Goal: Task Accomplishment & Management: Complete application form

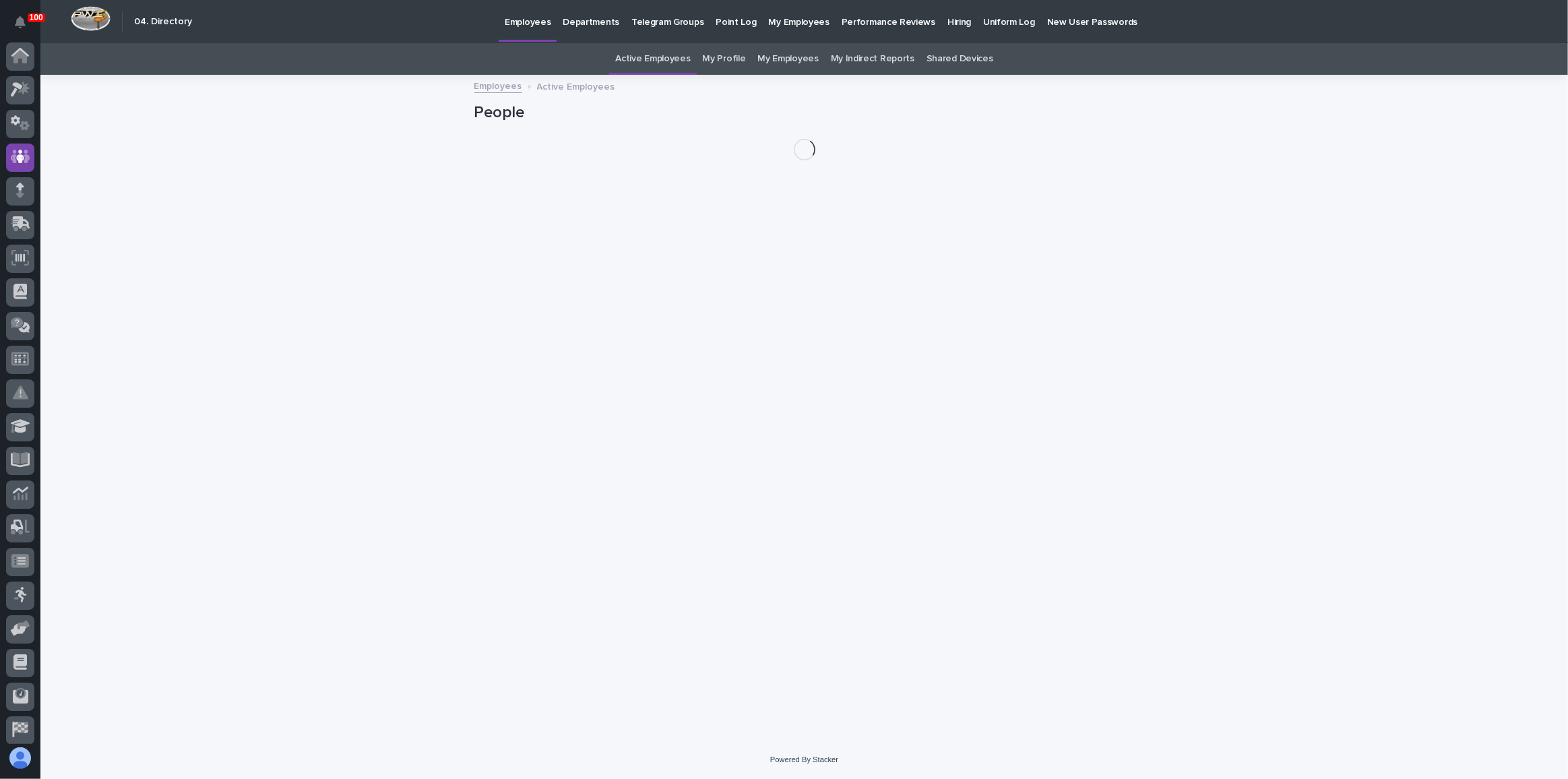
scroll to position [40, 0]
click at [725, 57] on link "My Profile" at bounding box center [725, 59] width 43 height 32
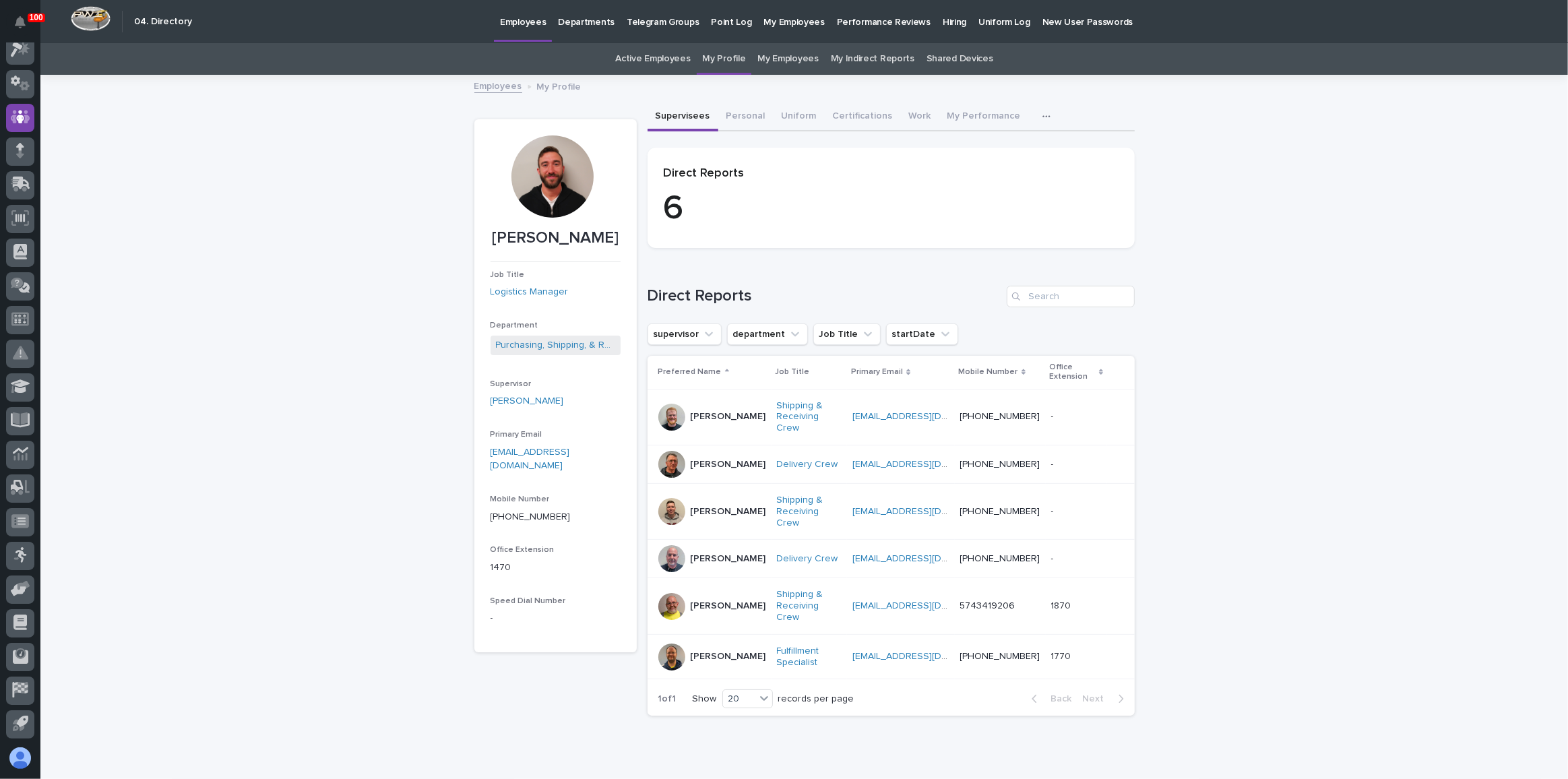
click at [796, 58] on link "My Employees" at bounding box center [787, 59] width 61 height 32
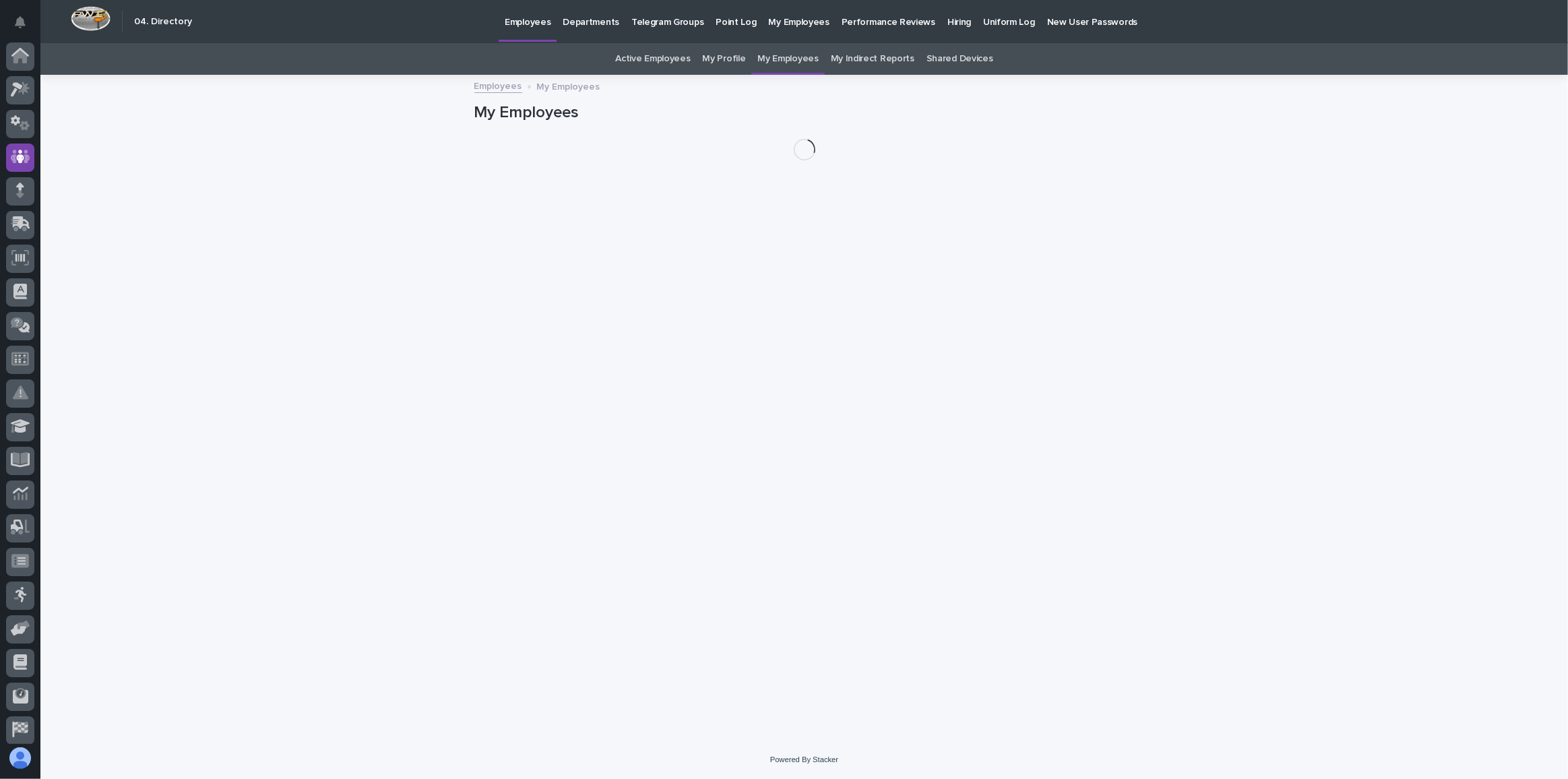
scroll to position [40, 0]
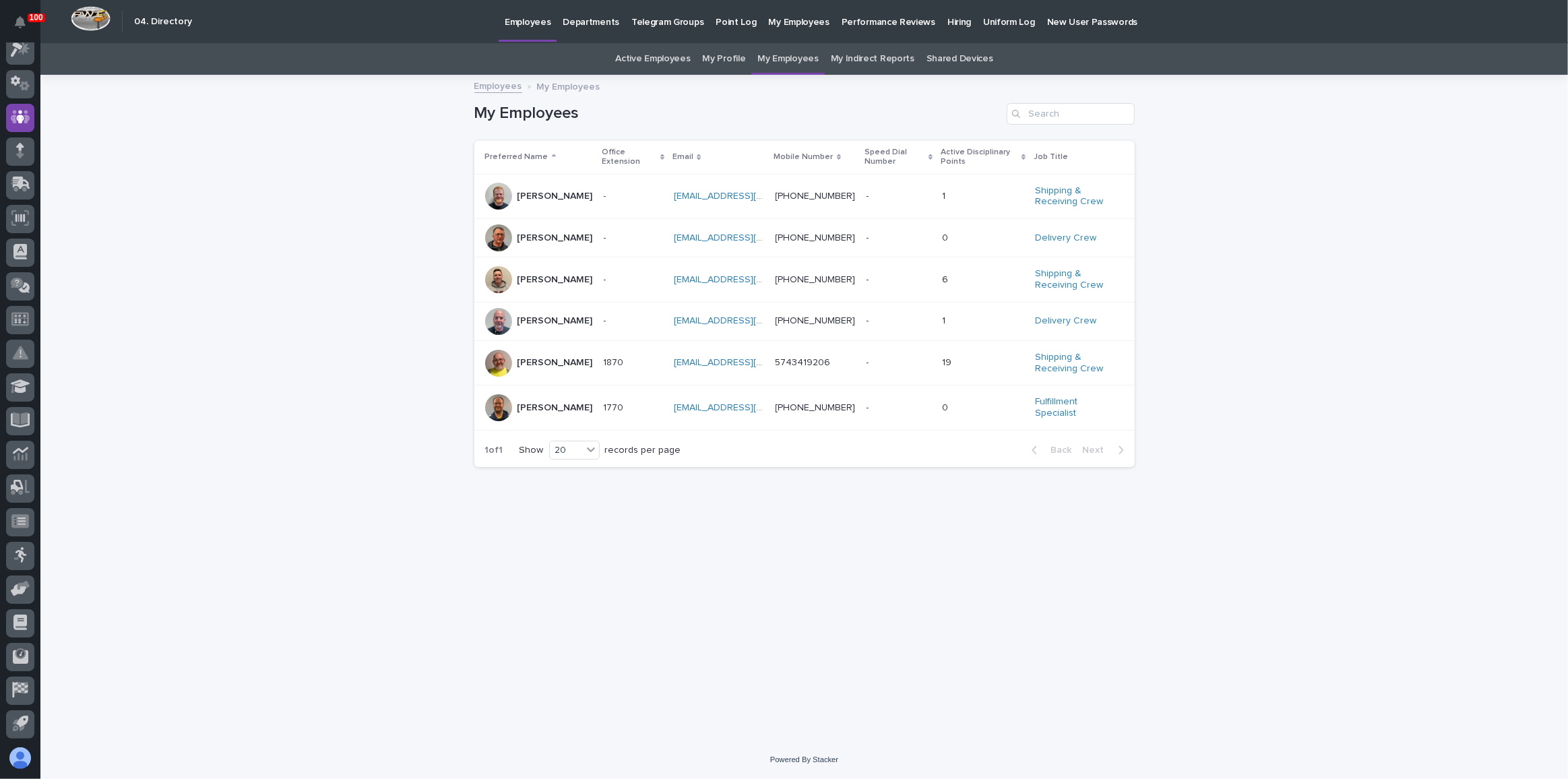
click at [626, 286] on div "- -" at bounding box center [633, 280] width 60 height 23
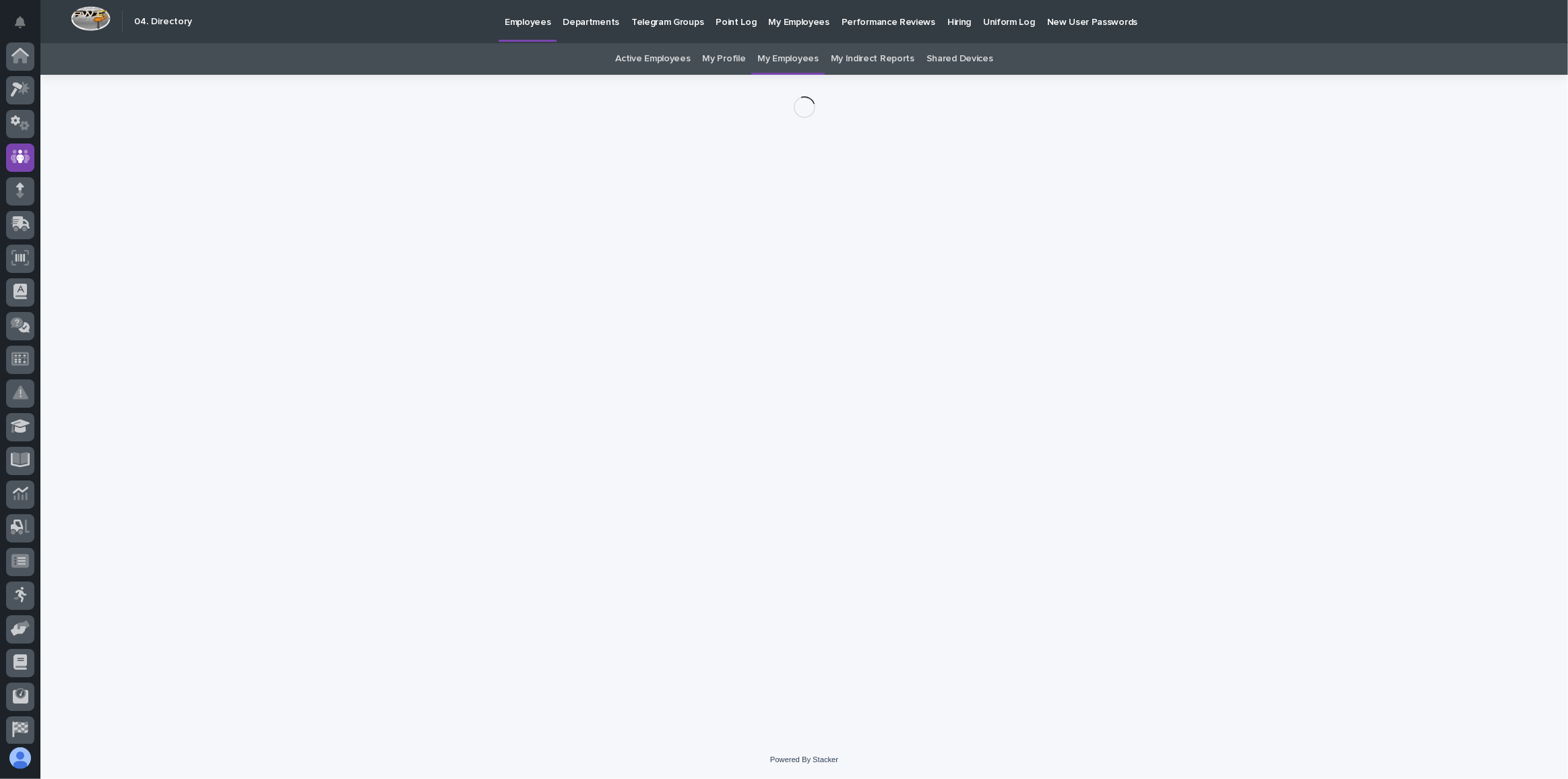
scroll to position [40, 0]
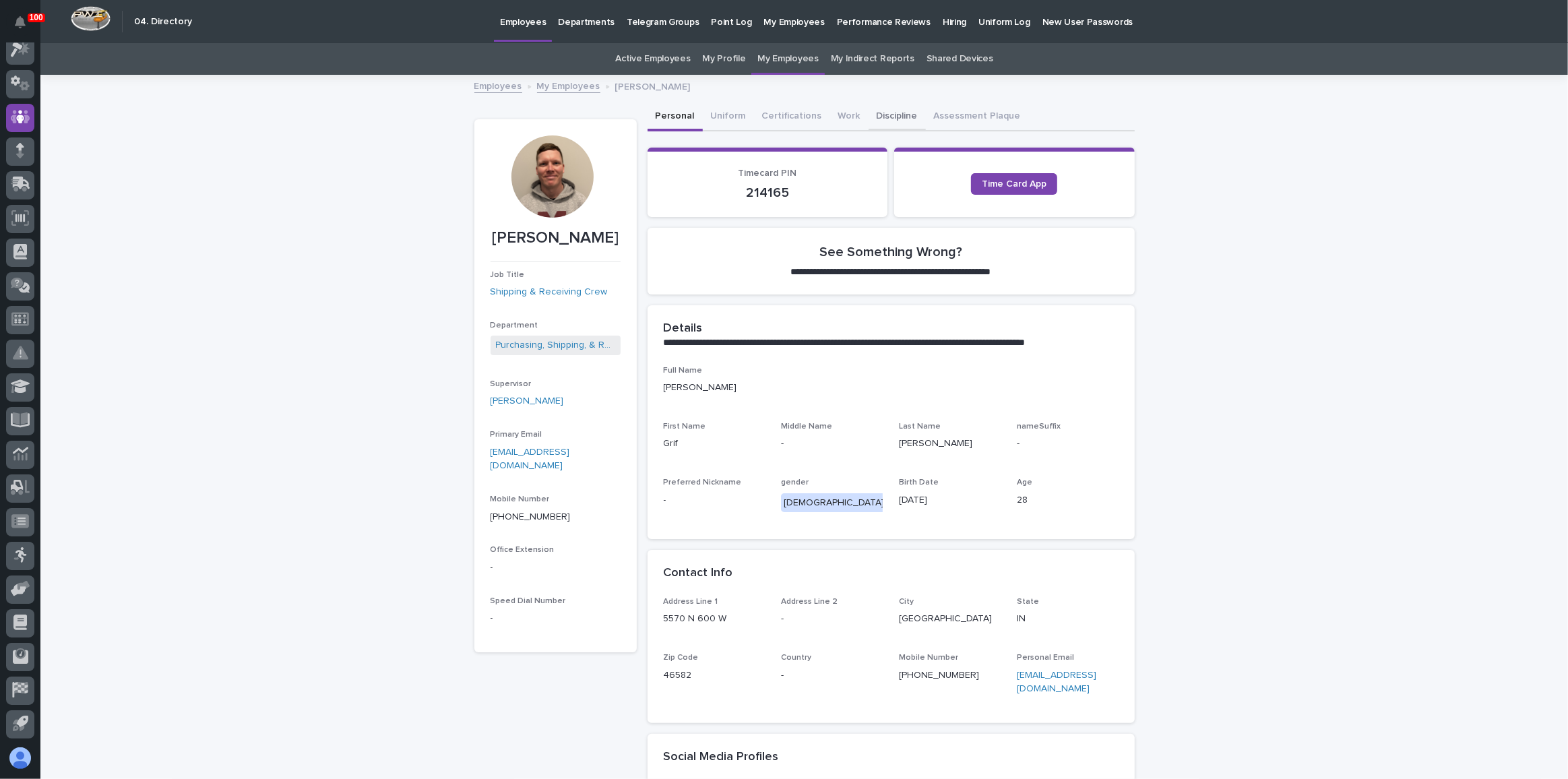
click at [874, 106] on button "Discipline" at bounding box center [898, 117] width 57 height 28
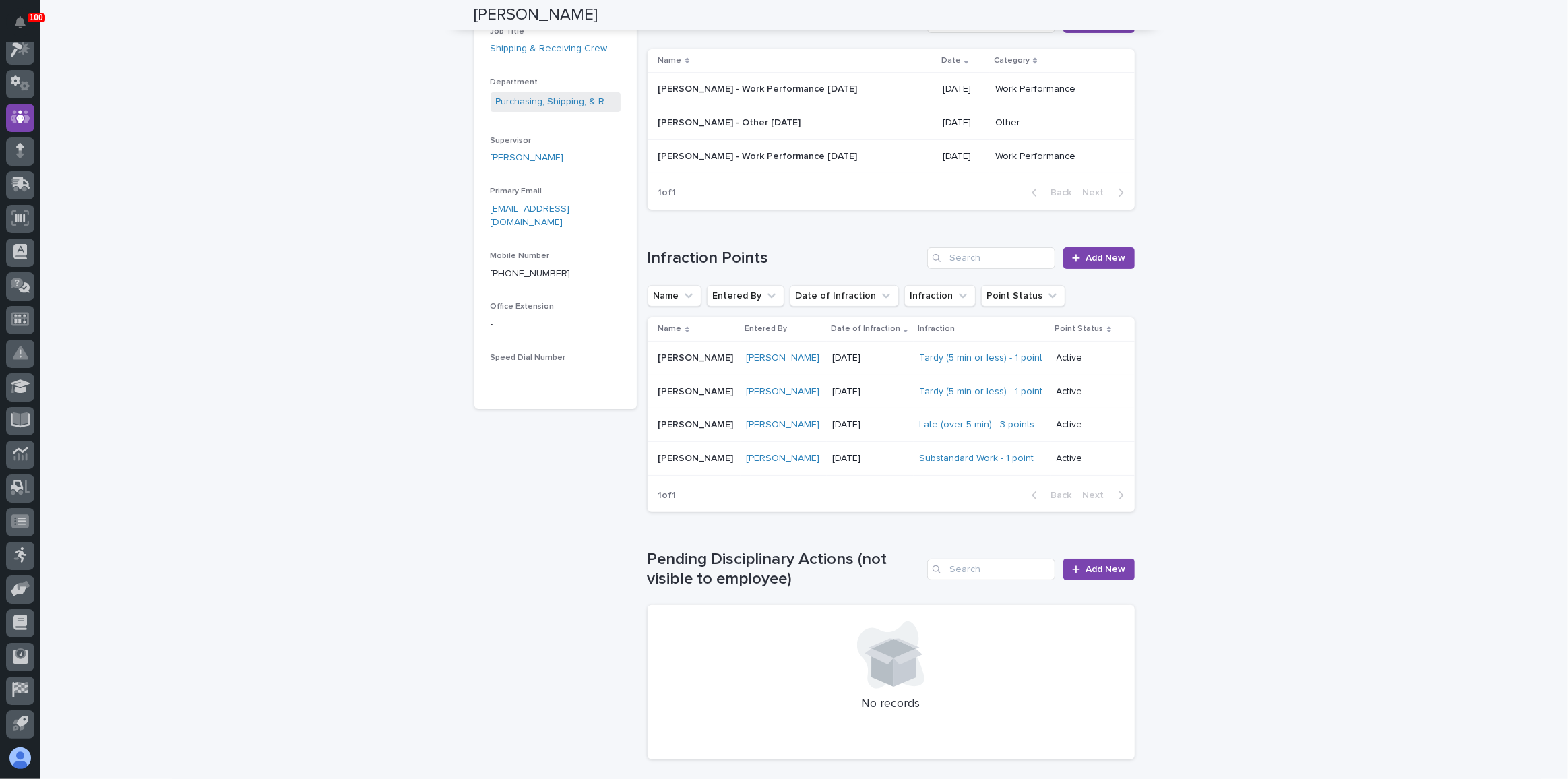
scroll to position [245, 0]
click at [874, 451] on p "[DATE]" at bounding box center [871, 457] width 76 height 12
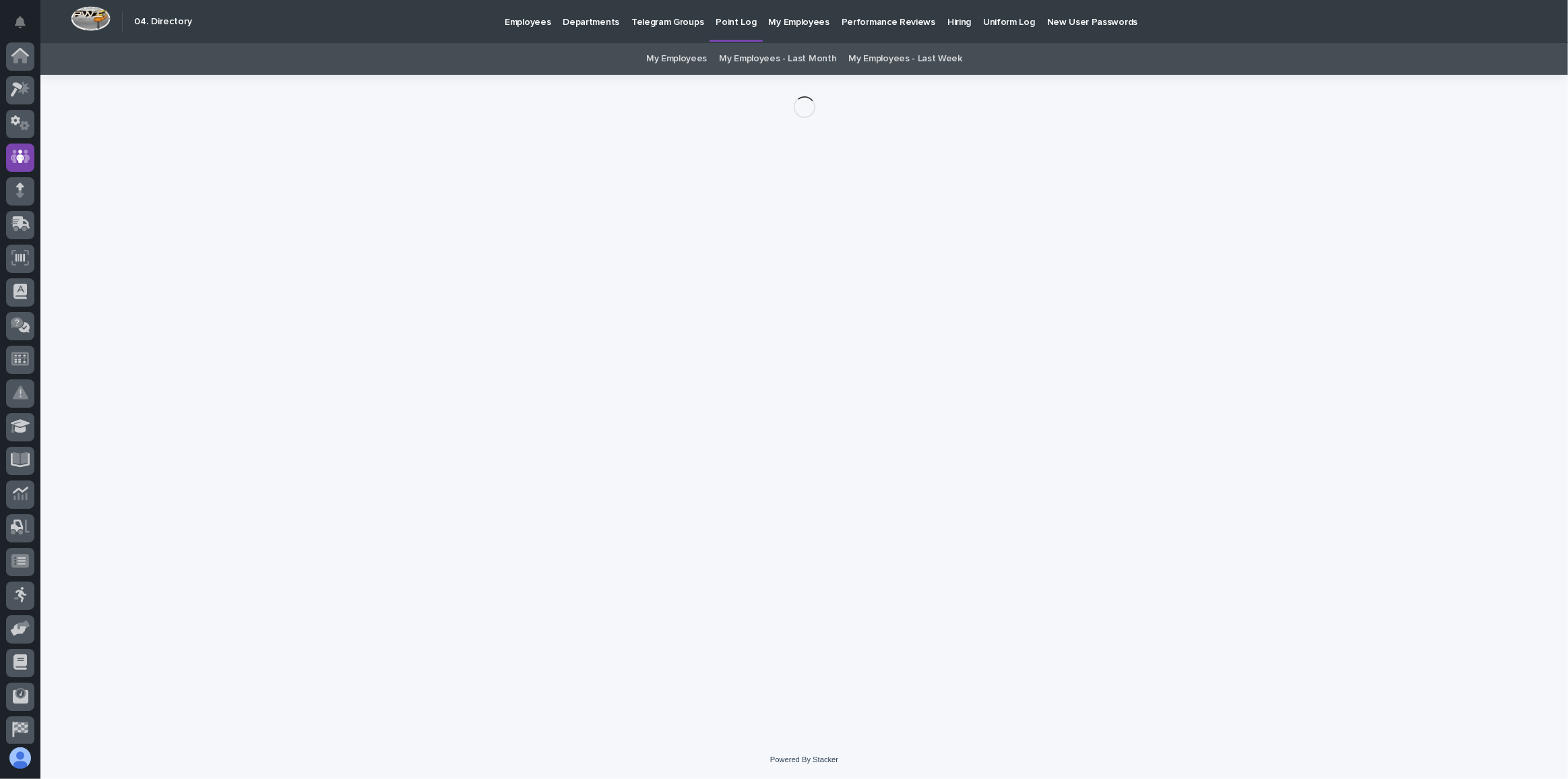
scroll to position [40, 0]
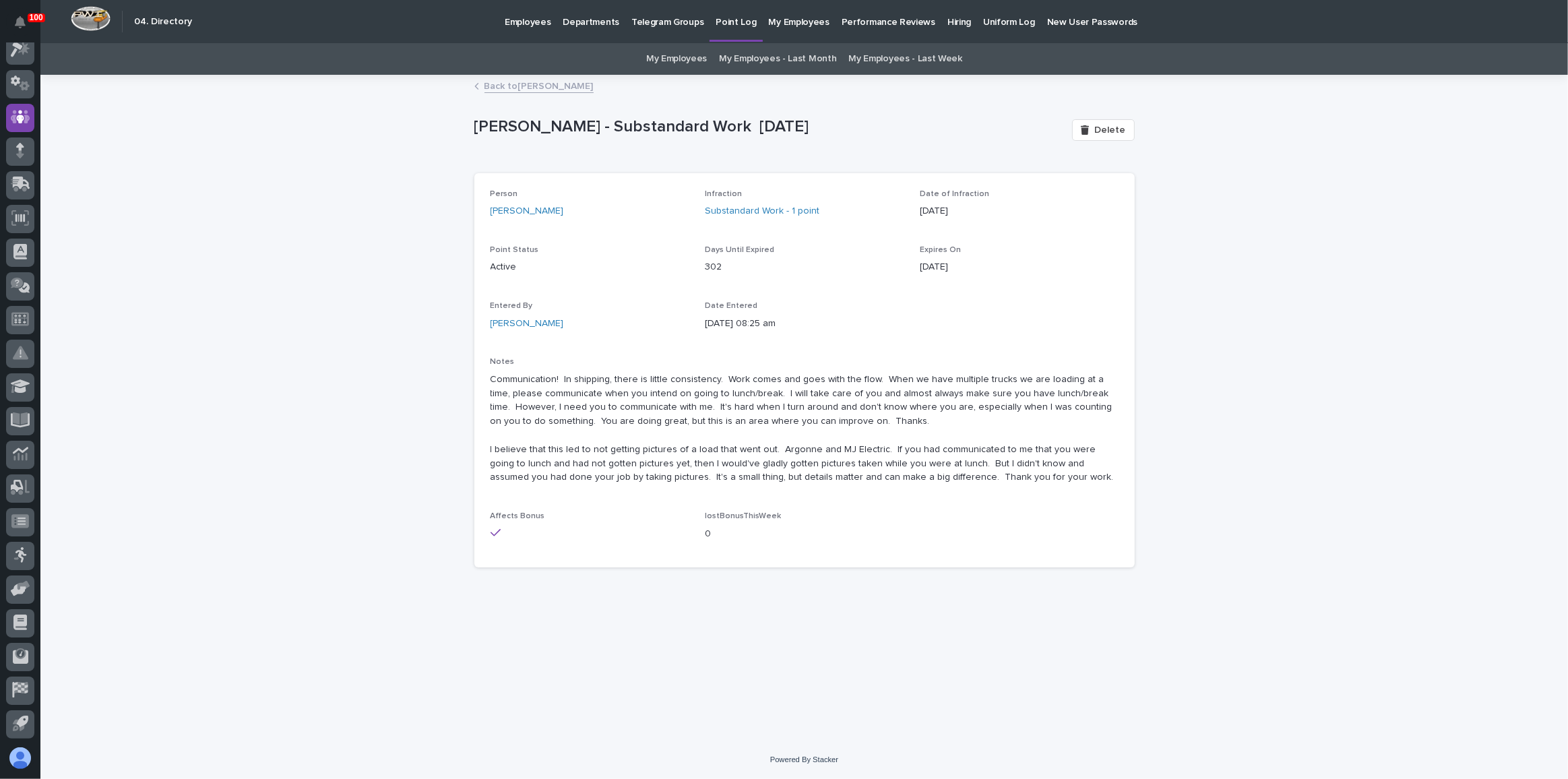
click at [534, 84] on link "Back to [PERSON_NAME]" at bounding box center [539, 85] width 110 height 16
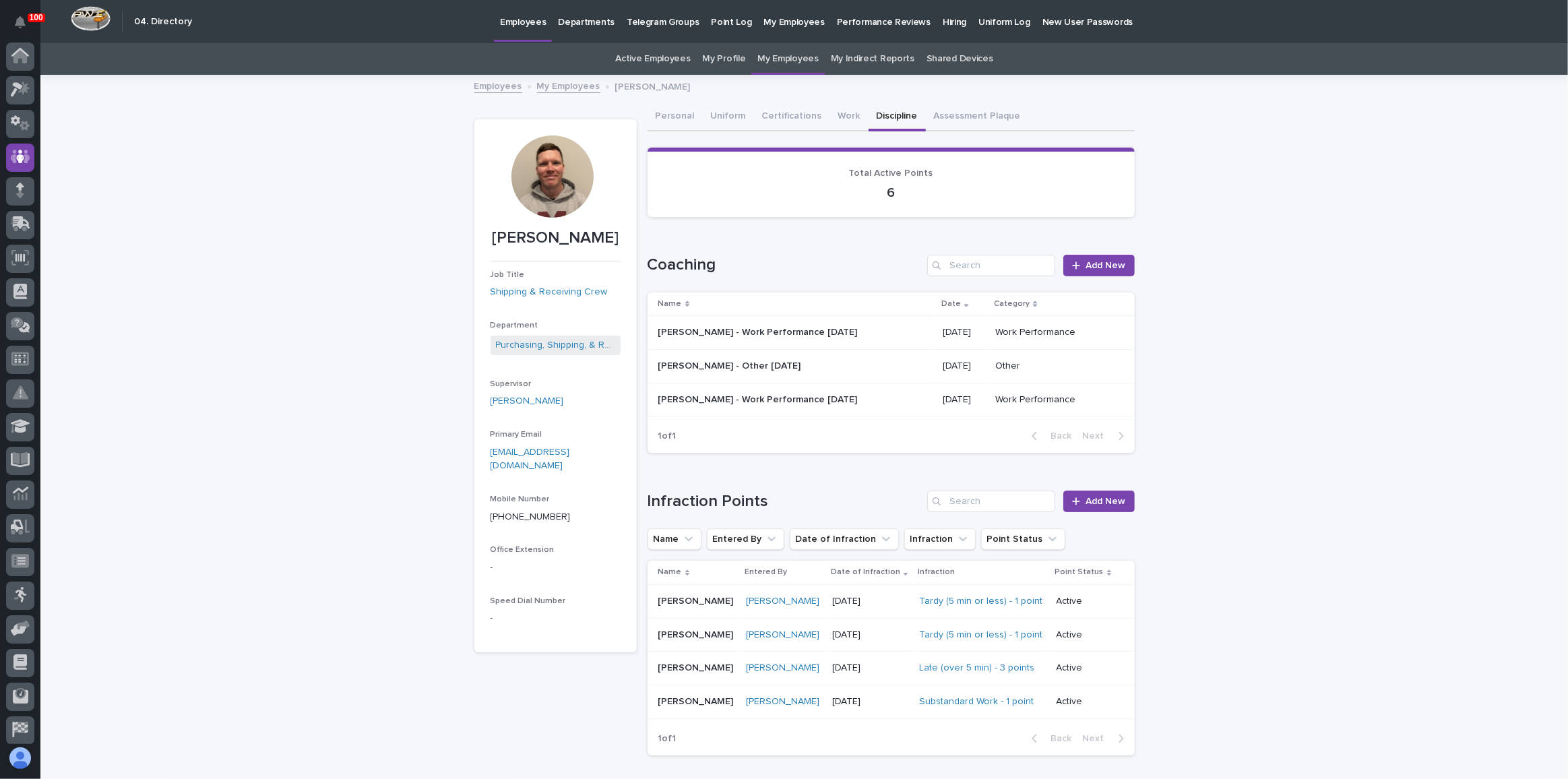
scroll to position [40, 0]
click at [665, 117] on button "Personal" at bounding box center [675, 117] width 55 height 28
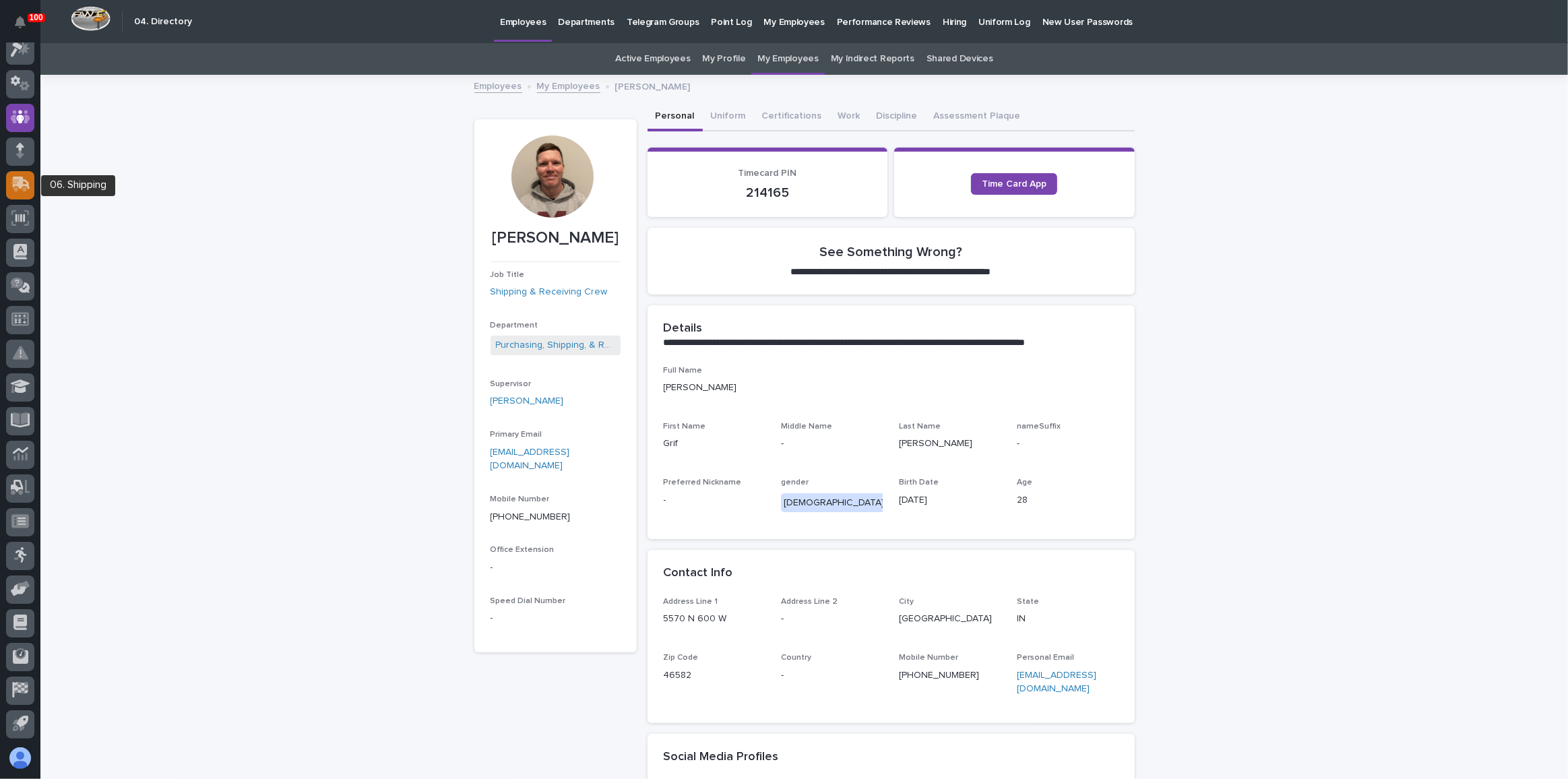
click at [30, 185] on div at bounding box center [20, 185] width 28 height 28
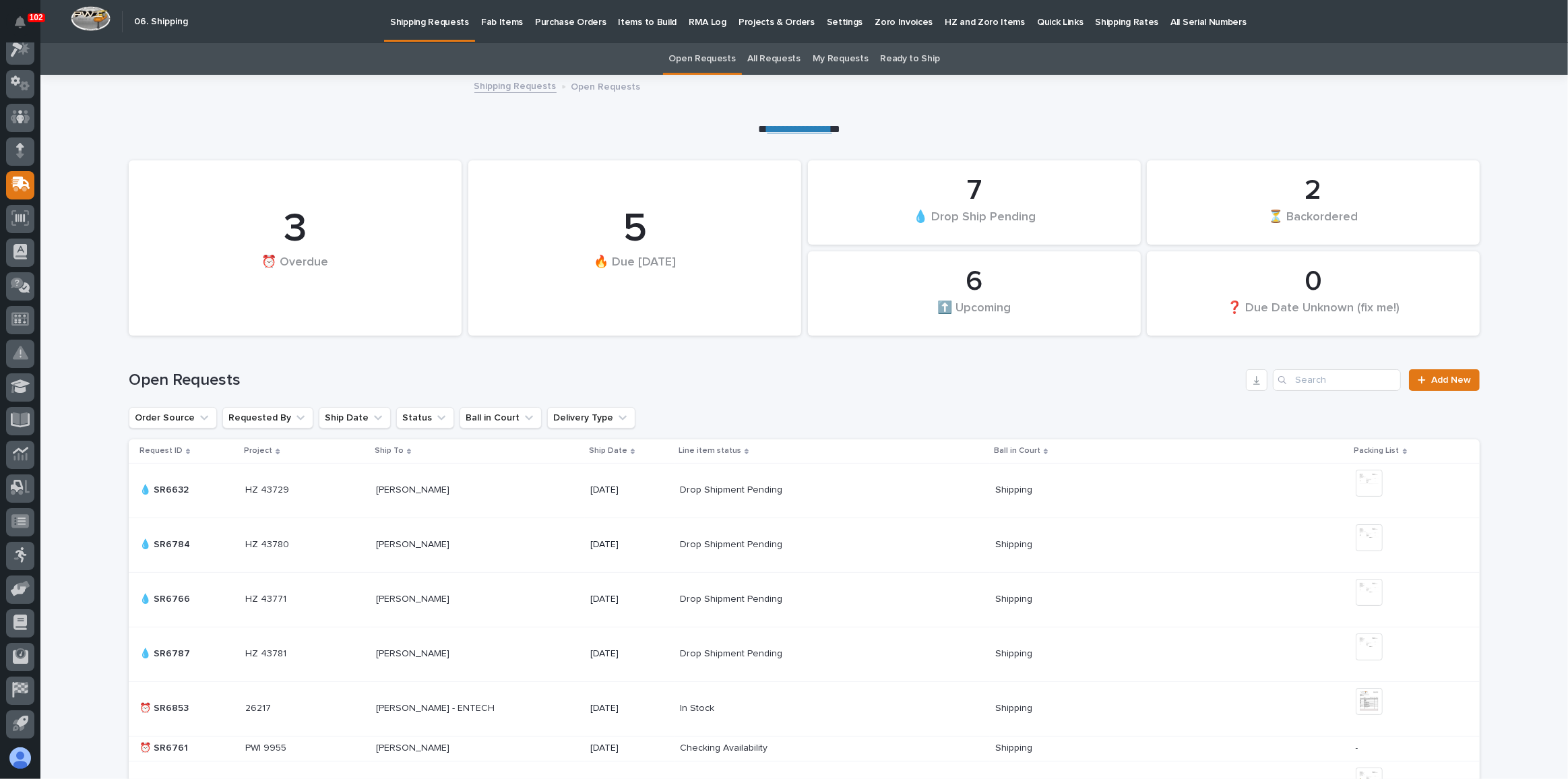
click at [501, 12] on p "Fab Items" at bounding box center [502, 14] width 42 height 28
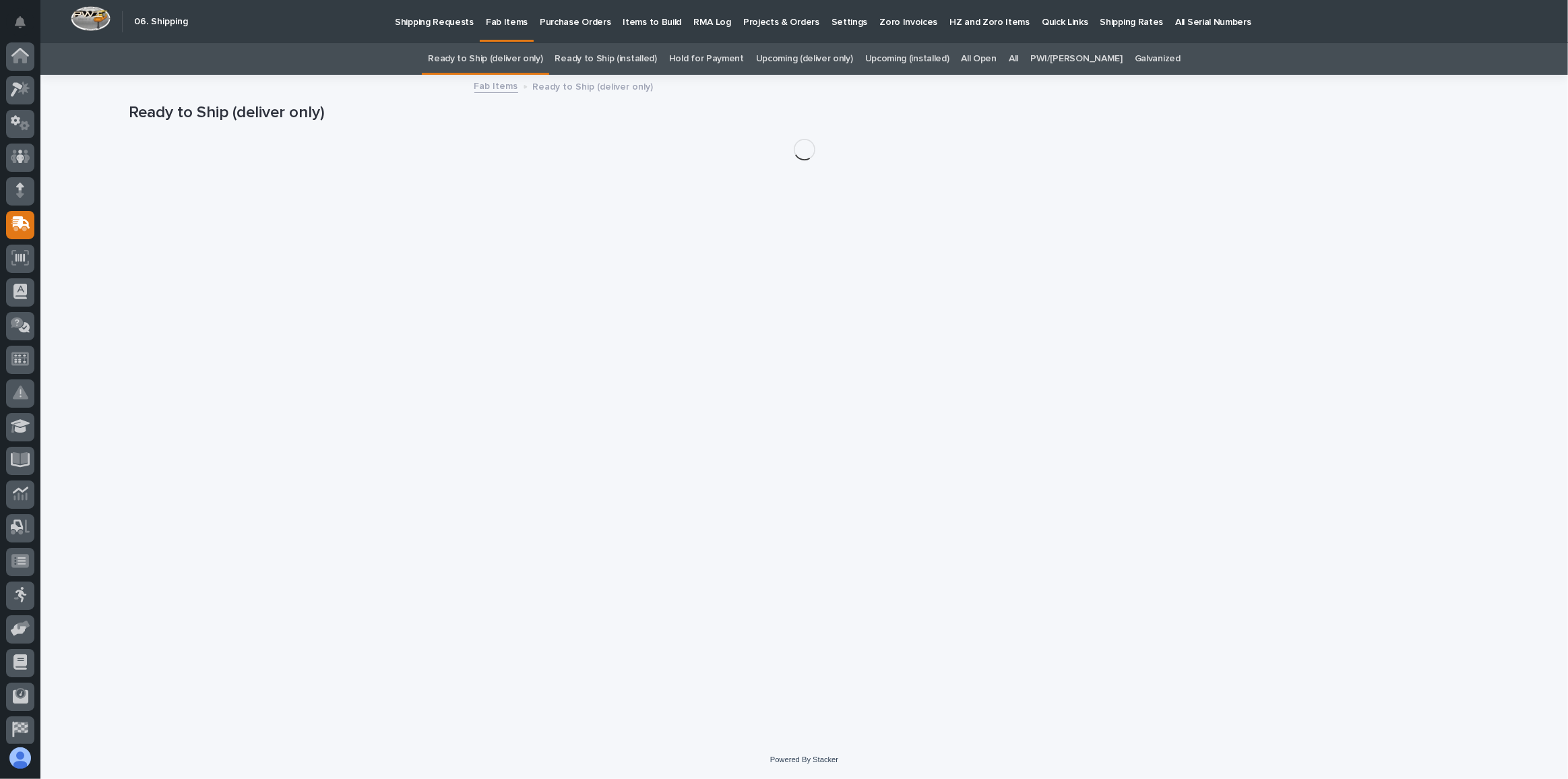
scroll to position [40, 0]
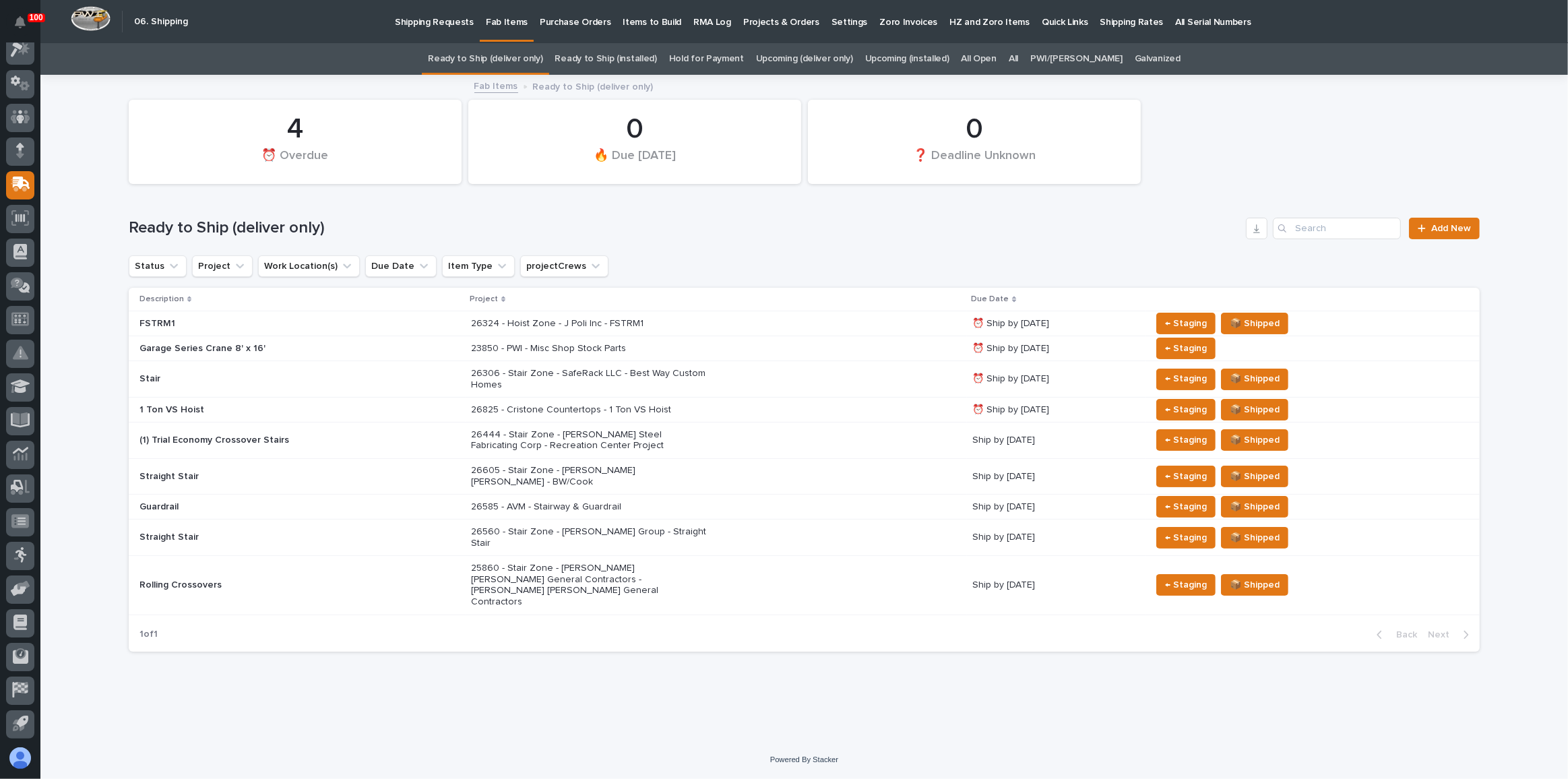
click at [826, 438] on div "26444 - Stair Zone - [PERSON_NAME] Steel Fabricating Corp - Recreation Center P…" at bounding box center [717, 440] width 491 height 33
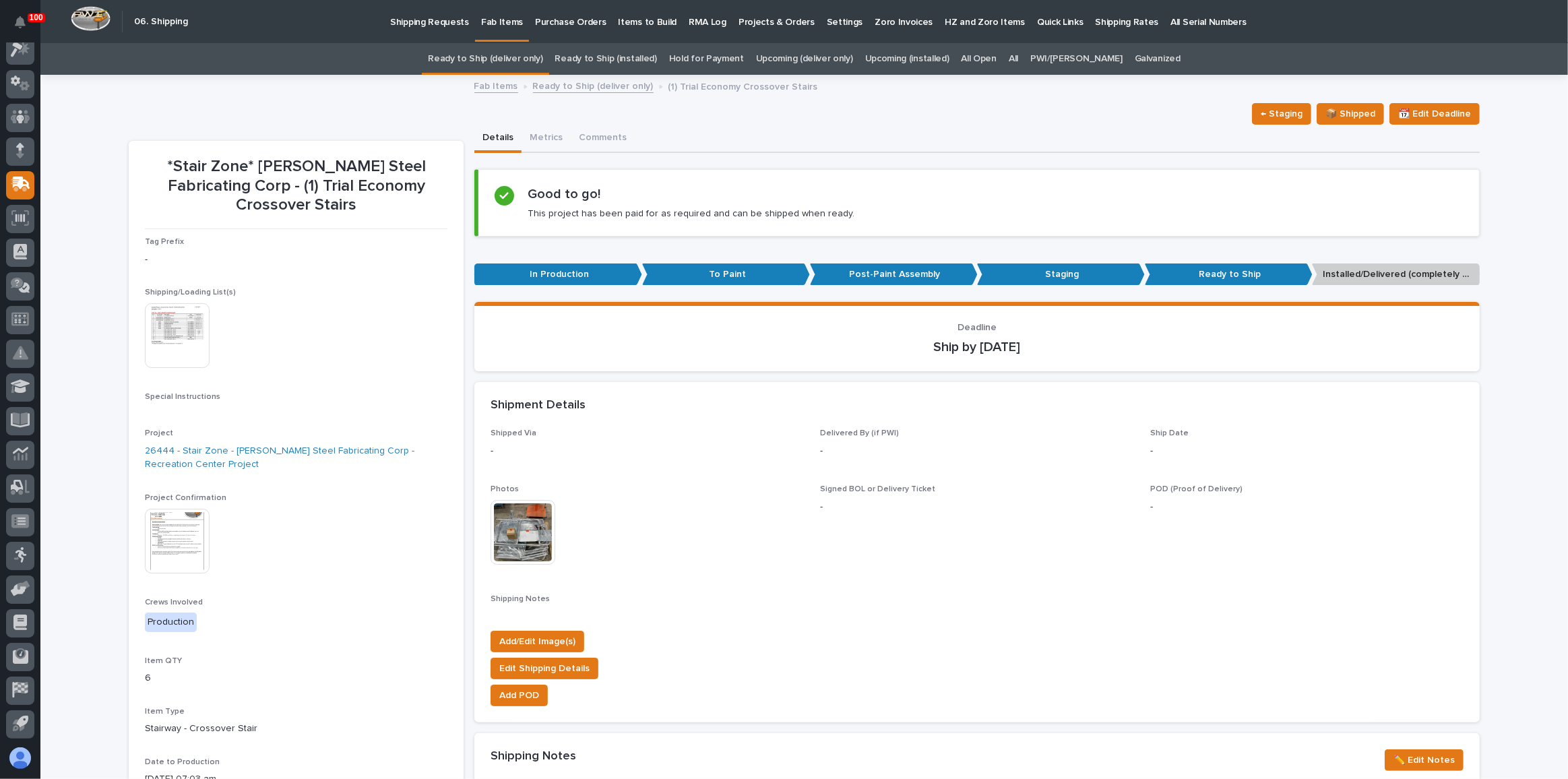
click at [176, 536] on img at bounding box center [177, 541] width 64 height 64
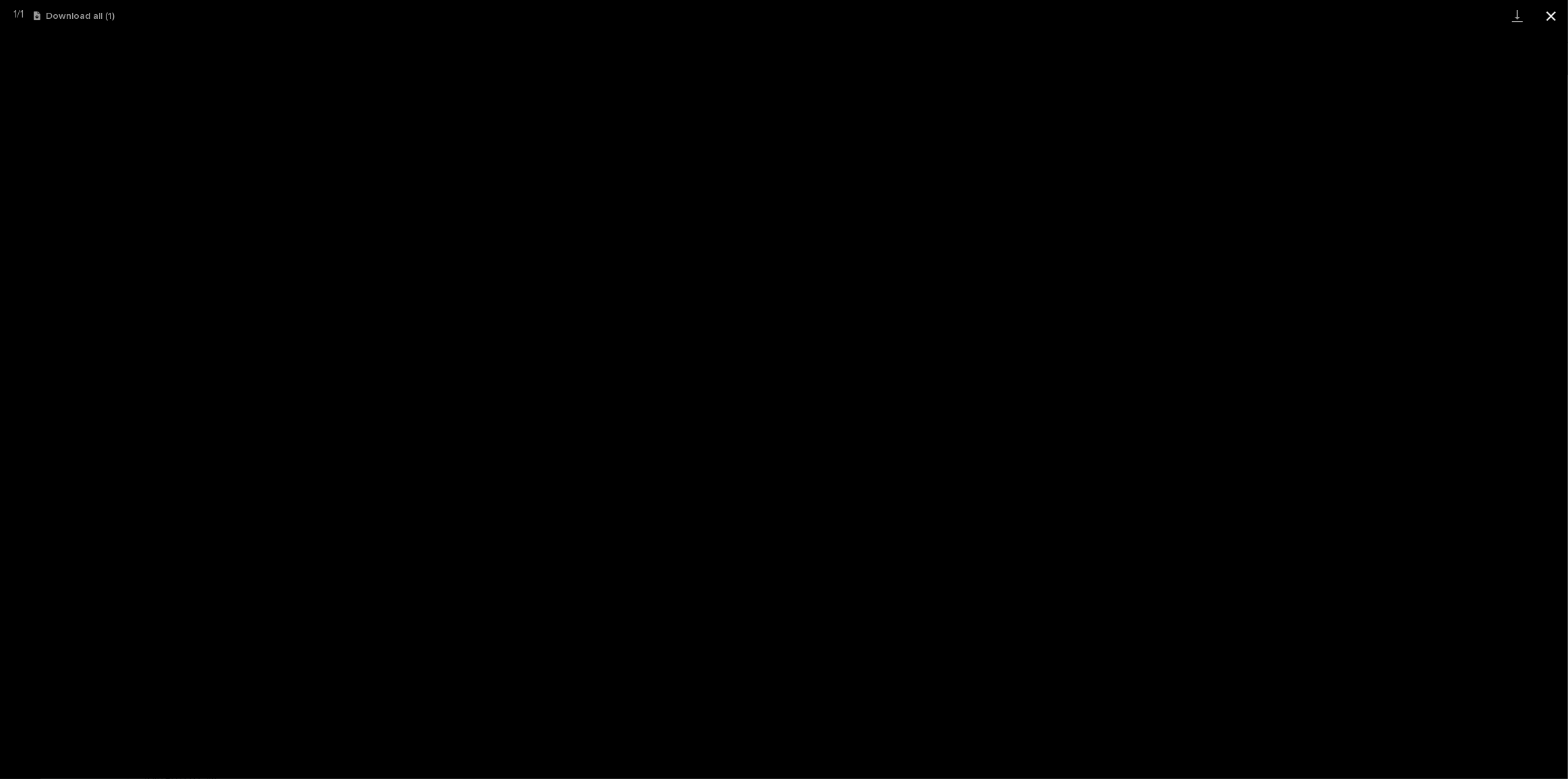
click at [1554, 19] on button "Close gallery" at bounding box center [1551, 16] width 33 height 32
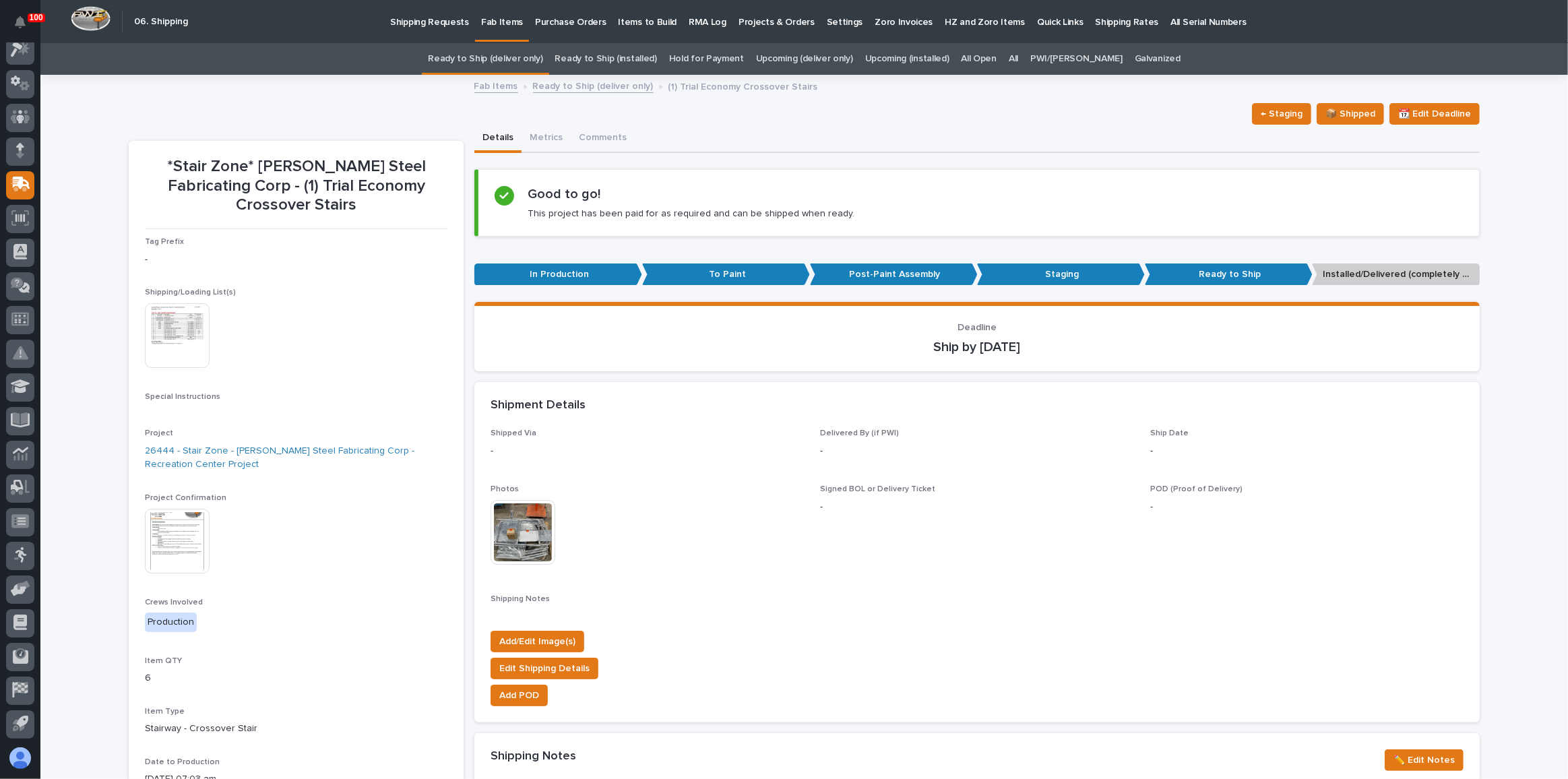
click at [838, 54] on link "Upcoming (deliver only)" at bounding box center [805, 59] width 97 height 32
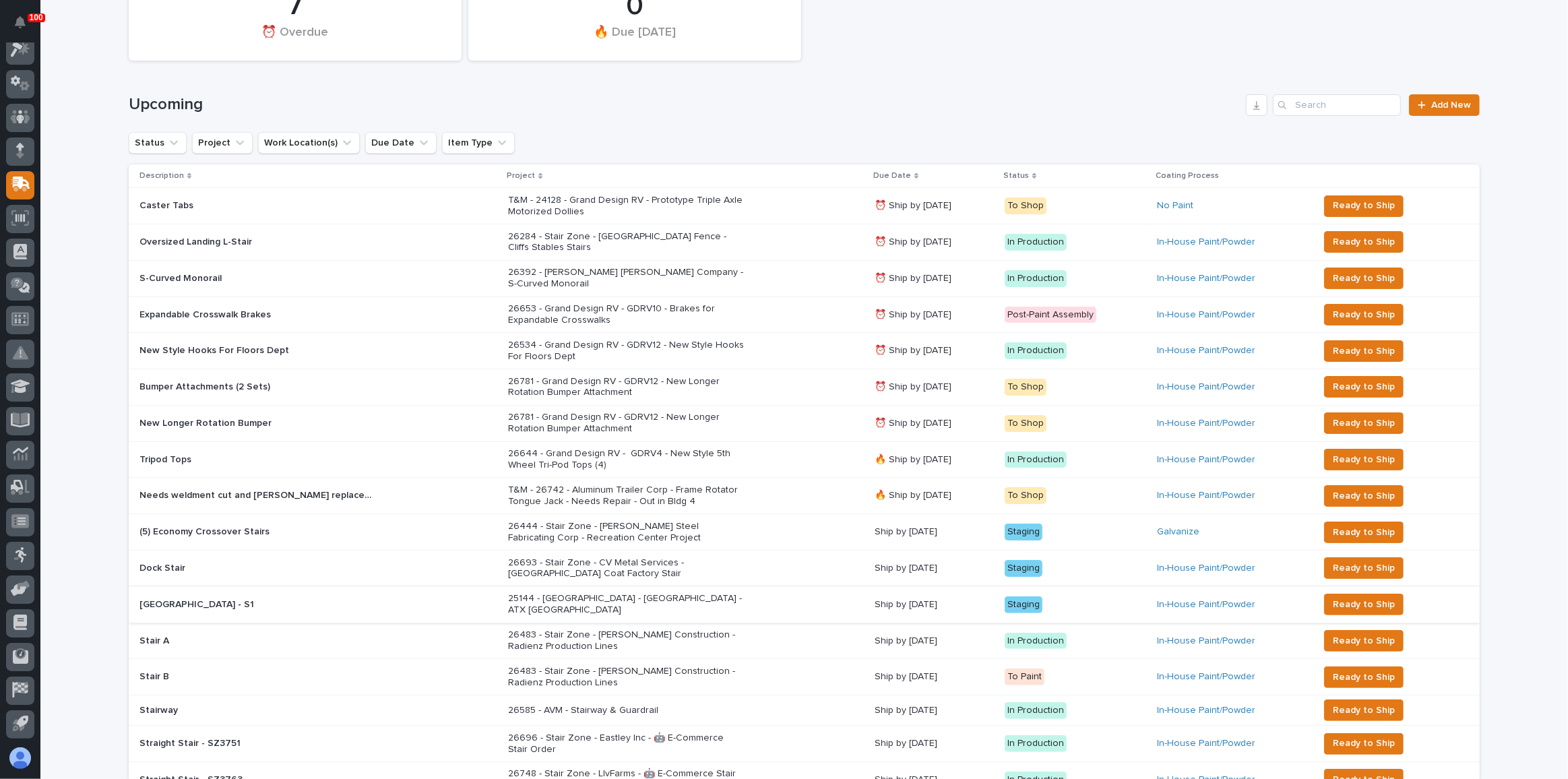
scroll to position [183, 0]
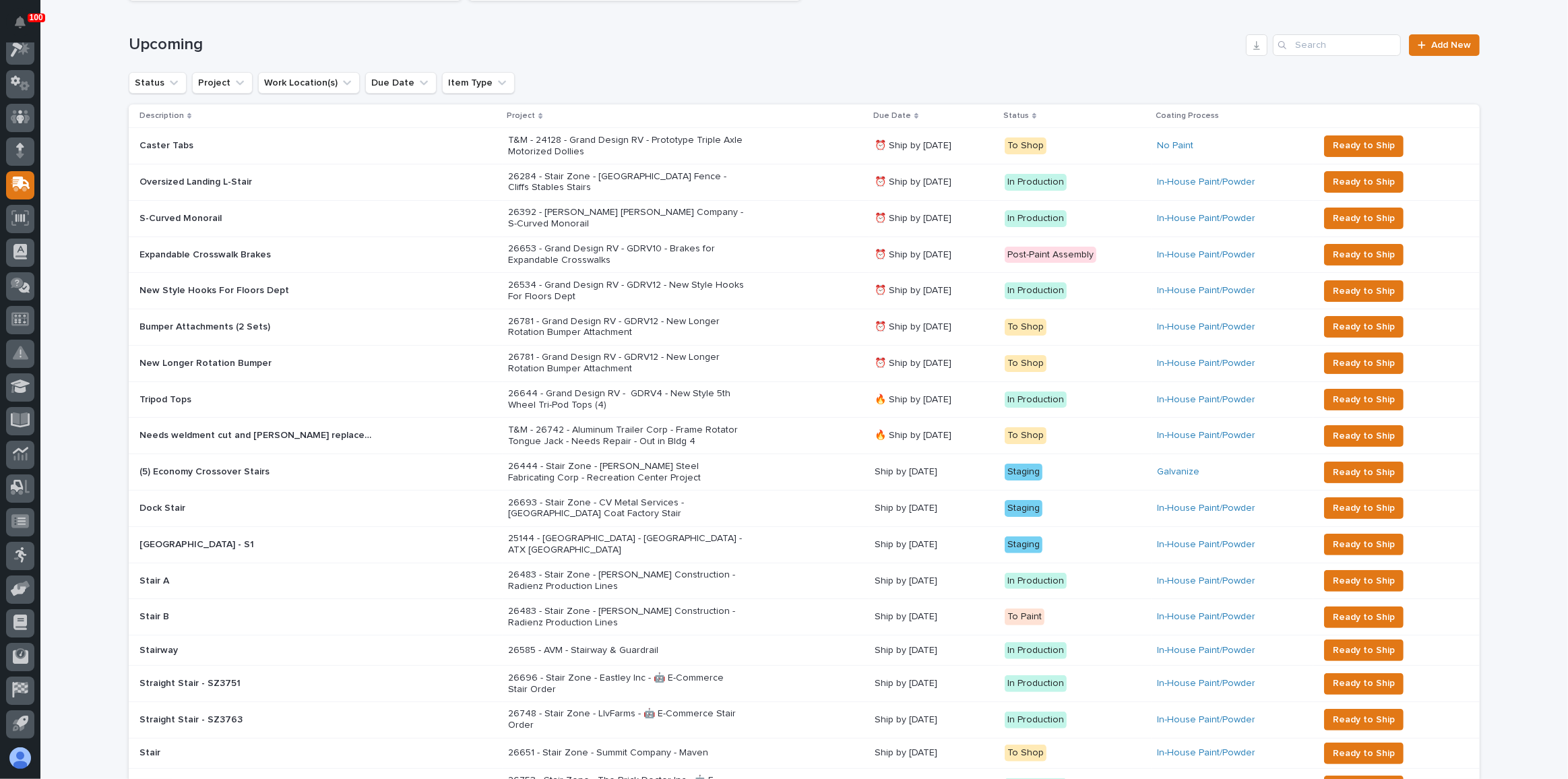
click at [802, 492] on div "26693 - Stair Zone - CV Metal Services - [GEOGRAPHIC_DATA] Coat Factory Stair" at bounding box center [686, 508] width 356 height 33
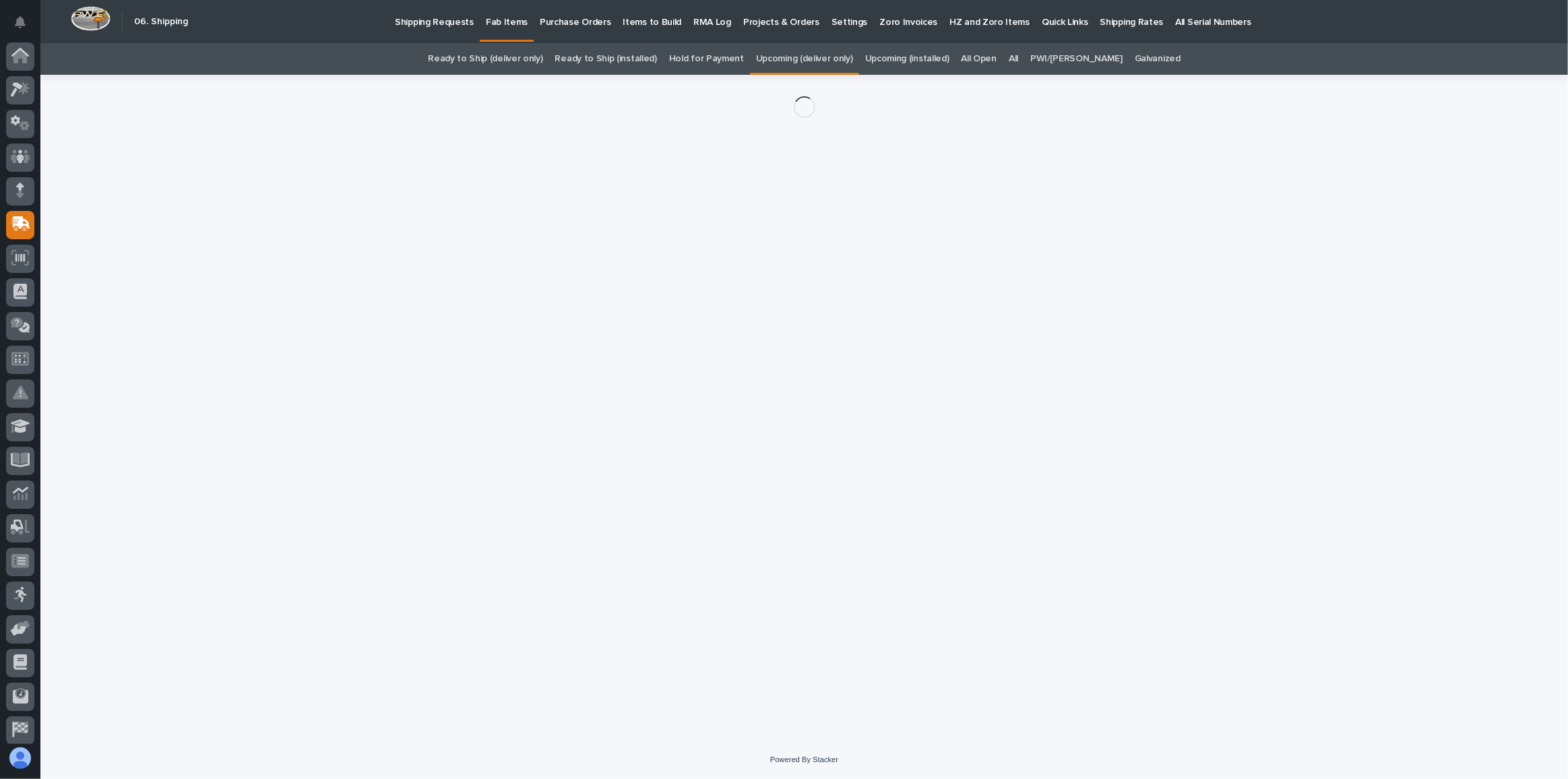
scroll to position [40, 0]
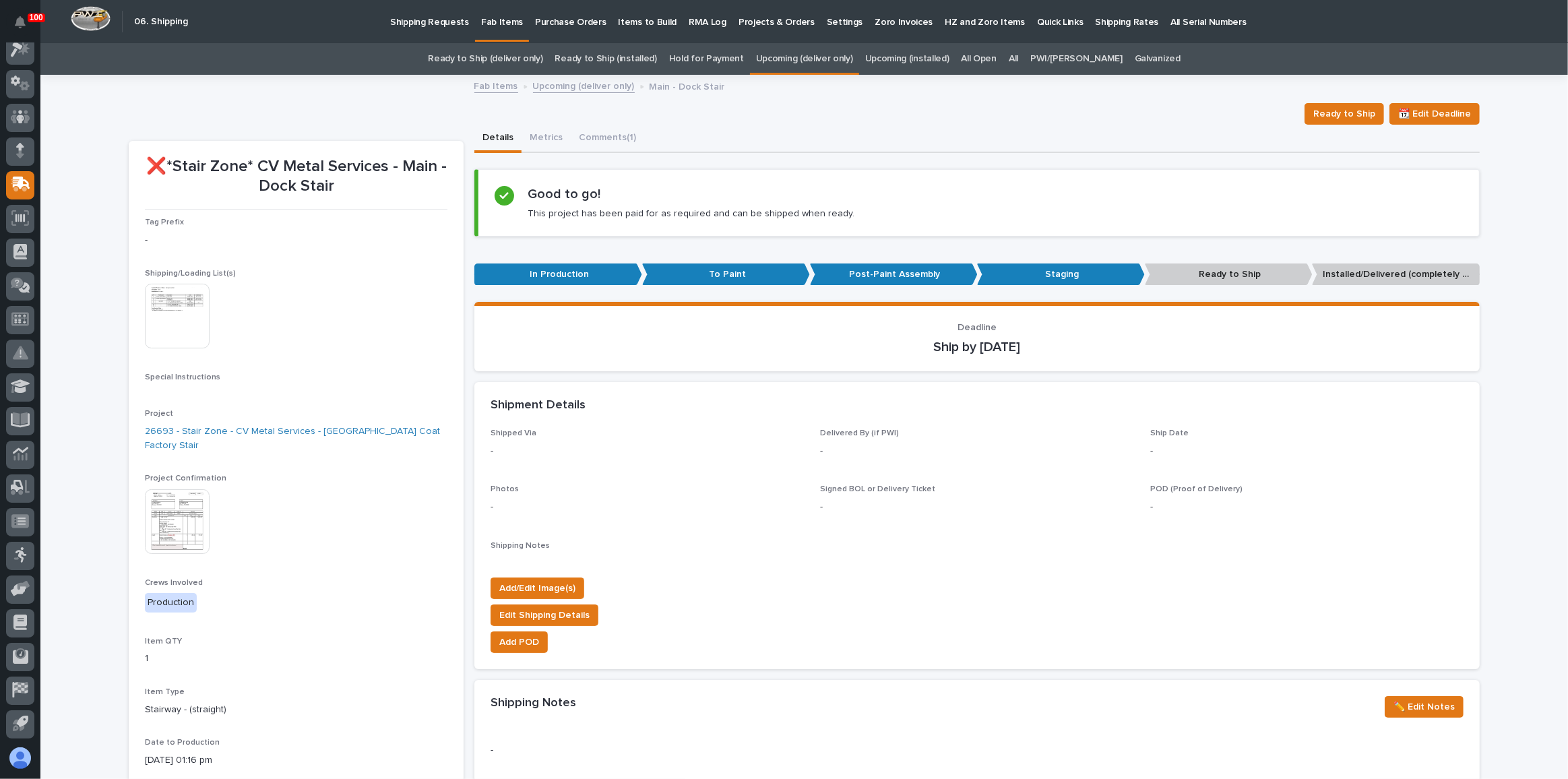
click at [926, 115] on div "Ready to Ship 📆 Edit Deadline" at bounding box center [805, 114] width 1351 height 22
click at [937, 117] on div "Ready to Ship 📆 Edit Deadline" at bounding box center [805, 114] width 1351 height 22
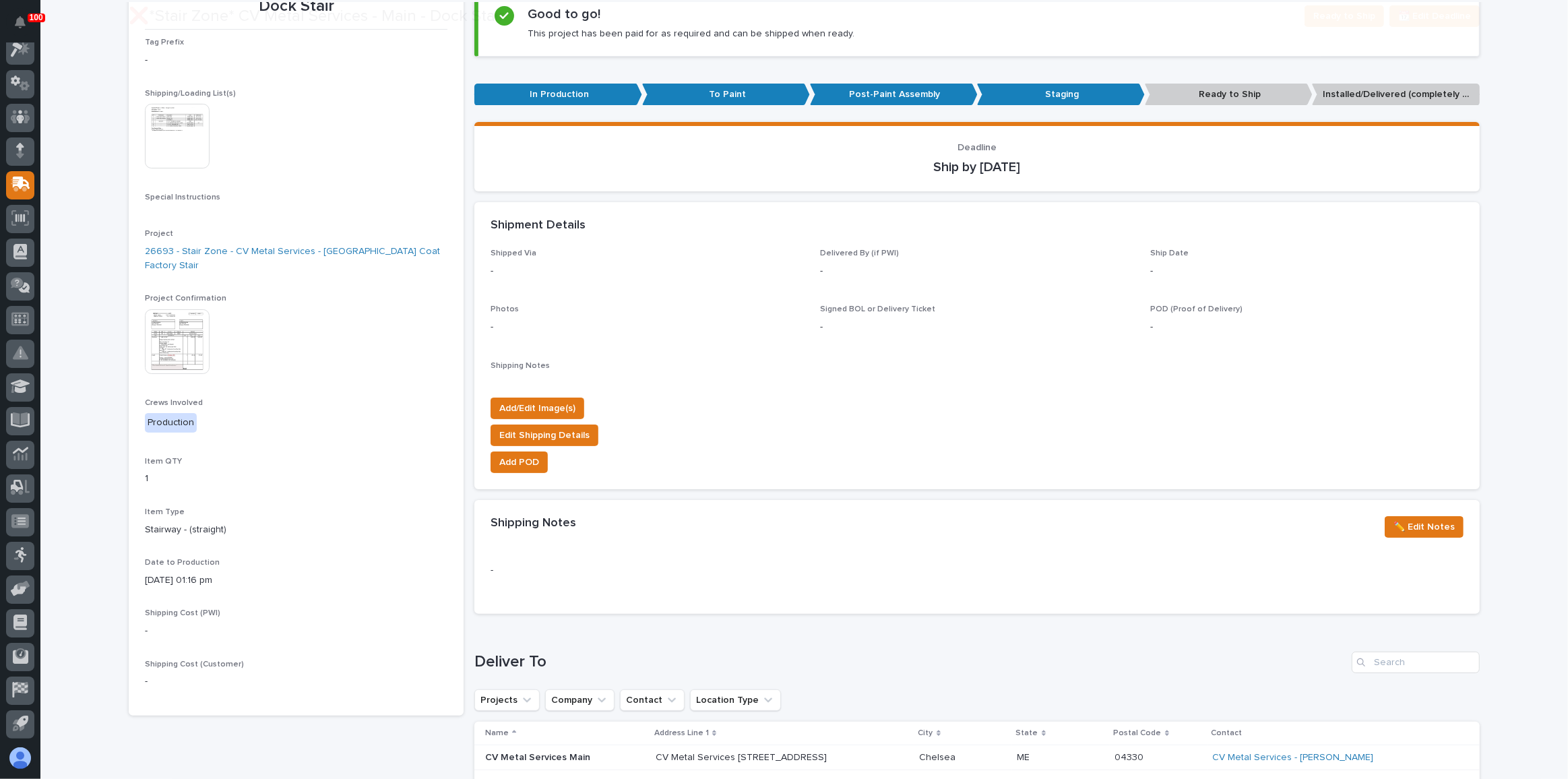
scroll to position [245, 0]
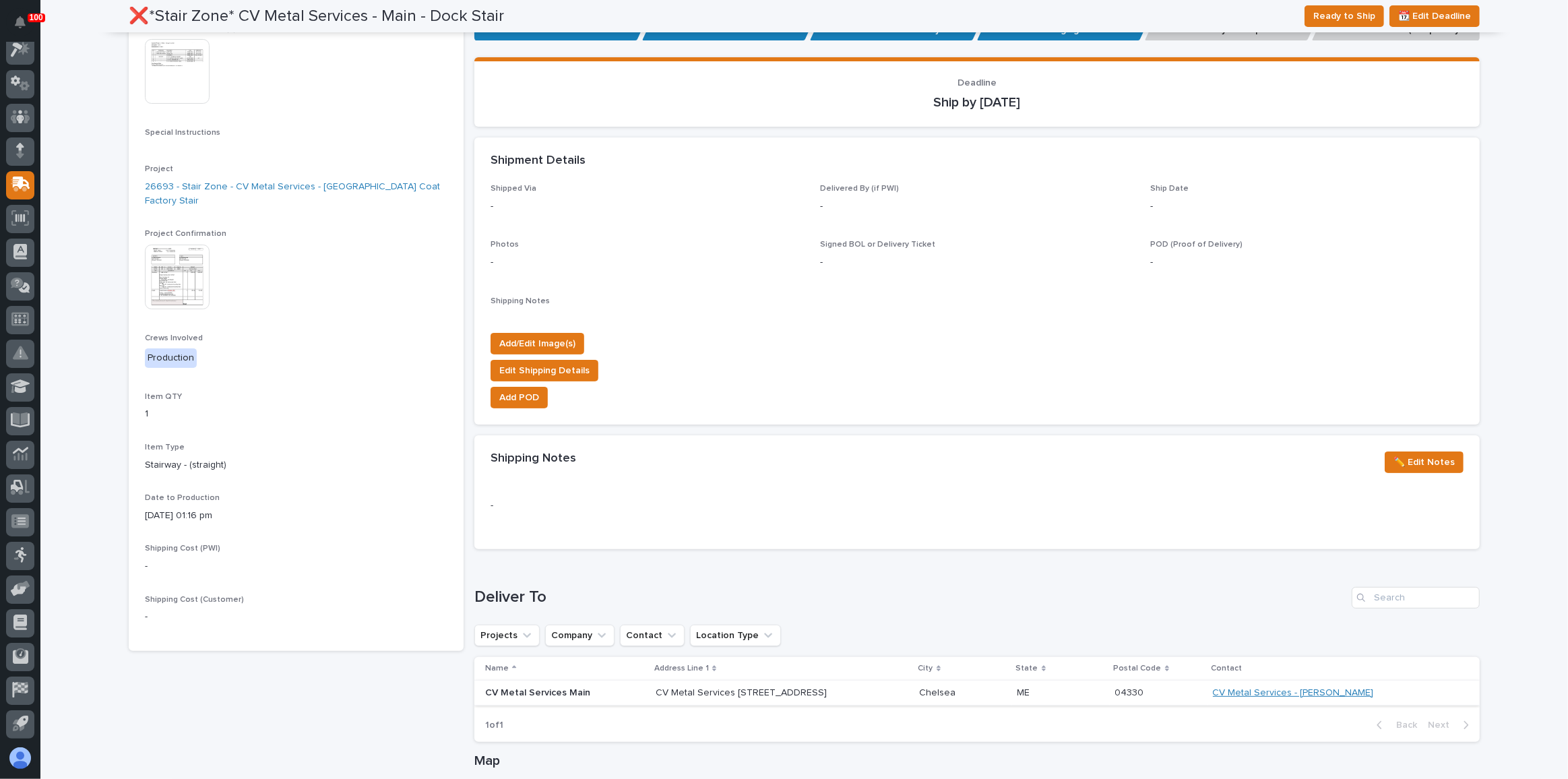
click at [1327, 687] on link "CV Metal Services - [PERSON_NAME]" at bounding box center [1293, 693] width 161 height 12
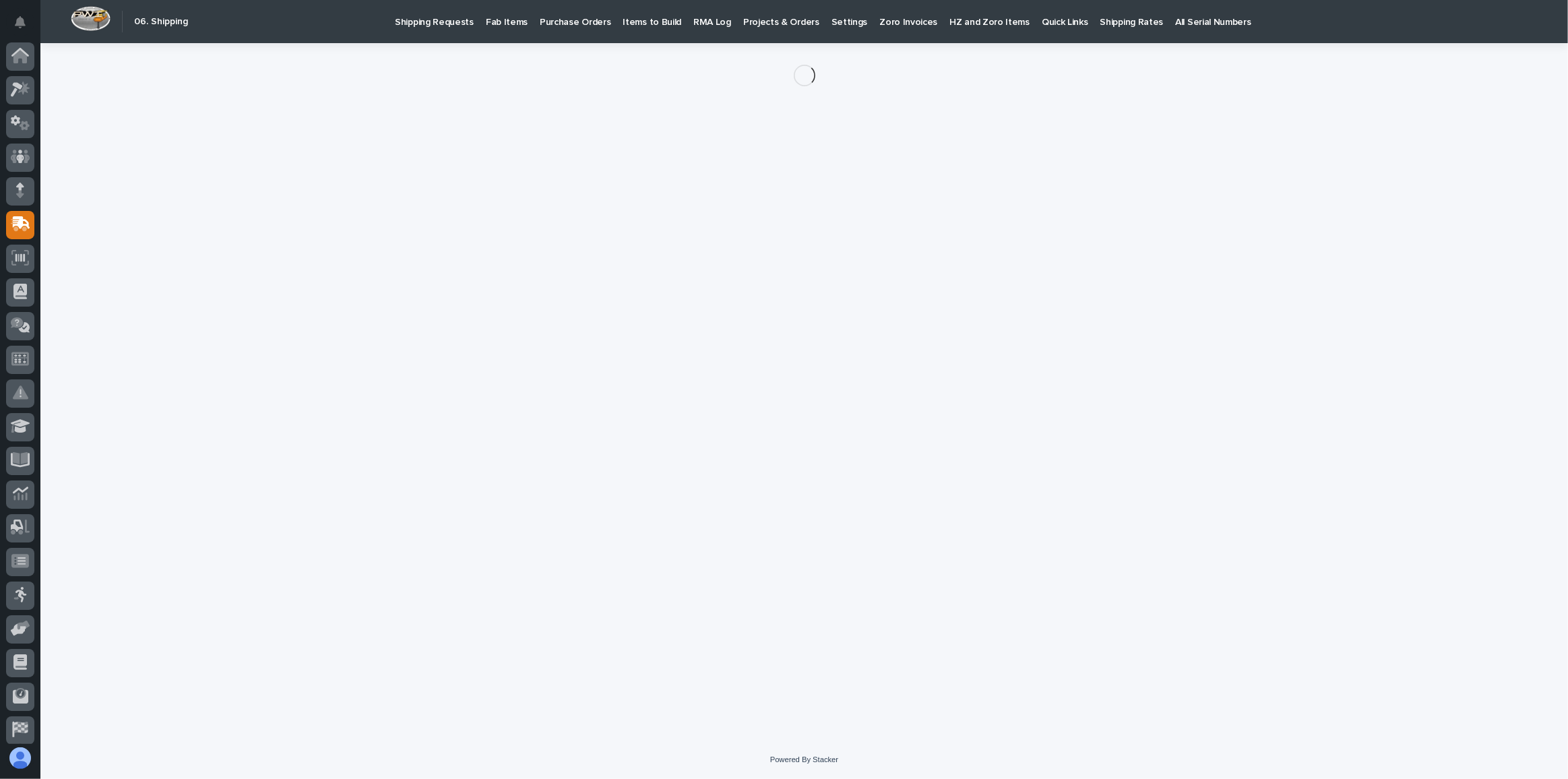
scroll to position [40, 0]
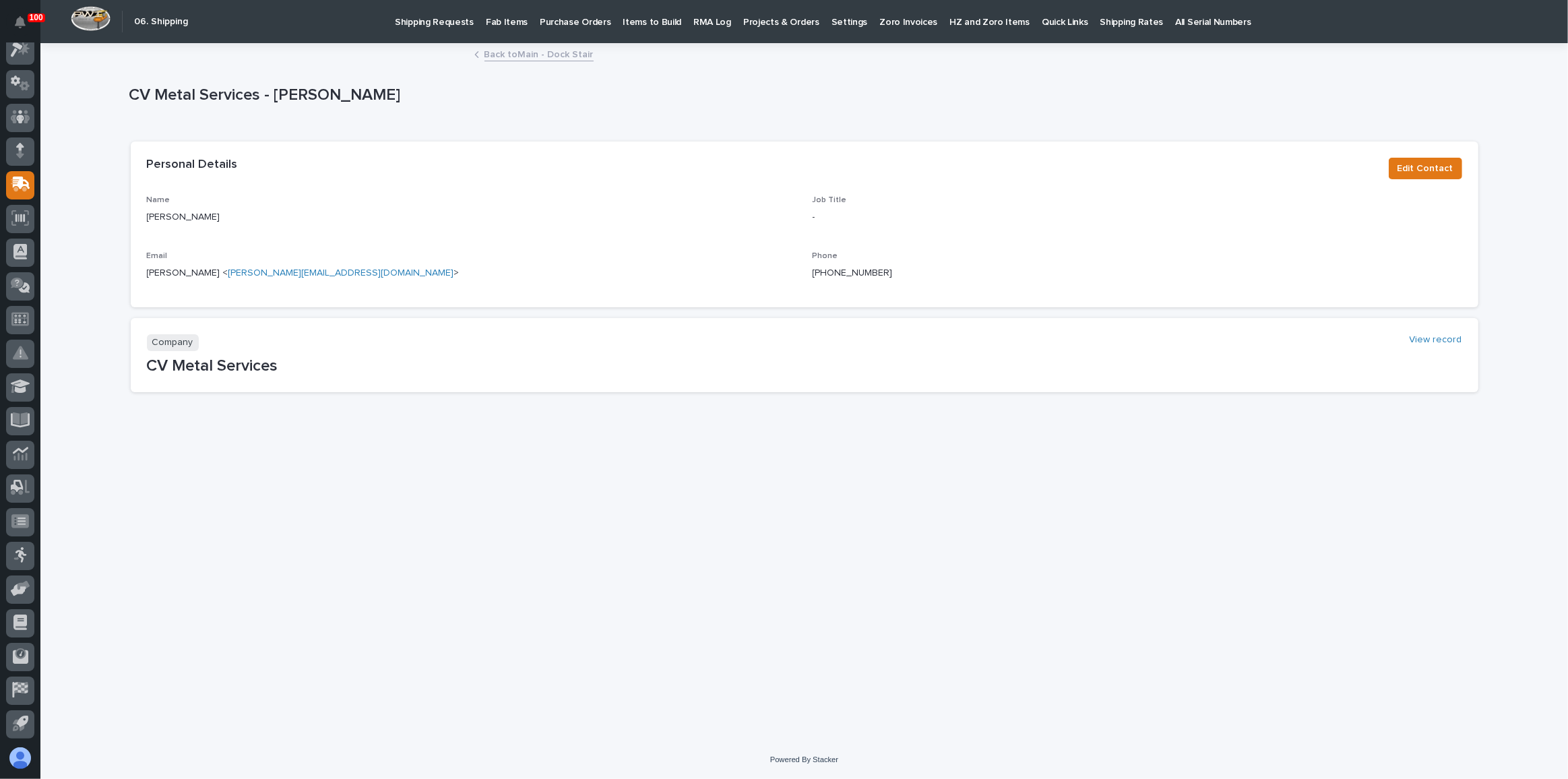
click at [563, 57] on link "Back to Main - Dock Stair" at bounding box center [539, 54] width 110 height 16
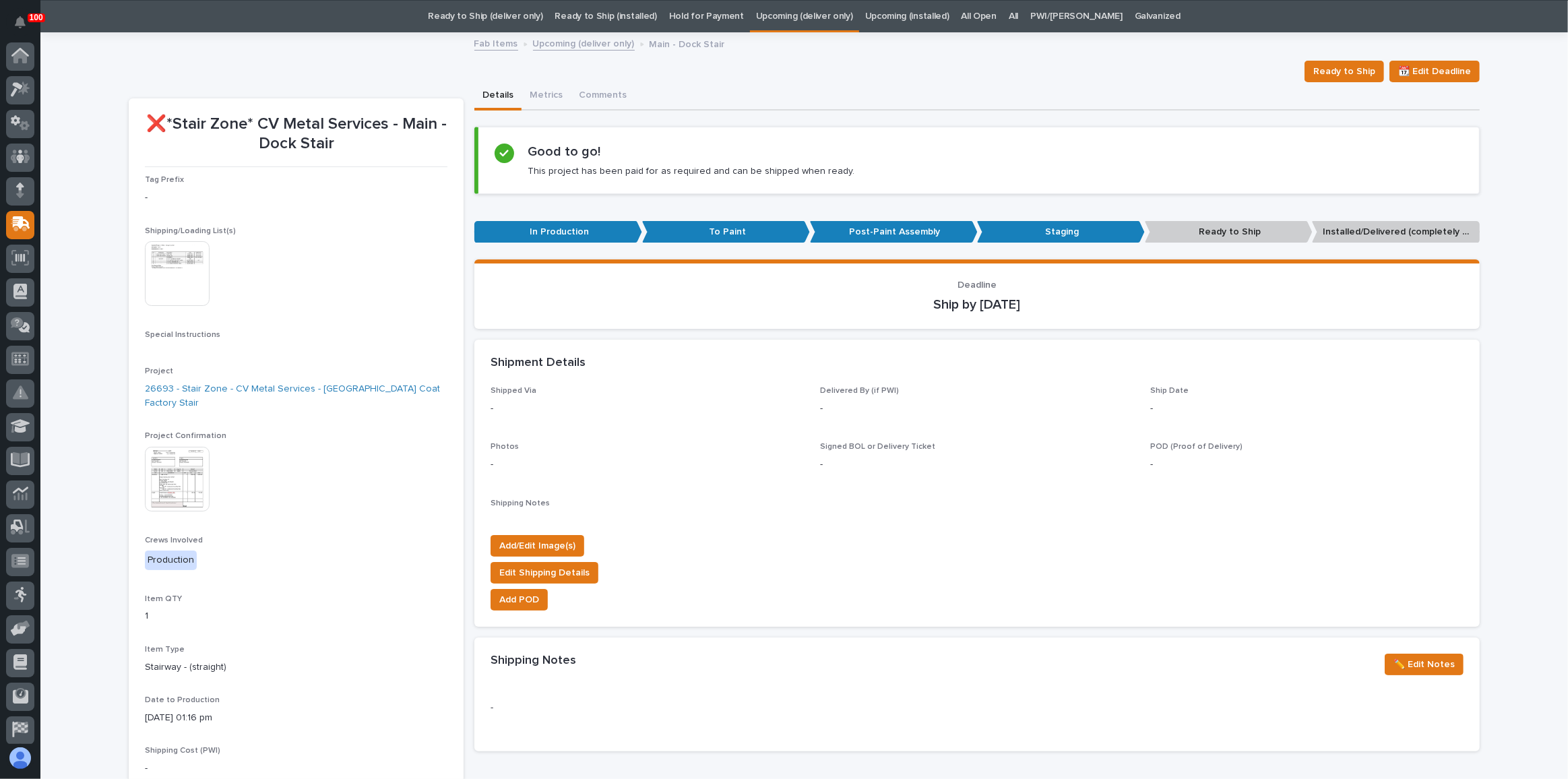
scroll to position [40, 0]
click at [331, 388] on link "26693 - Stair Zone - CV Metal Services - [GEOGRAPHIC_DATA] Coat Factory Stair" at bounding box center [297, 396] width 303 height 28
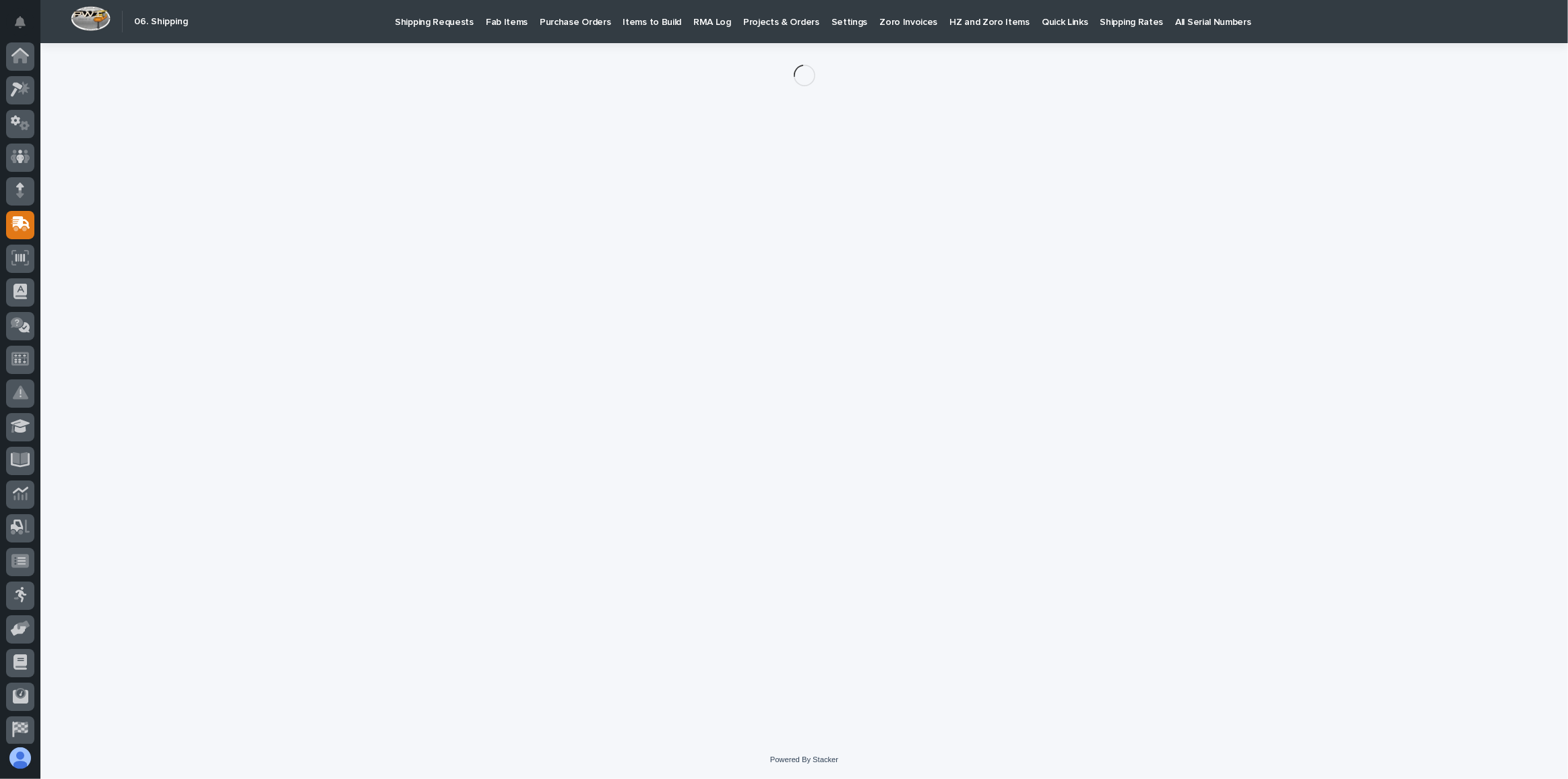
scroll to position [40, 0]
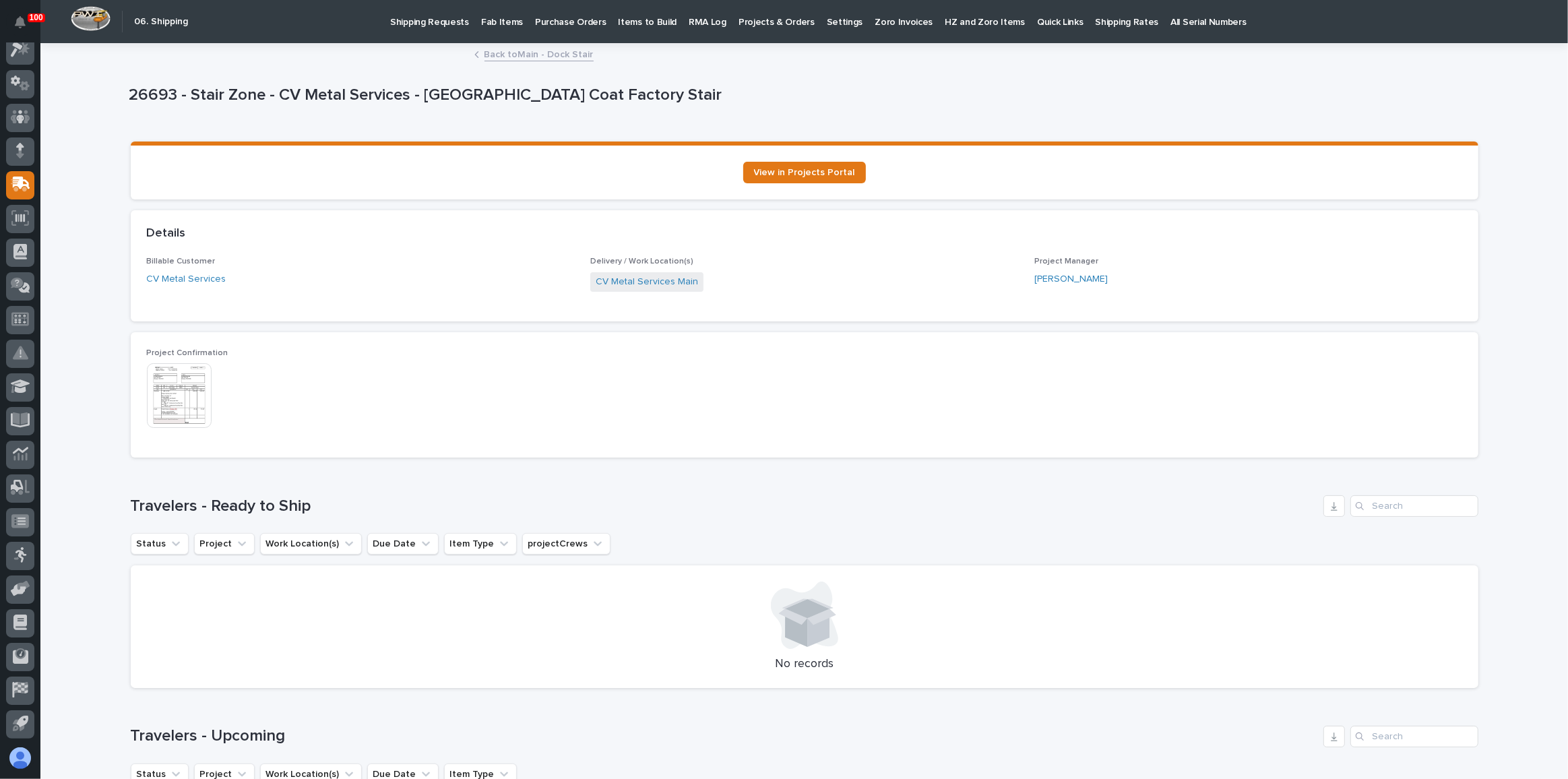
click at [496, 54] on link "Back to Main - Dock Stair" at bounding box center [539, 54] width 110 height 16
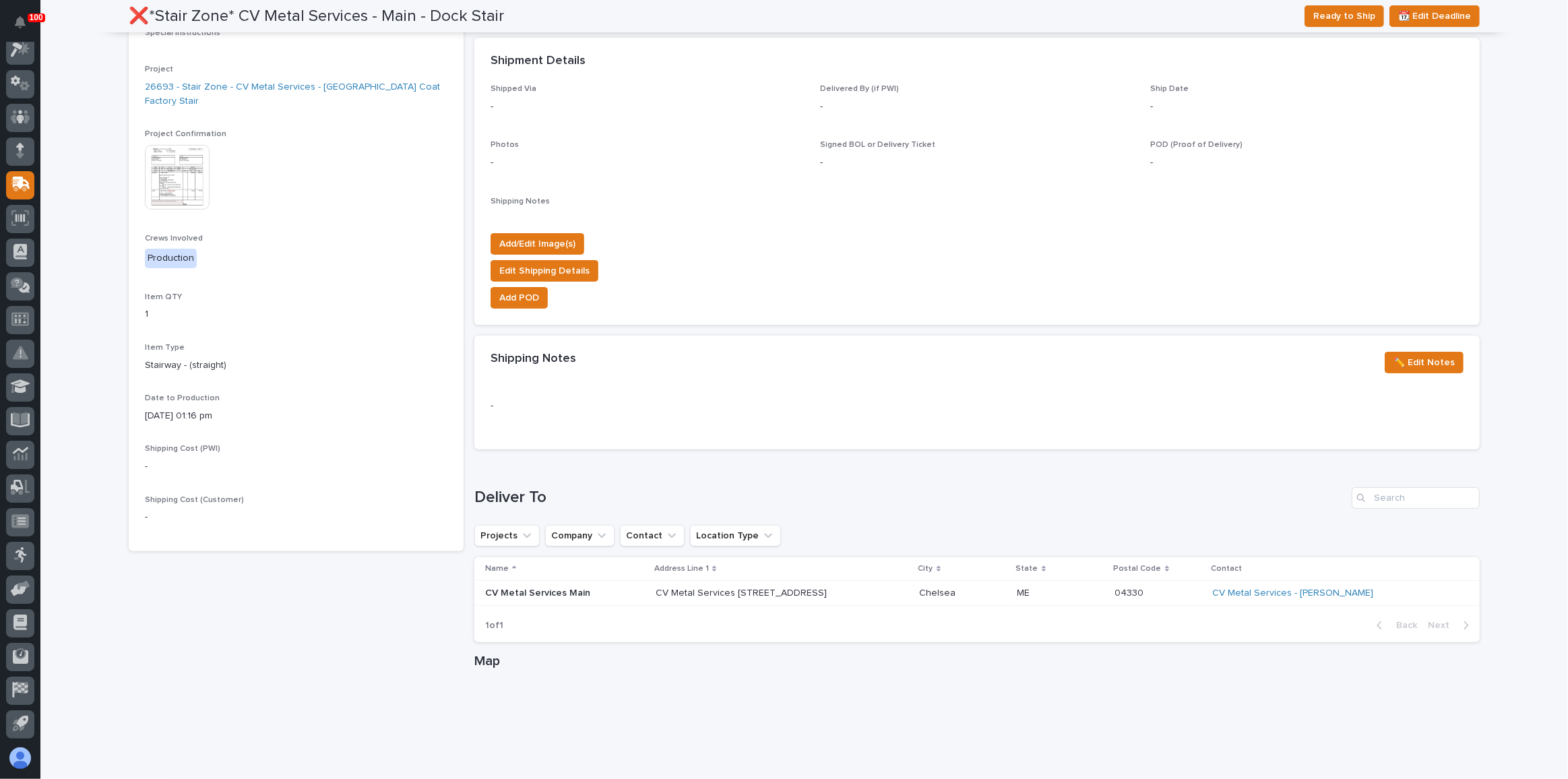
scroll to position [349, 0]
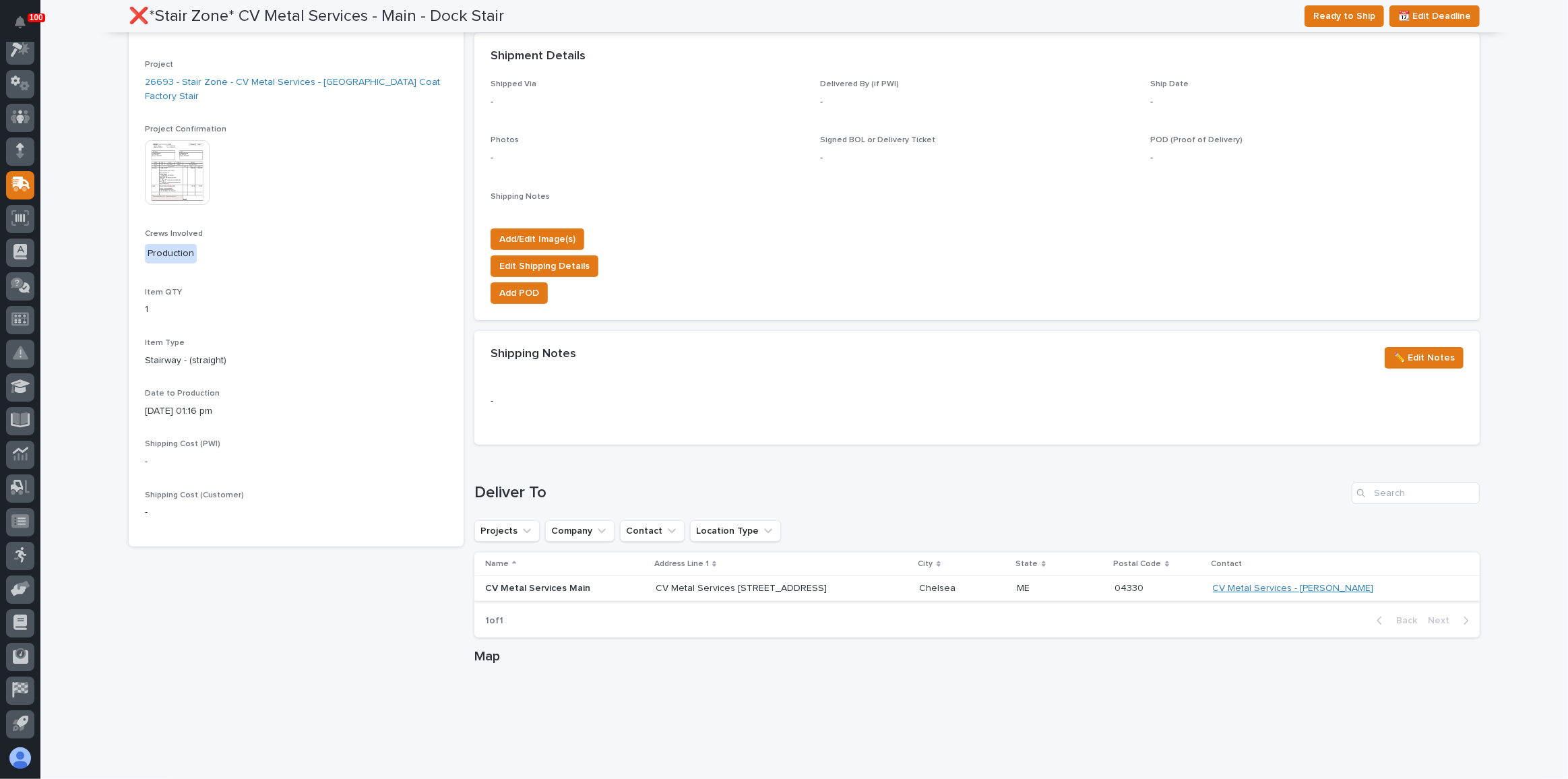
click at [1316, 585] on link "CV Metal Services - [PERSON_NAME]" at bounding box center [1293, 589] width 161 height 12
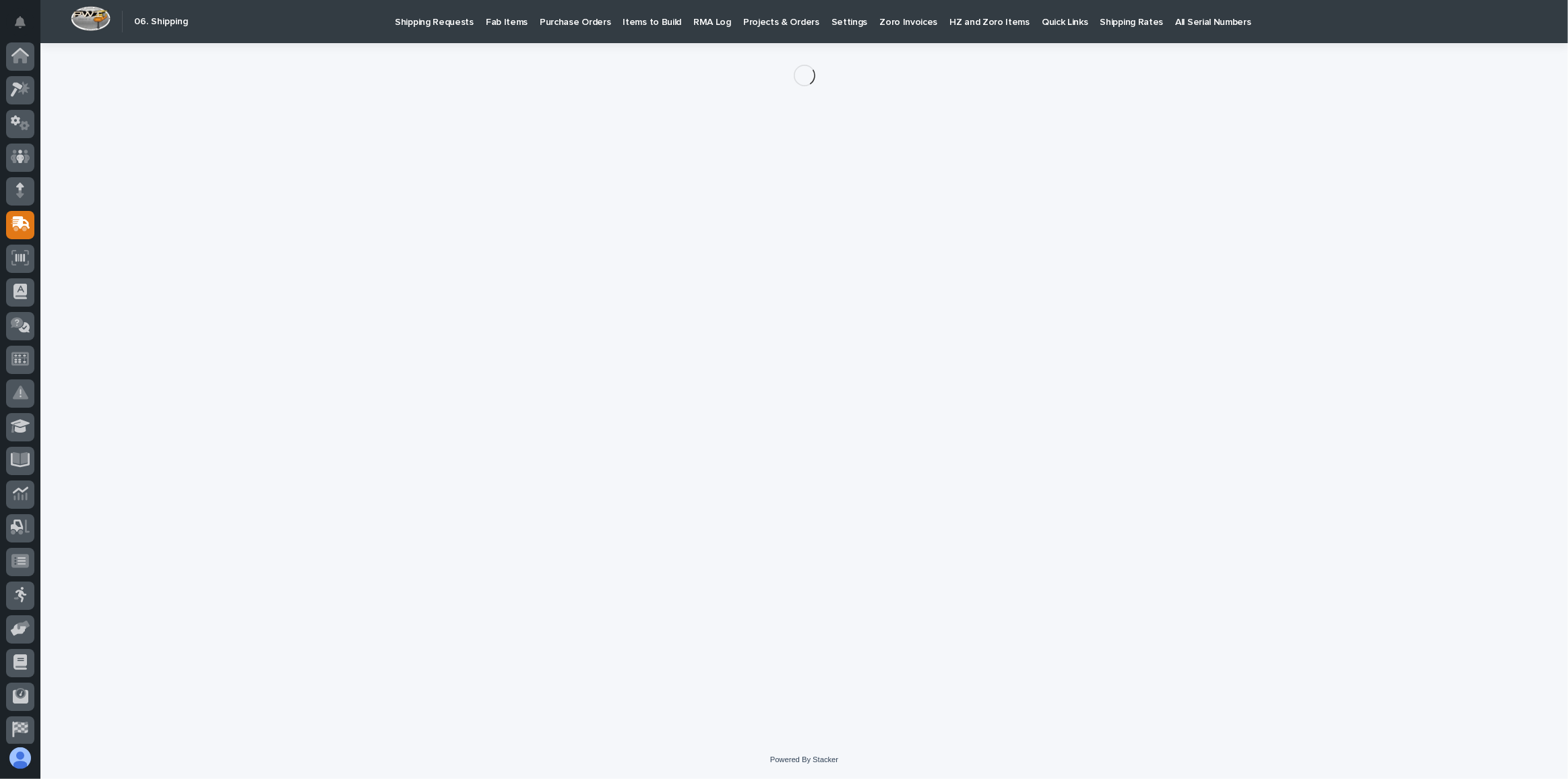
scroll to position [40, 0]
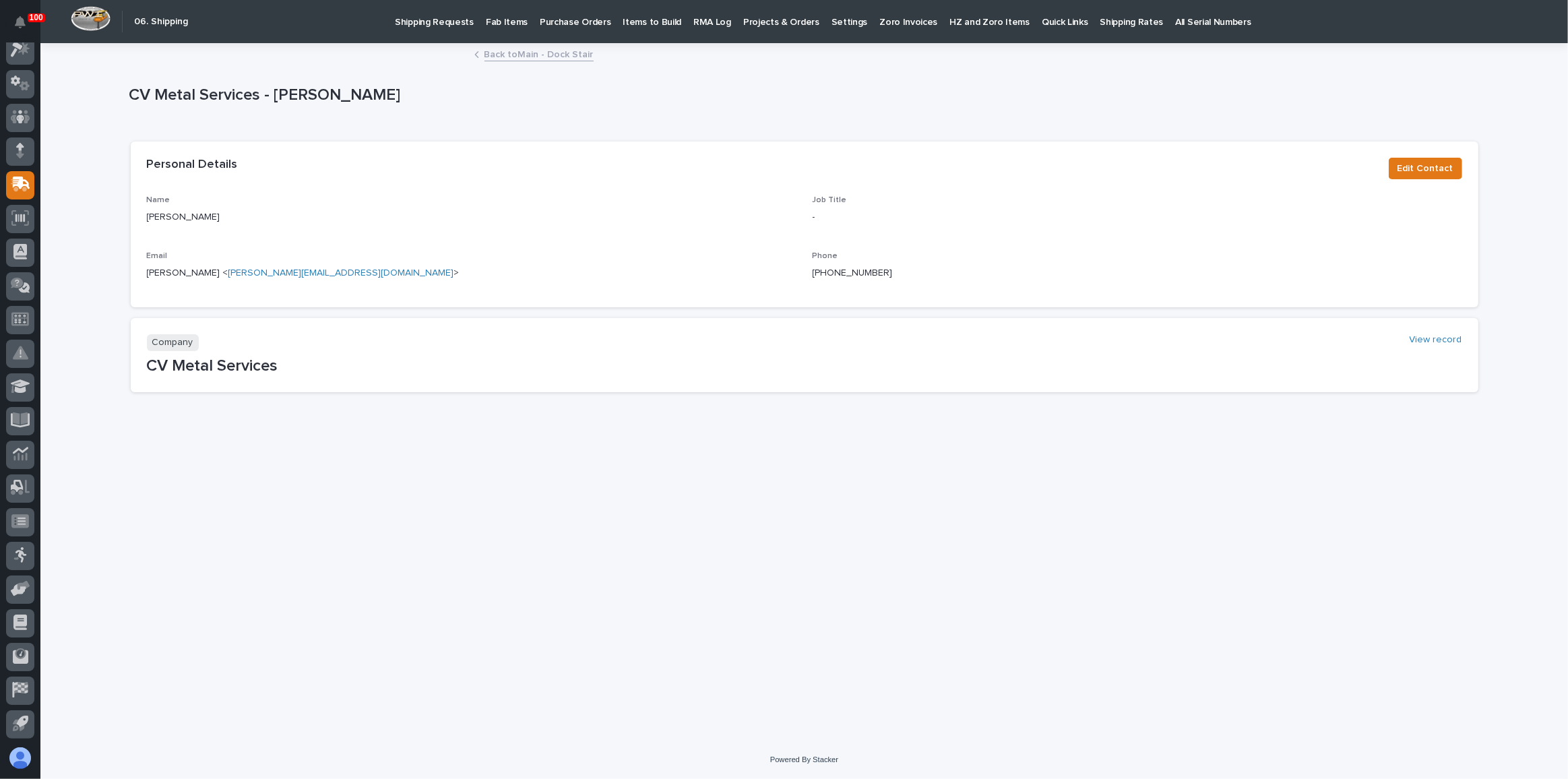
click at [527, 50] on link "Back to Main - Dock Stair" at bounding box center [539, 54] width 110 height 16
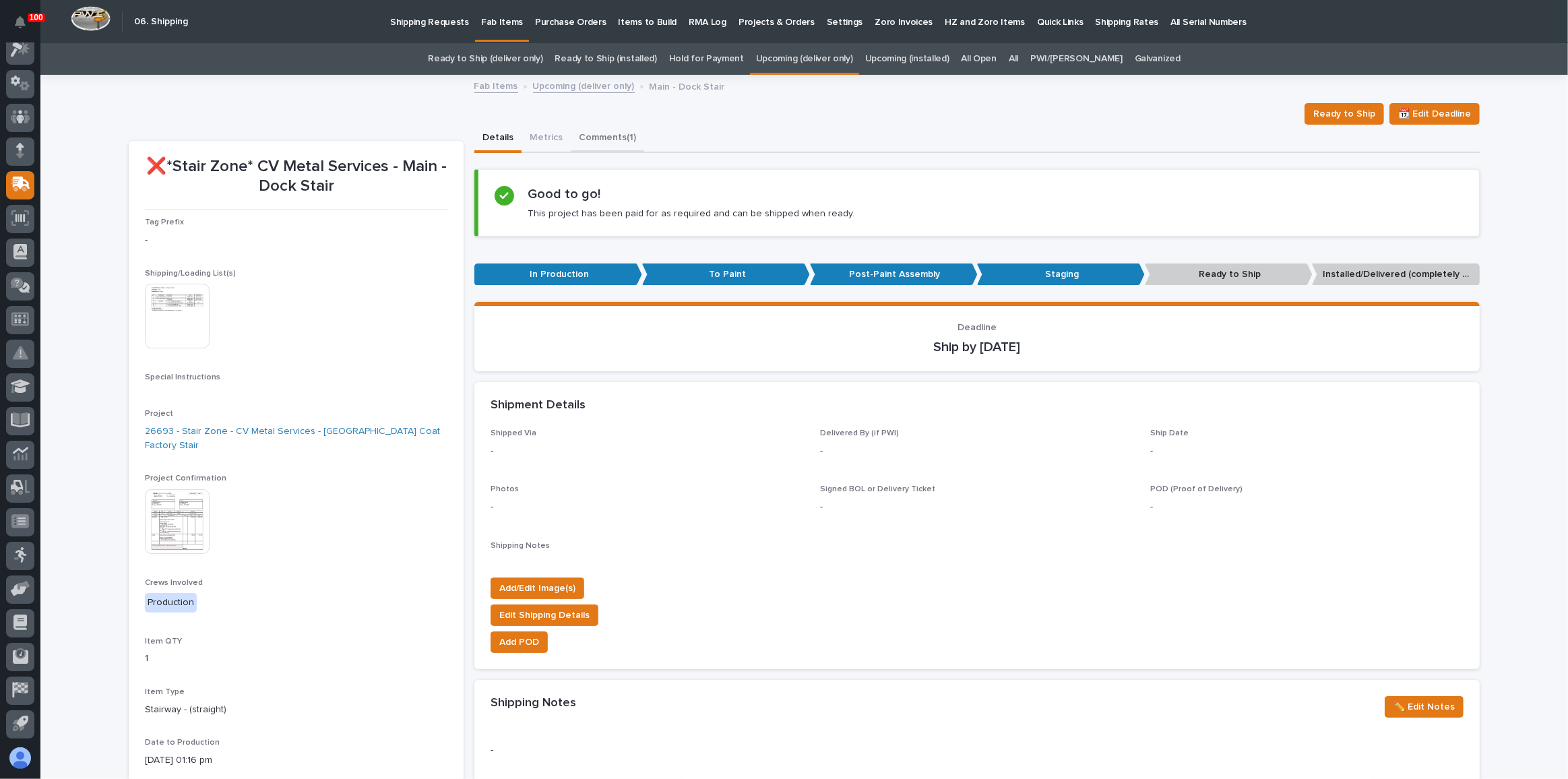
click at [600, 140] on button "Comments (1)" at bounding box center [607, 139] width 74 height 28
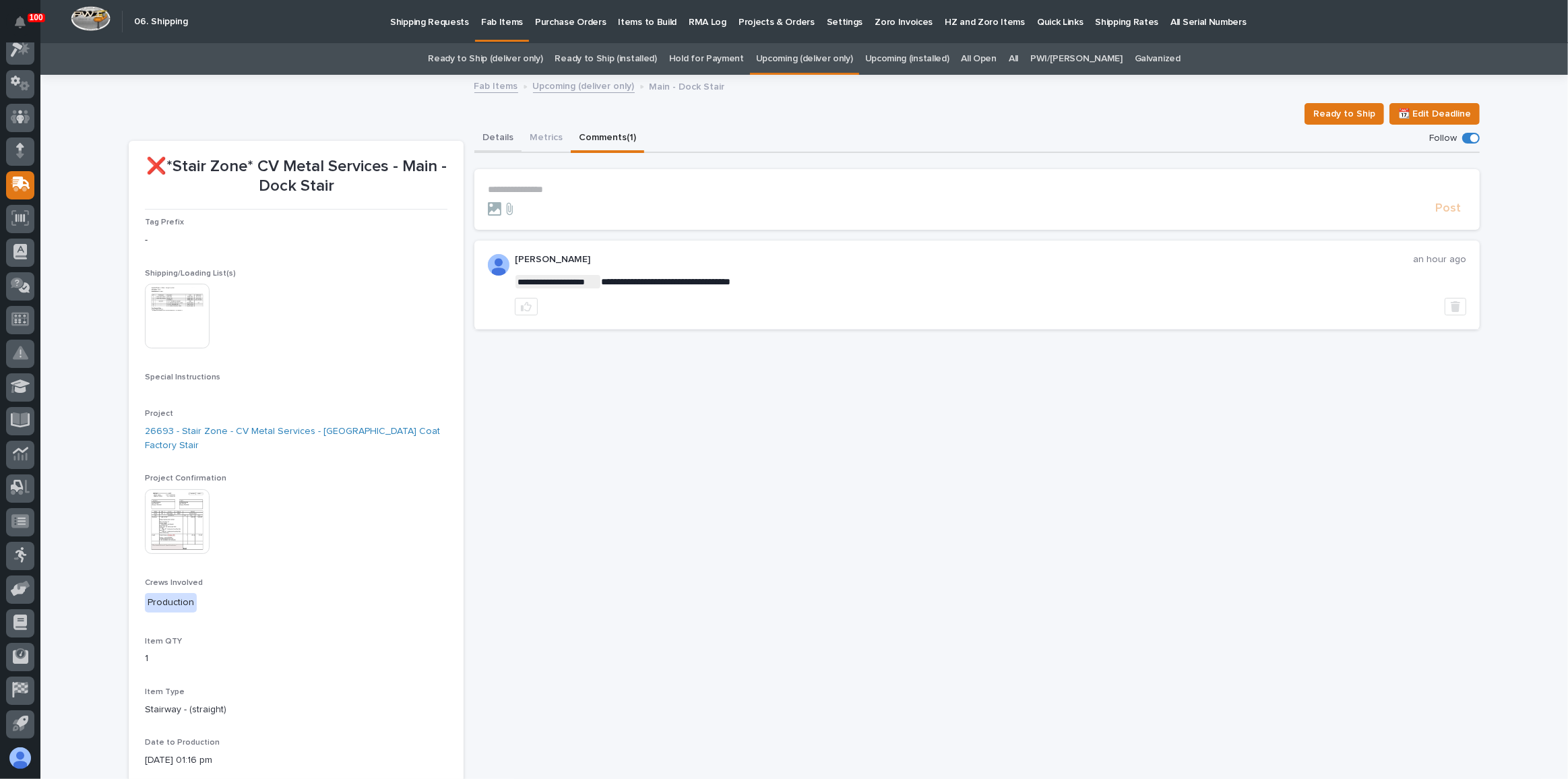
click at [487, 139] on button "Details" at bounding box center [498, 139] width 47 height 28
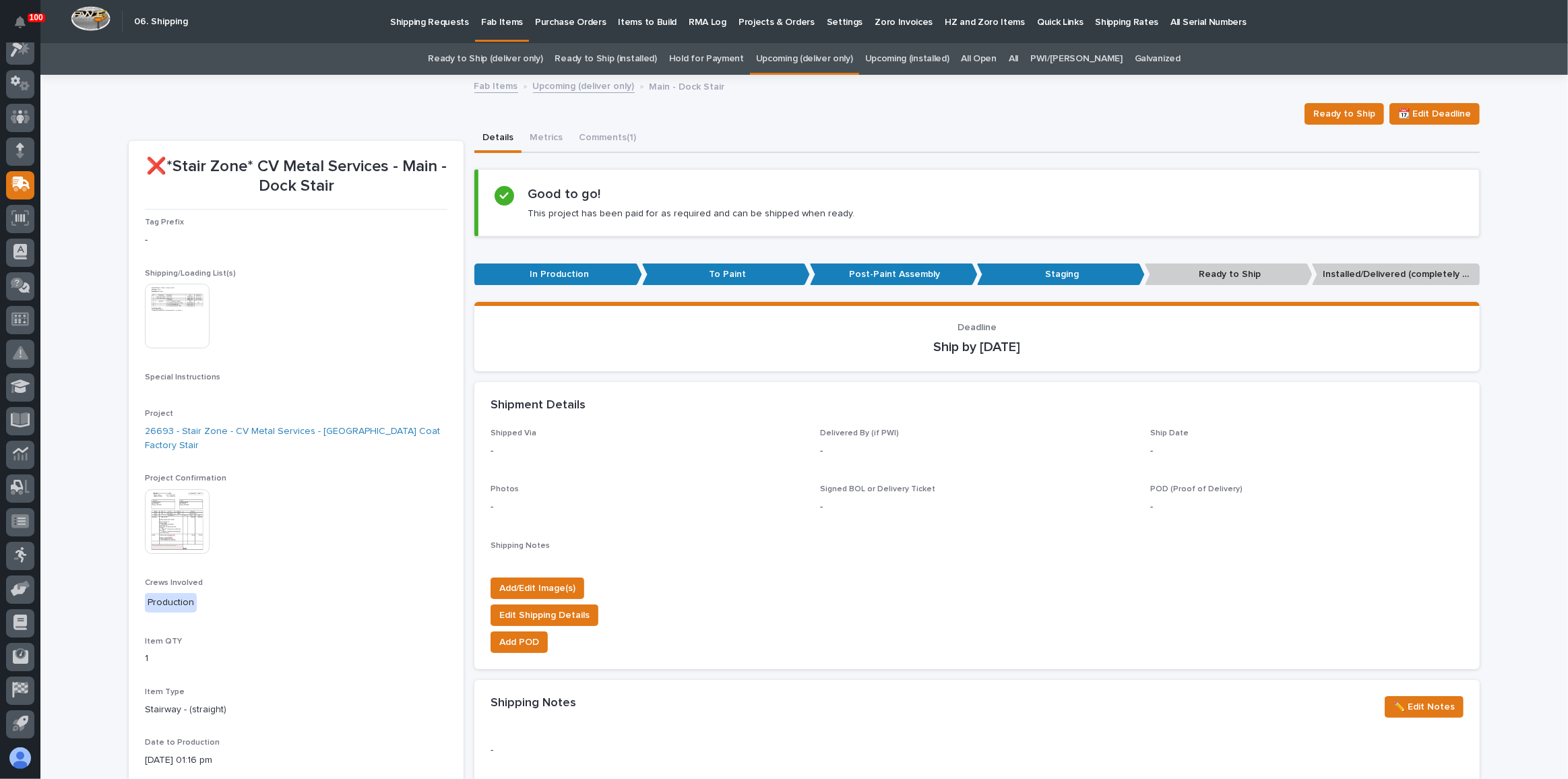
click at [1018, 58] on link "All" at bounding box center [1013, 59] width 9 height 32
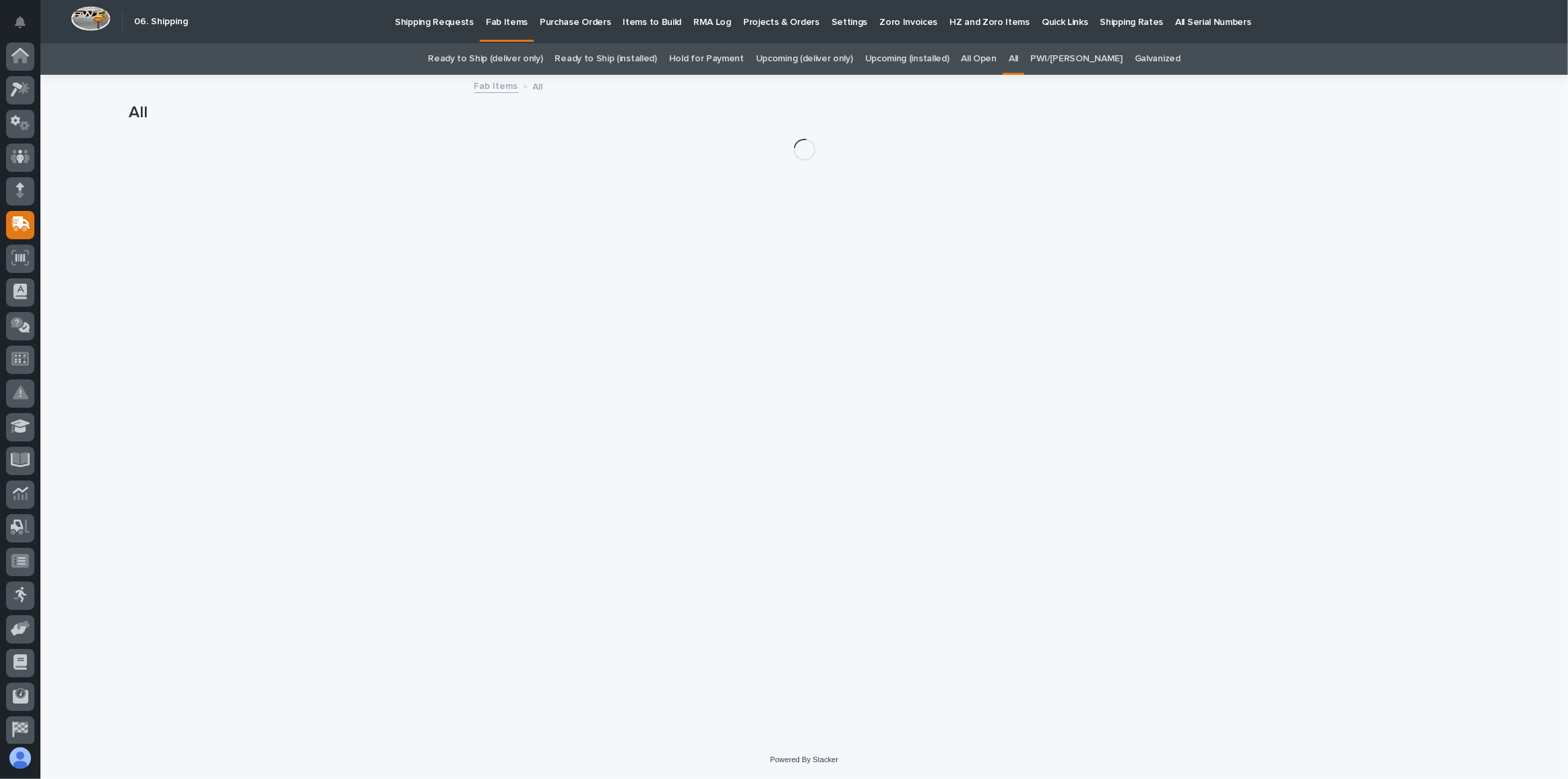
scroll to position [40, 0]
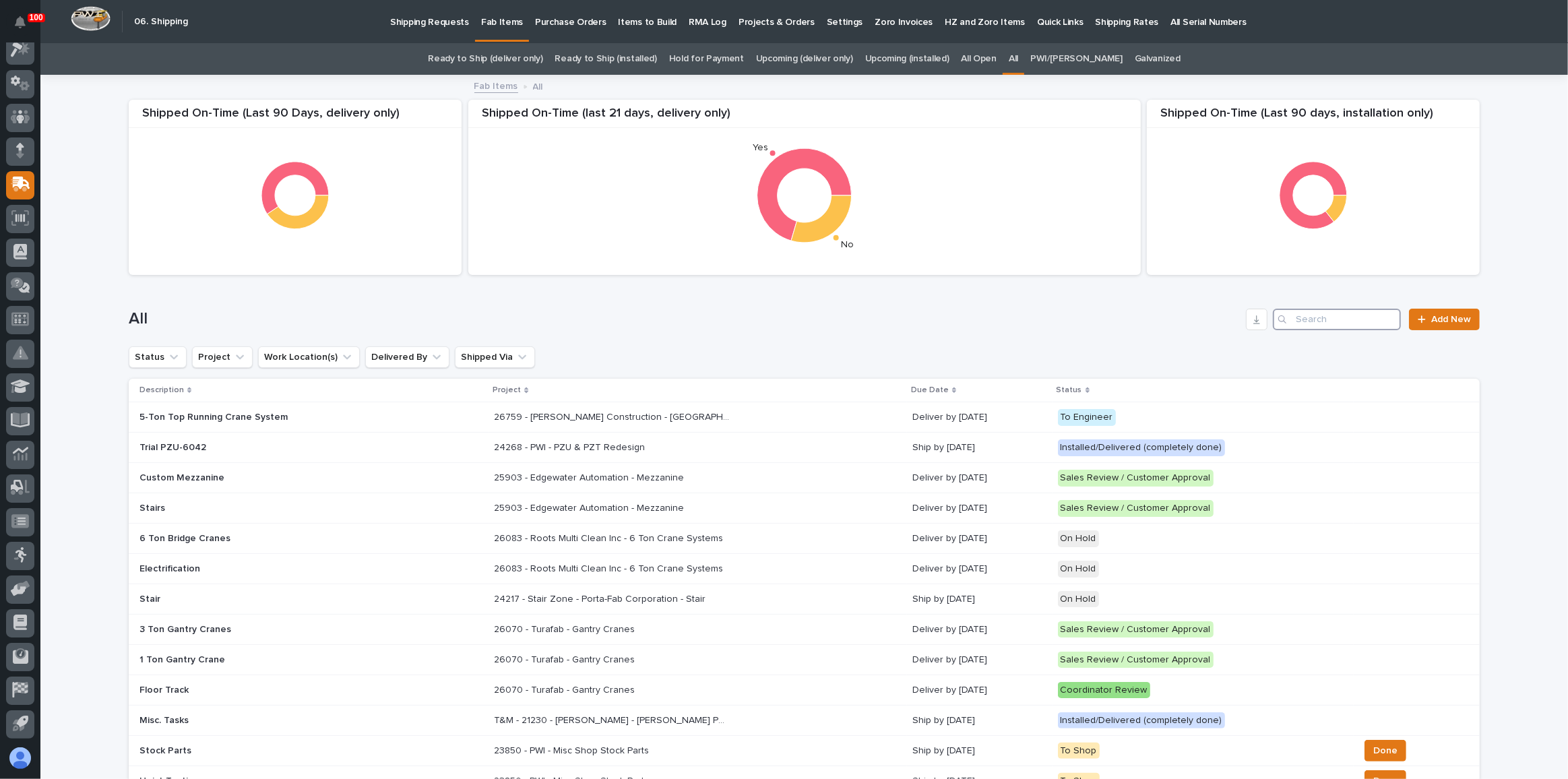
click at [1306, 322] on input "Search" at bounding box center [1337, 319] width 128 height 22
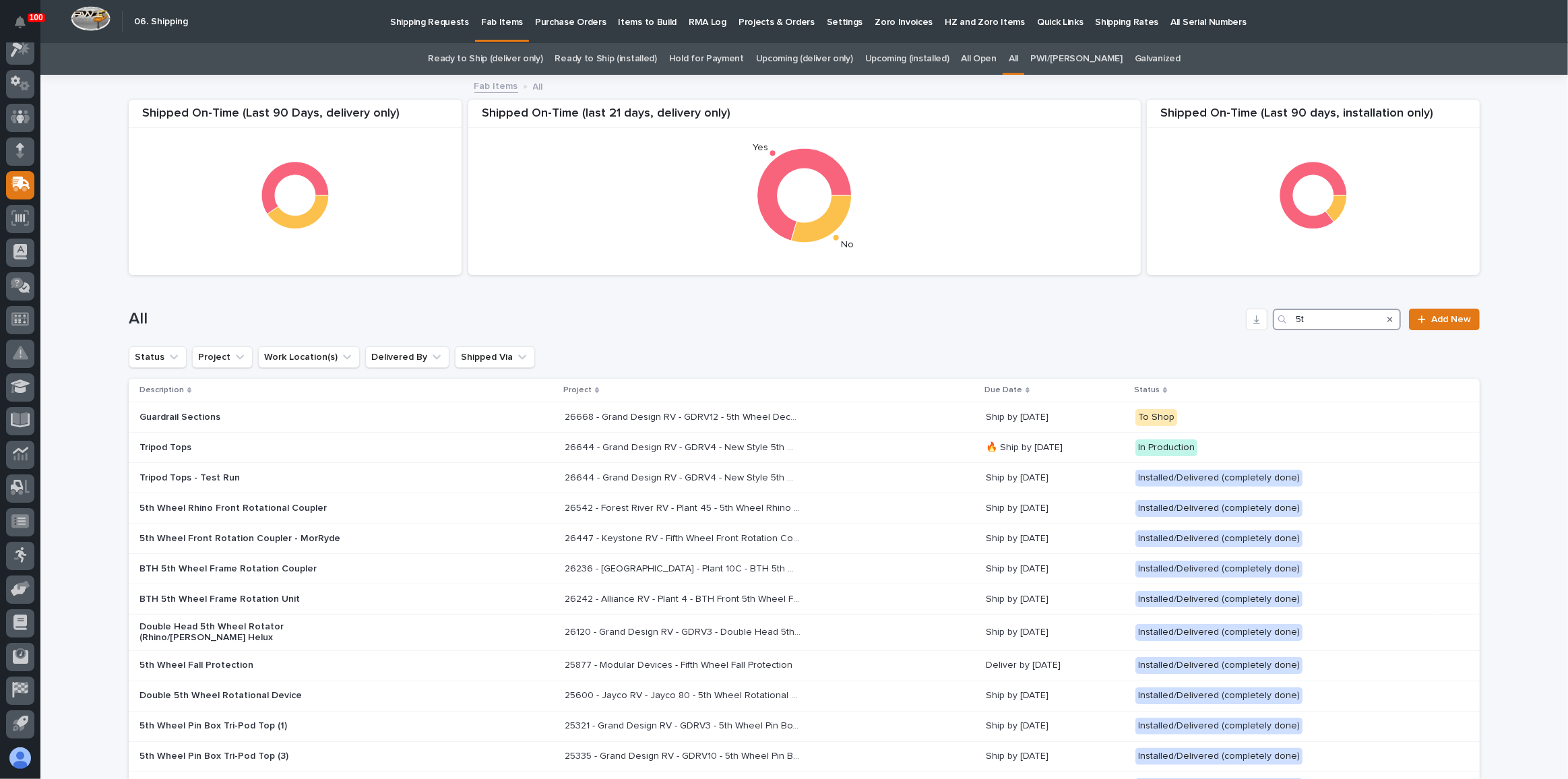
type input "5"
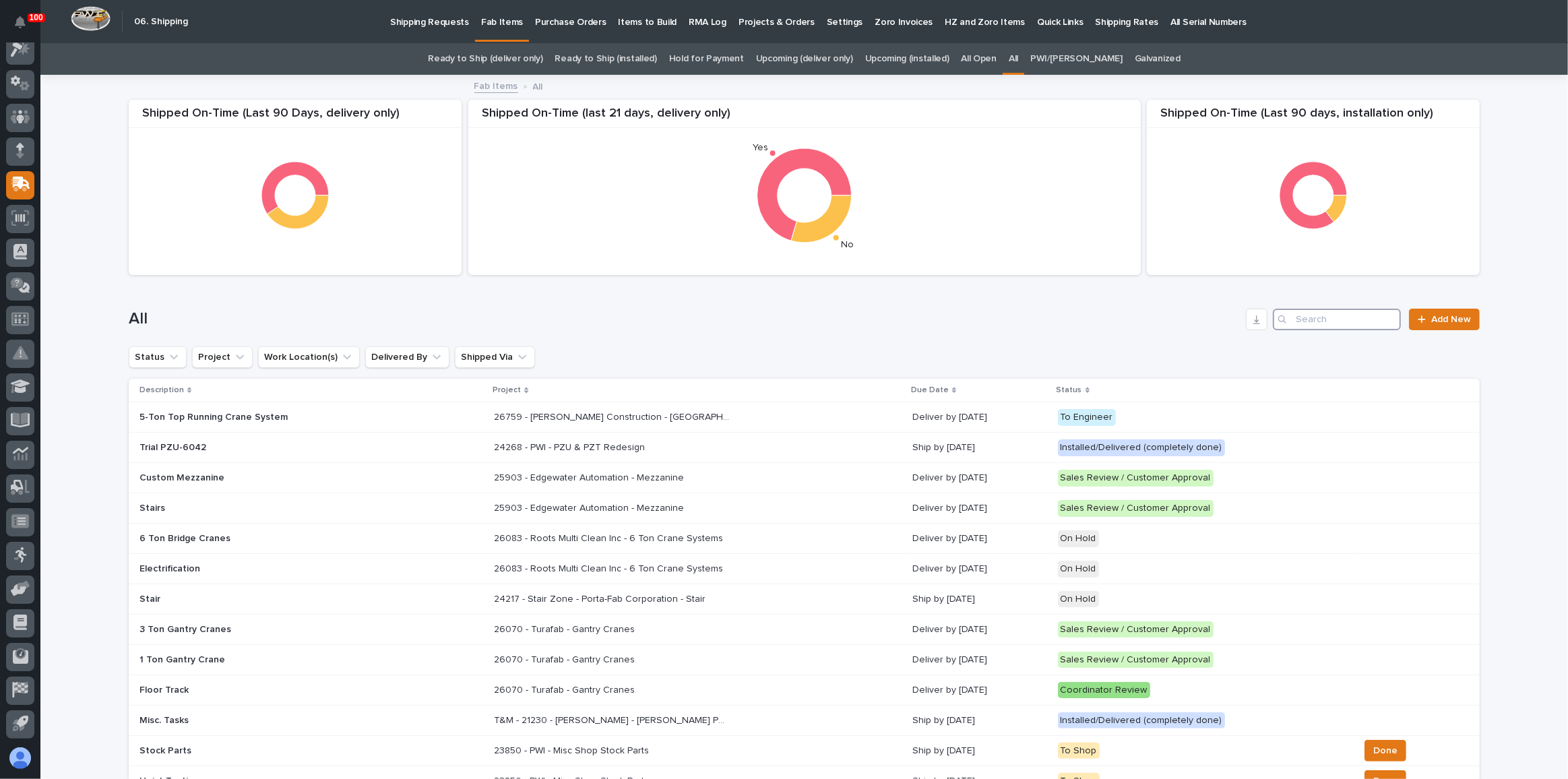
click at [1329, 318] on input "Search" at bounding box center [1337, 319] width 128 height 22
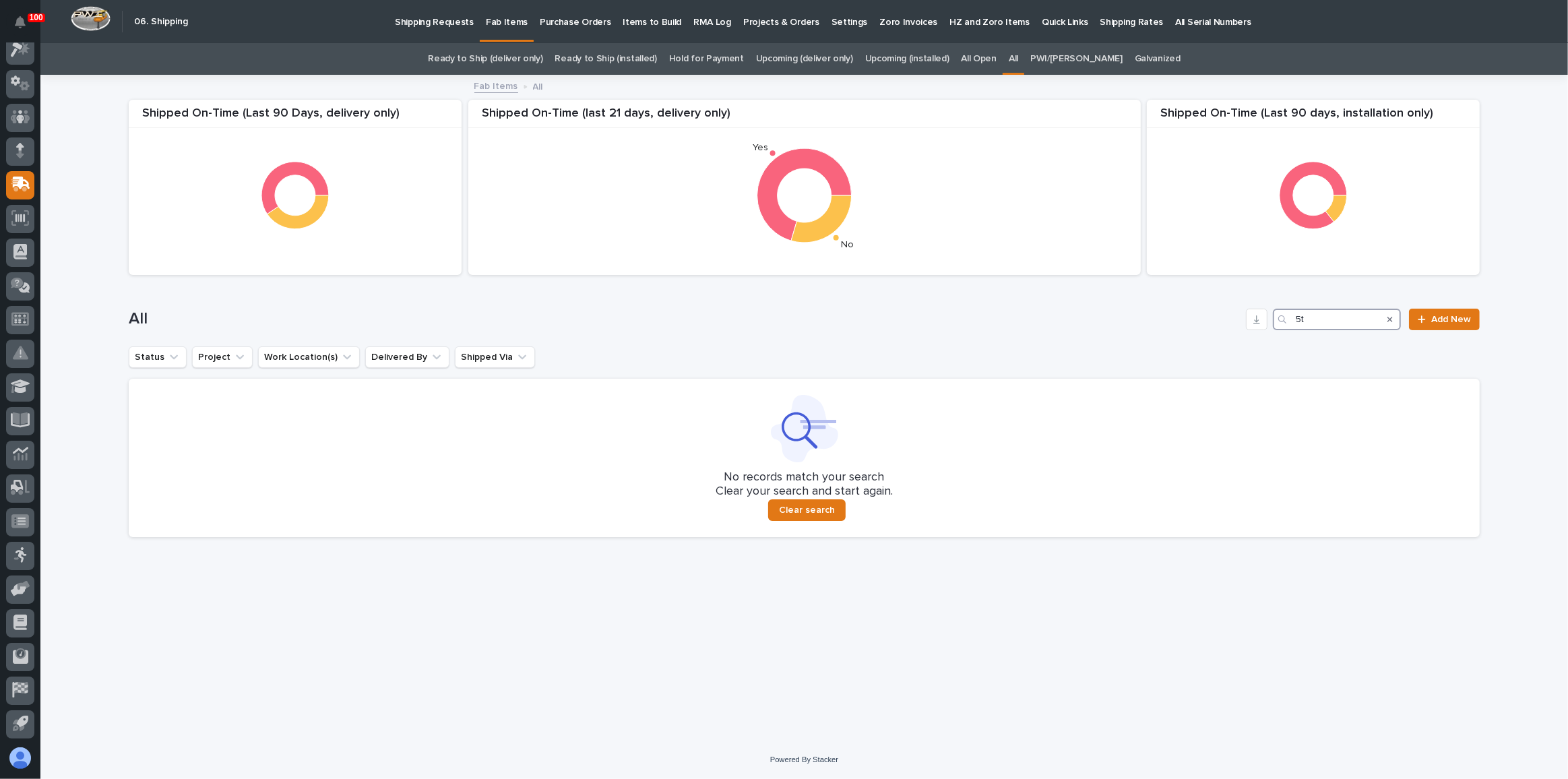
type input "5"
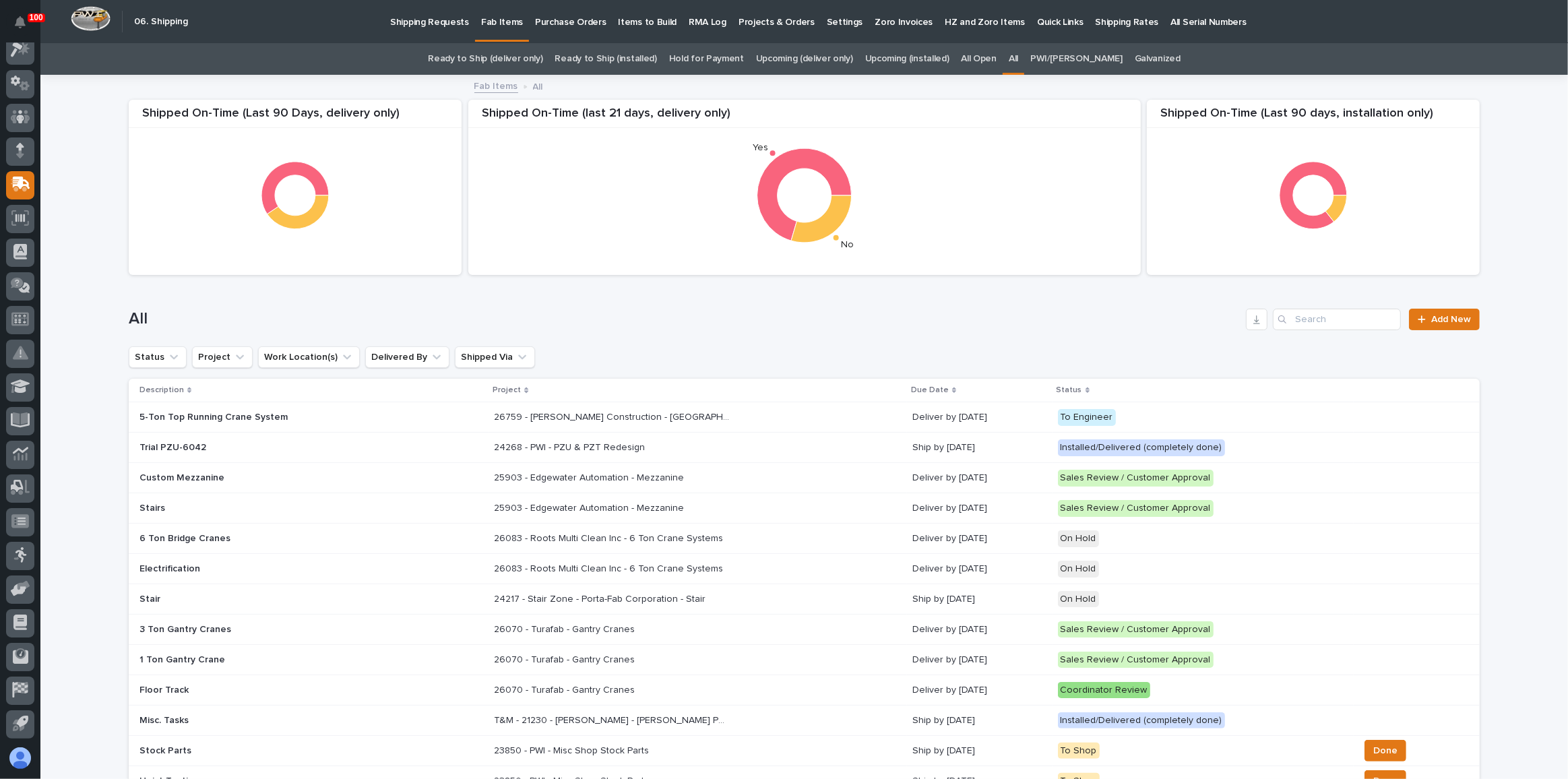
click at [933, 312] on h1 "All" at bounding box center [685, 318] width 1112 height 19
click at [513, 58] on link "Ready to Ship (deliver only)" at bounding box center [485, 59] width 115 height 32
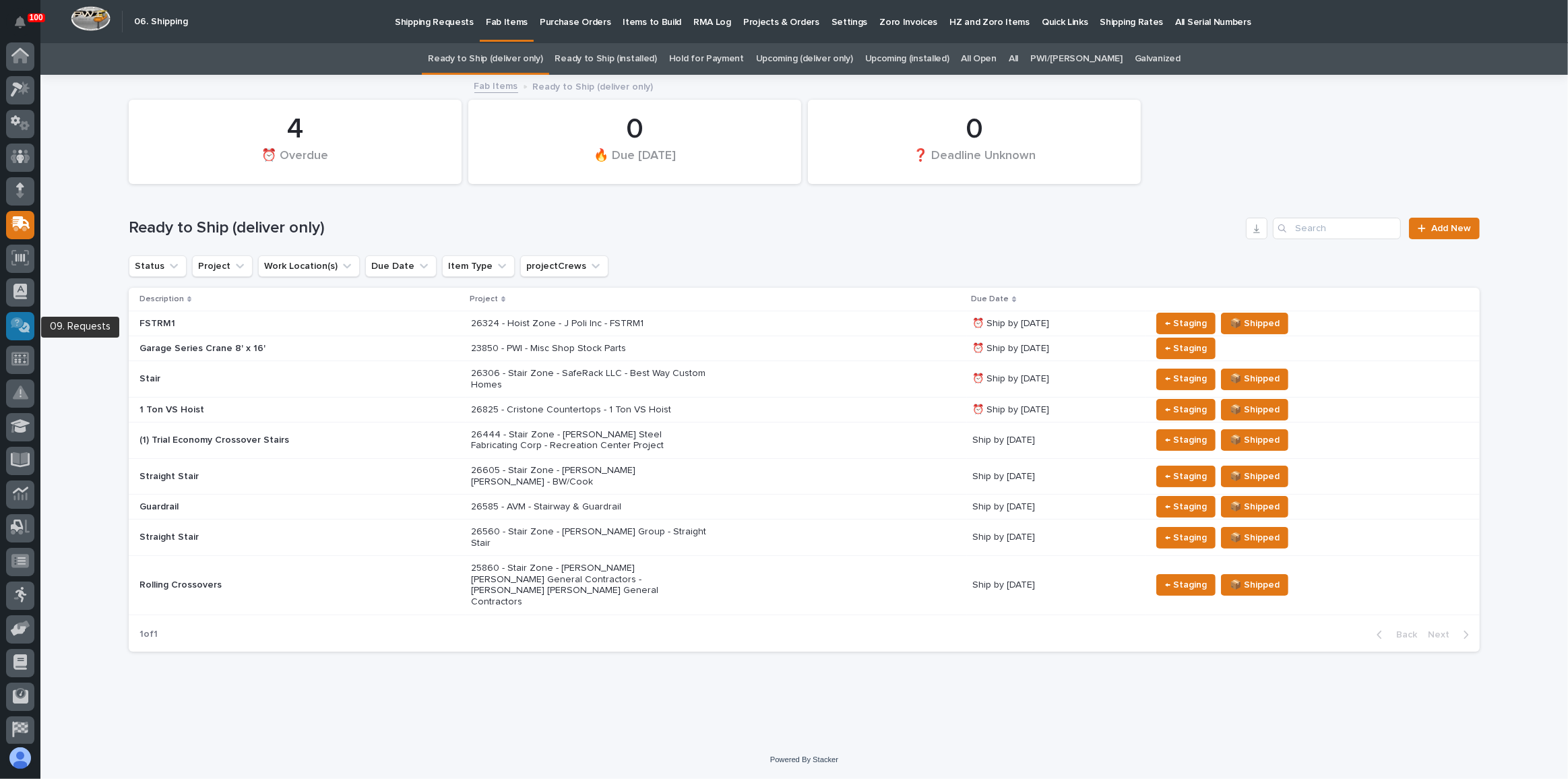
click at [21, 318] on icon at bounding box center [17, 323] width 12 height 11
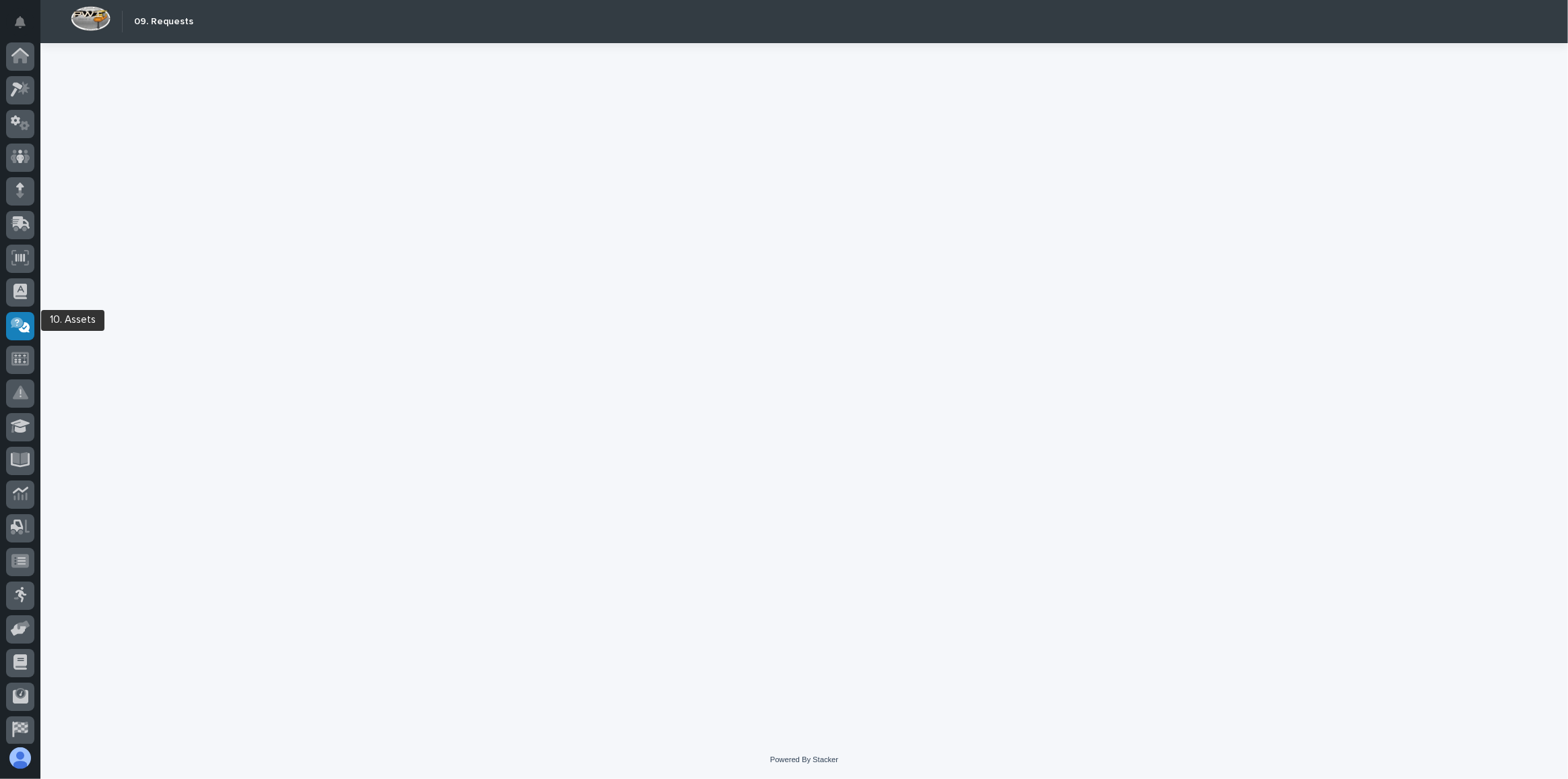
scroll to position [40, 0]
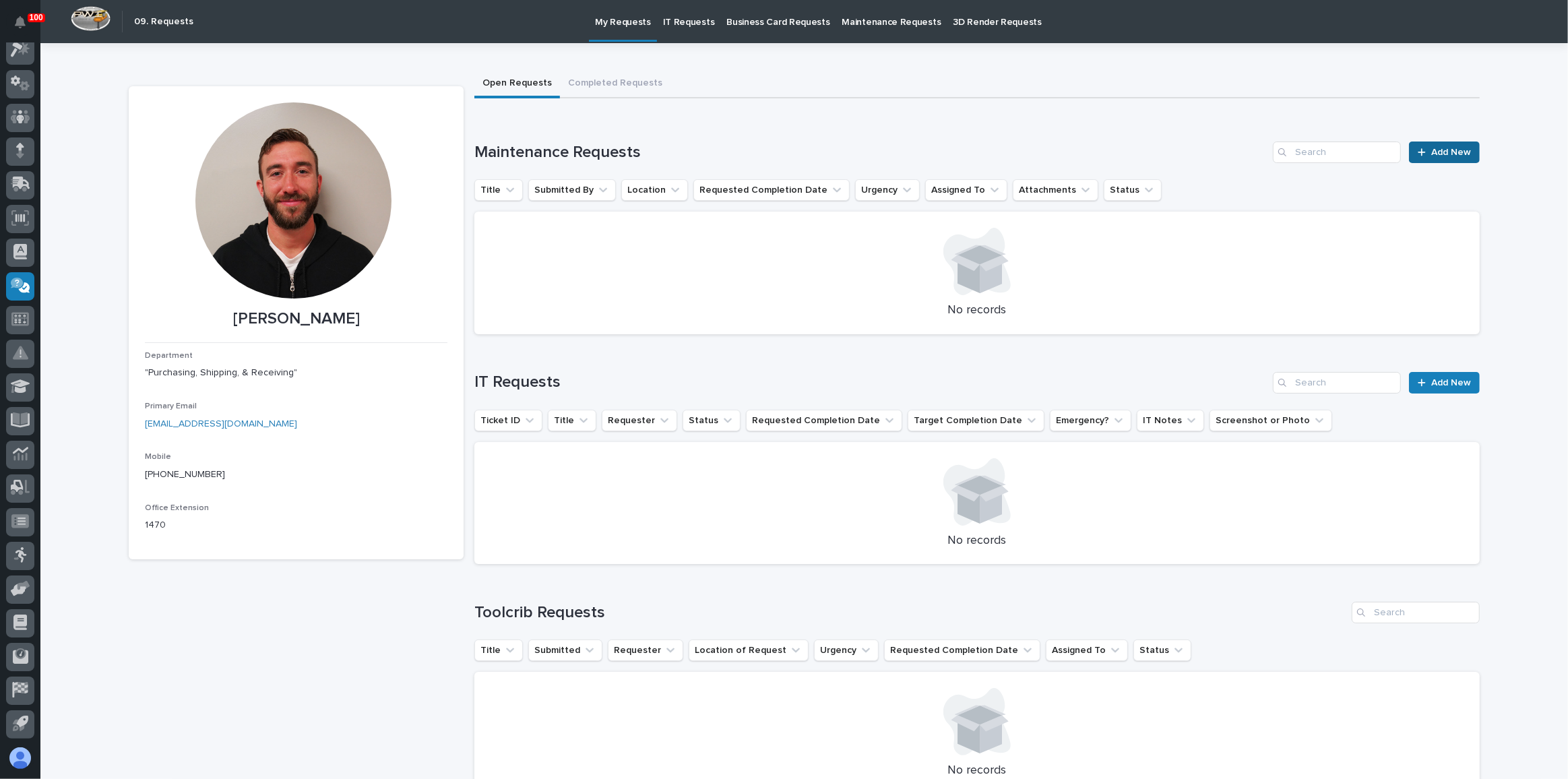
click at [1441, 148] on span "Add New" at bounding box center [1451, 152] width 40 height 9
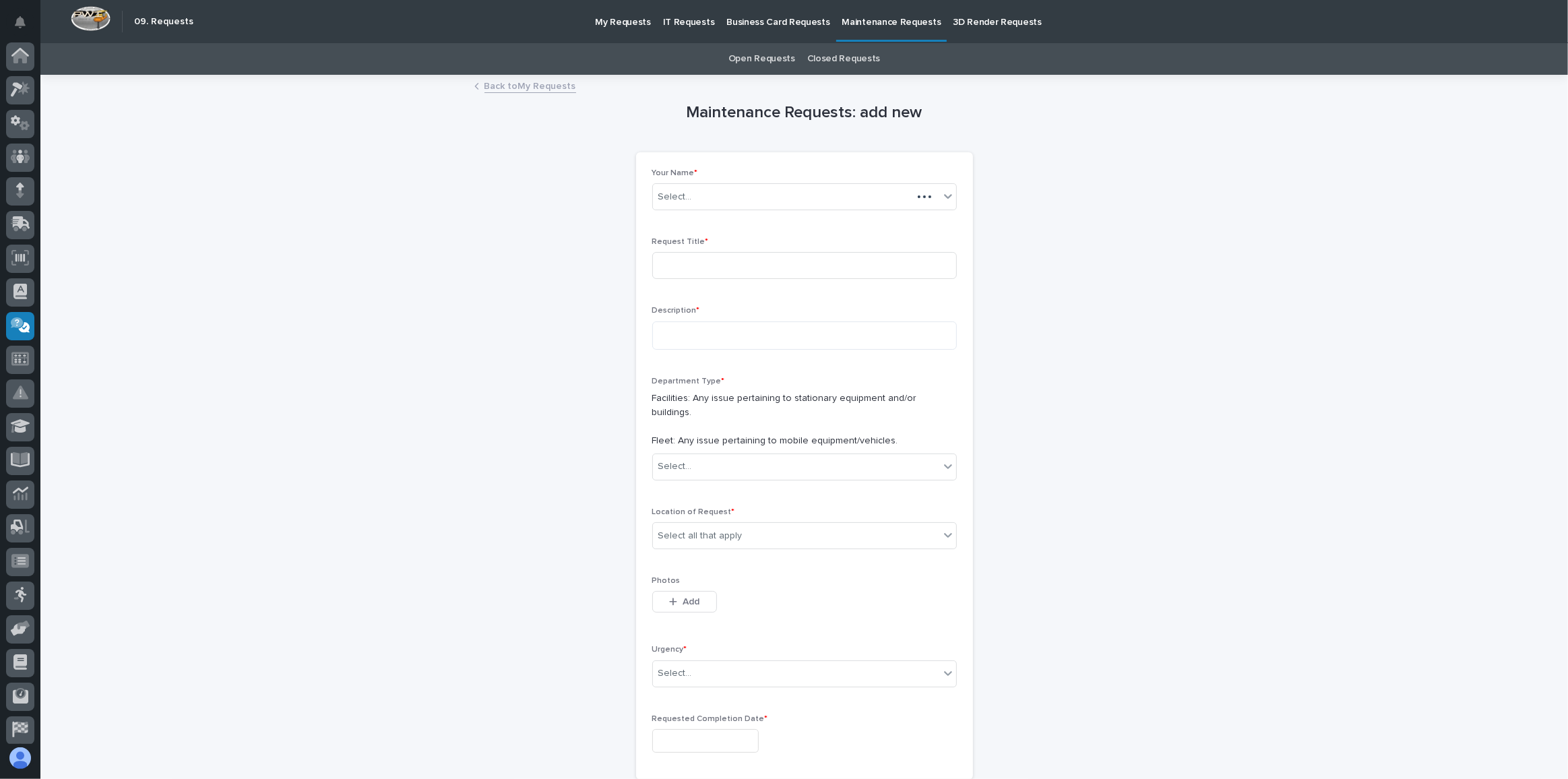
scroll to position [40, 0]
click at [694, 260] on input at bounding box center [805, 266] width 304 height 27
click at [709, 456] on div "Select..." at bounding box center [796, 467] width 287 height 23
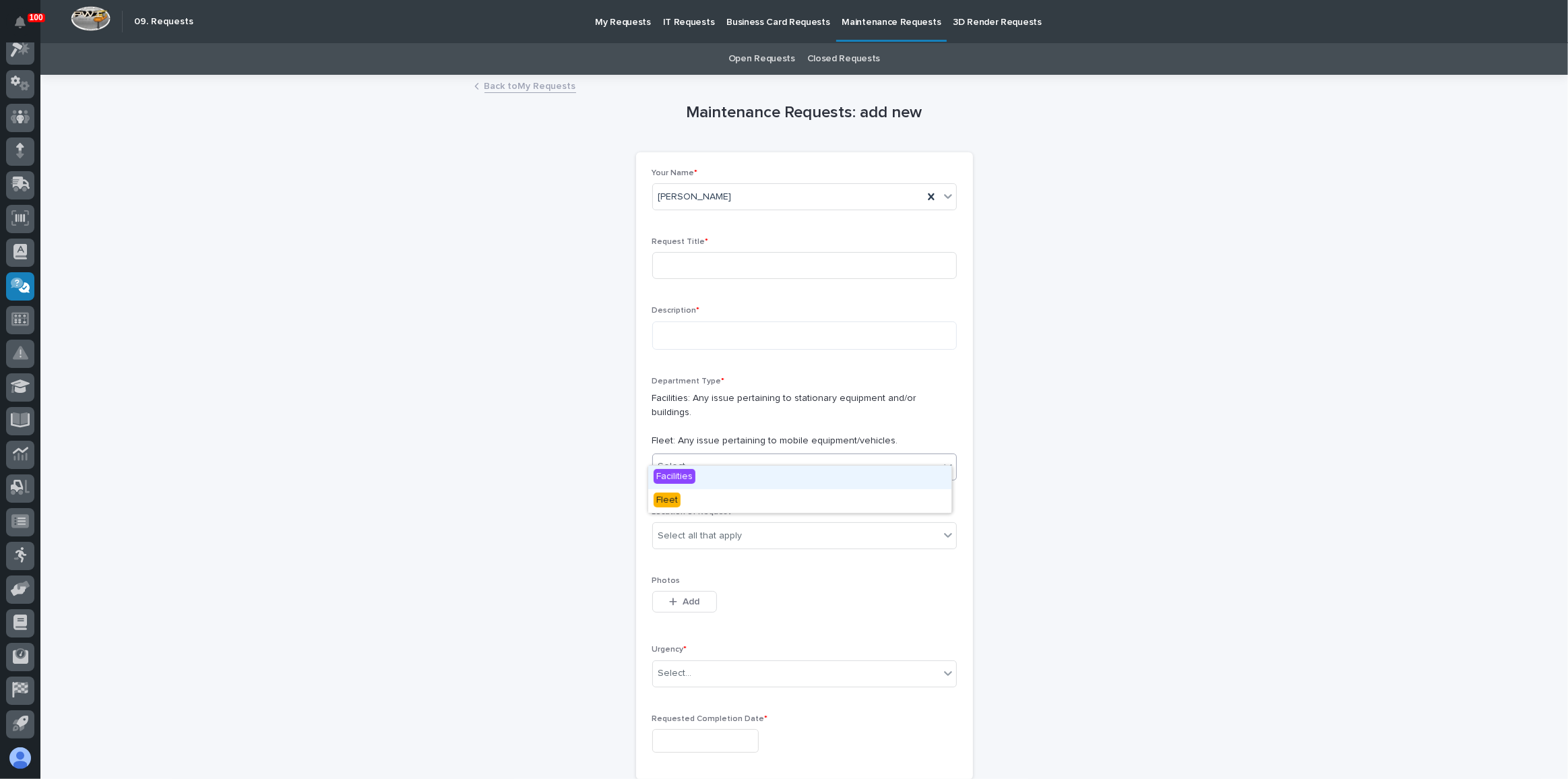
scroll to position [61, 0]
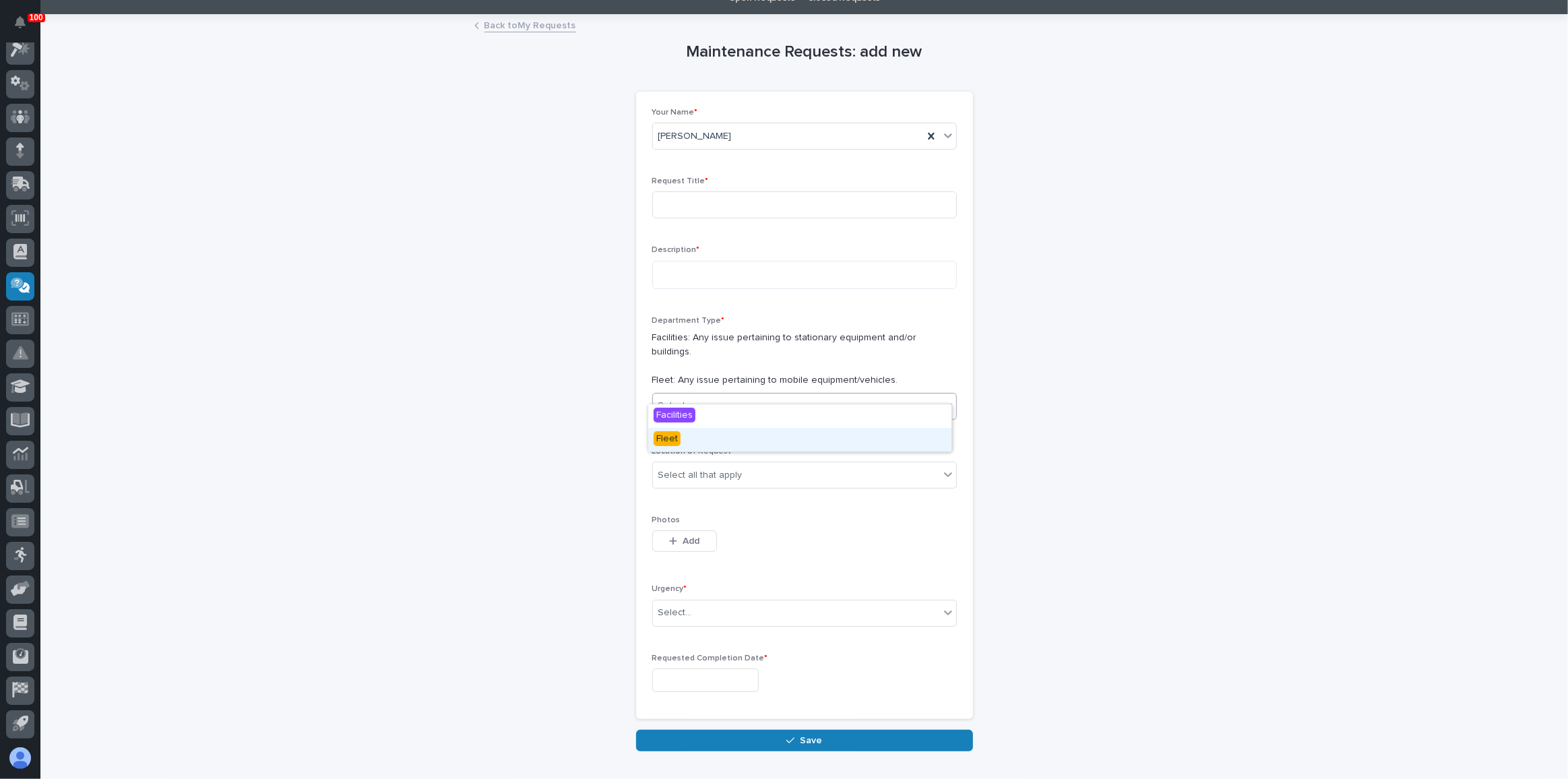
click at [700, 436] on div "Fleet" at bounding box center [800, 440] width 303 height 23
click at [690, 197] on input at bounding box center [805, 204] width 304 height 27
type input "Conestoga Repair"
click at [725, 275] on textarea at bounding box center [805, 275] width 304 height 28
click at [859, 275] on textarea "**********" at bounding box center [805, 275] width 304 height 28
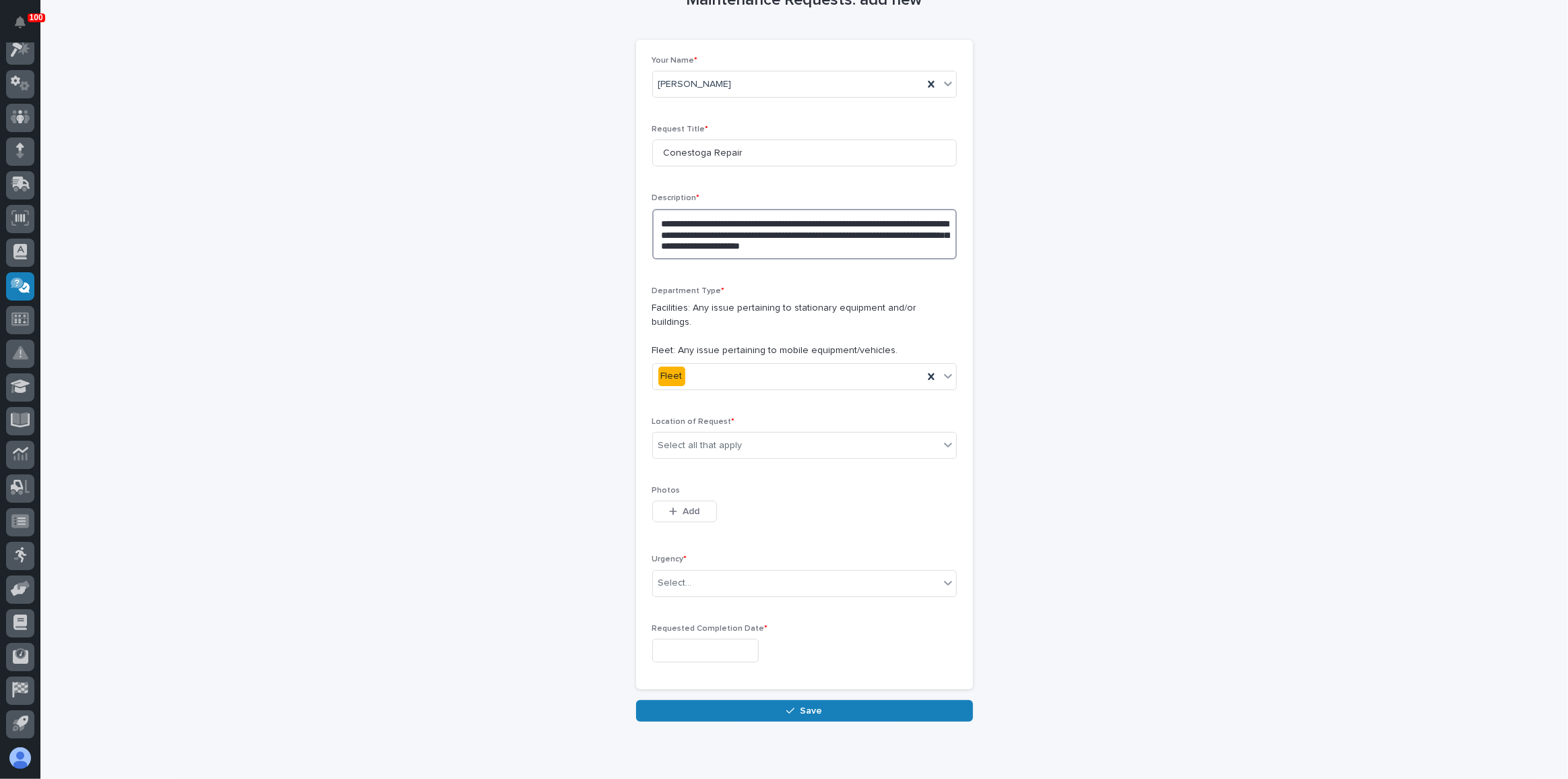
scroll to position [144, 0]
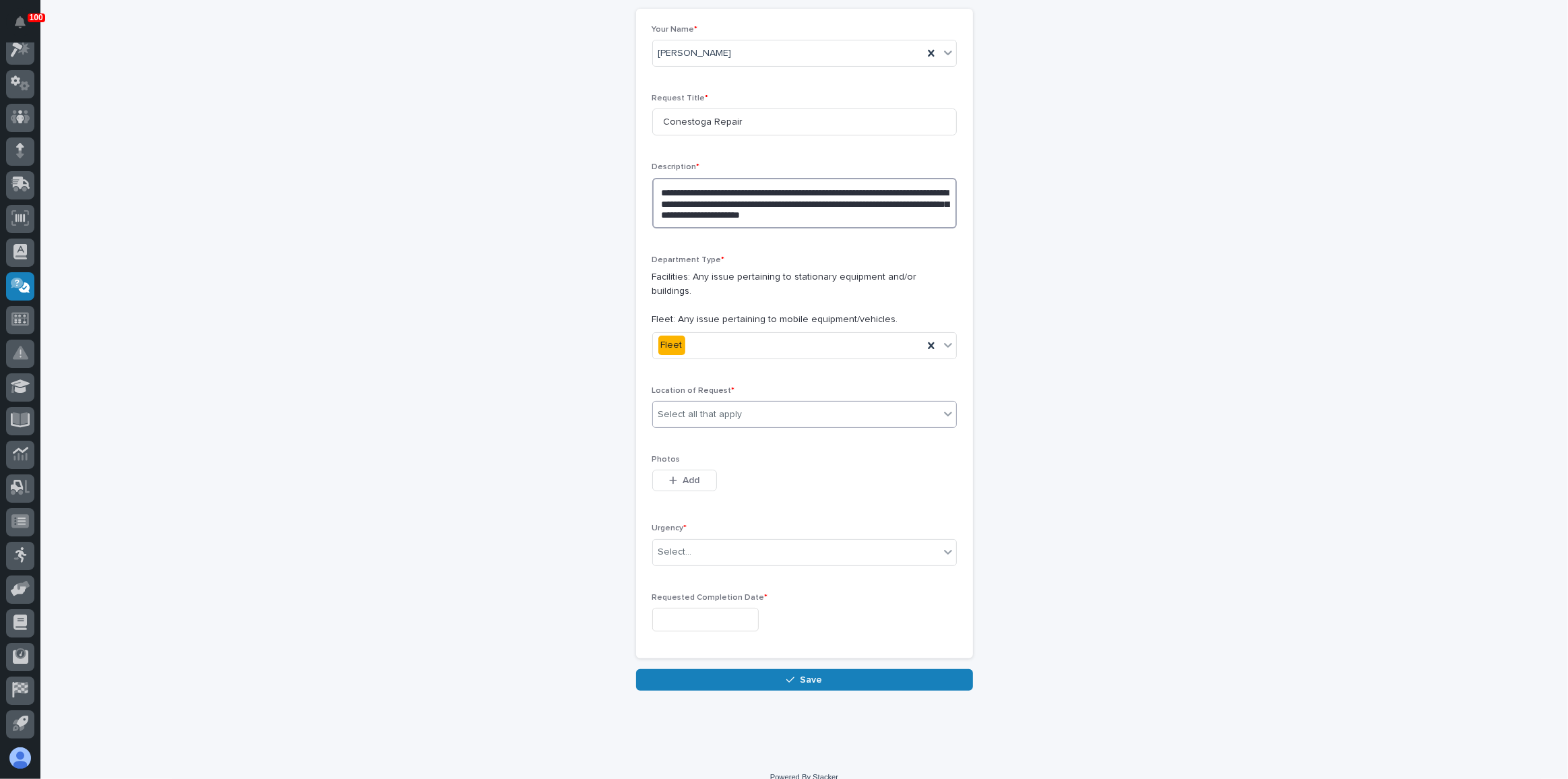
type textarea "**********"
click at [701, 408] on div "Select all that apply" at bounding box center [701, 415] width 84 height 14
click at [685, 483] on div "B4" at bounding box center [800, 495] width 303 height 23
click at [706, 541] on div "Select..." at bounding box center [796, 552] width 287 height 23
drag, startPoint x: 705, startPoint y: 597, endPoint x: 704, endPoint y: 581, distance: 16.0
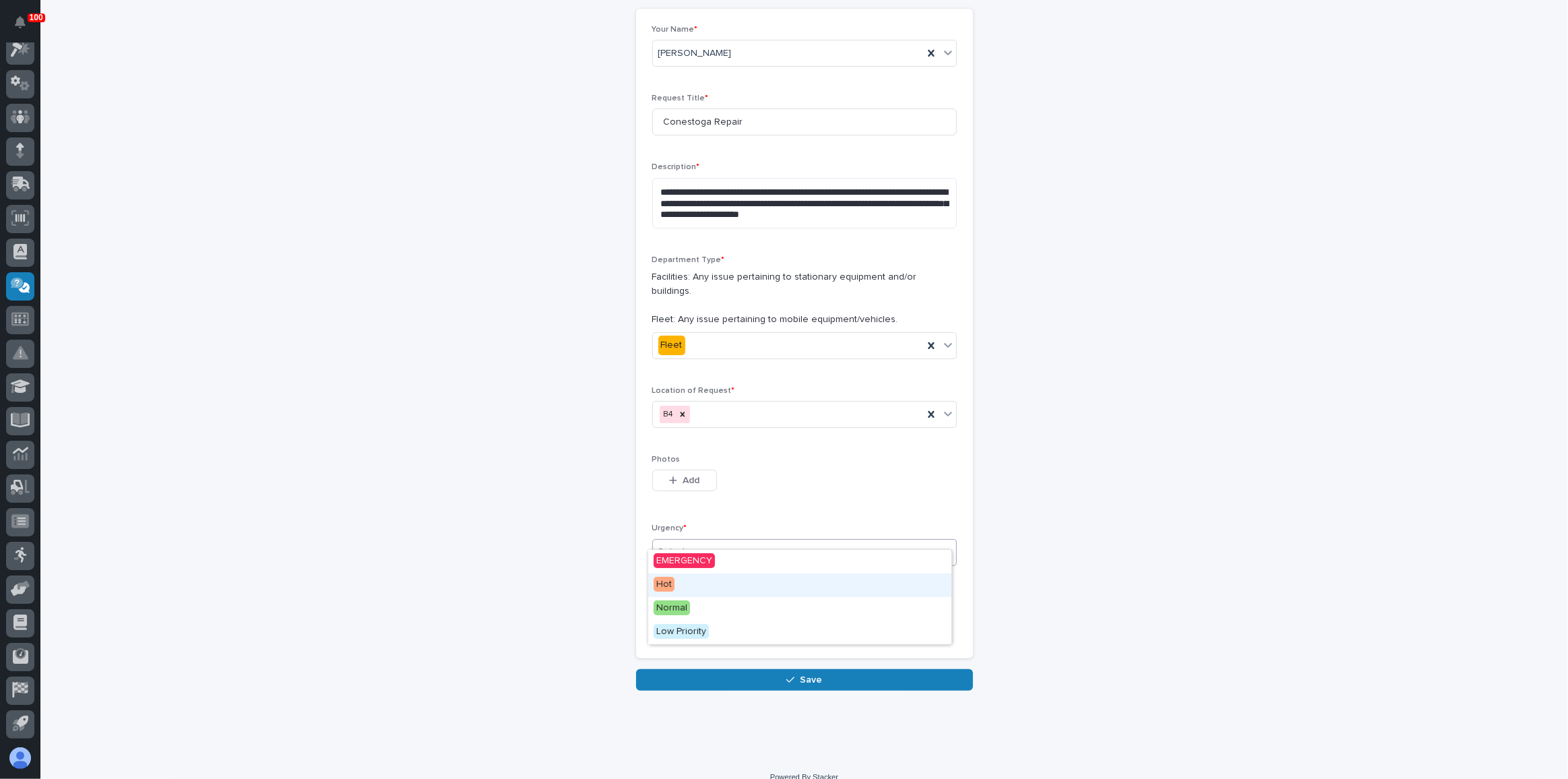
click at [704, 581] on div "Hot" at bounding box center [800, 585] width 303 height 23
click at [691, 608] on input "text" at bounding box center [705, 620] width 106 height 23
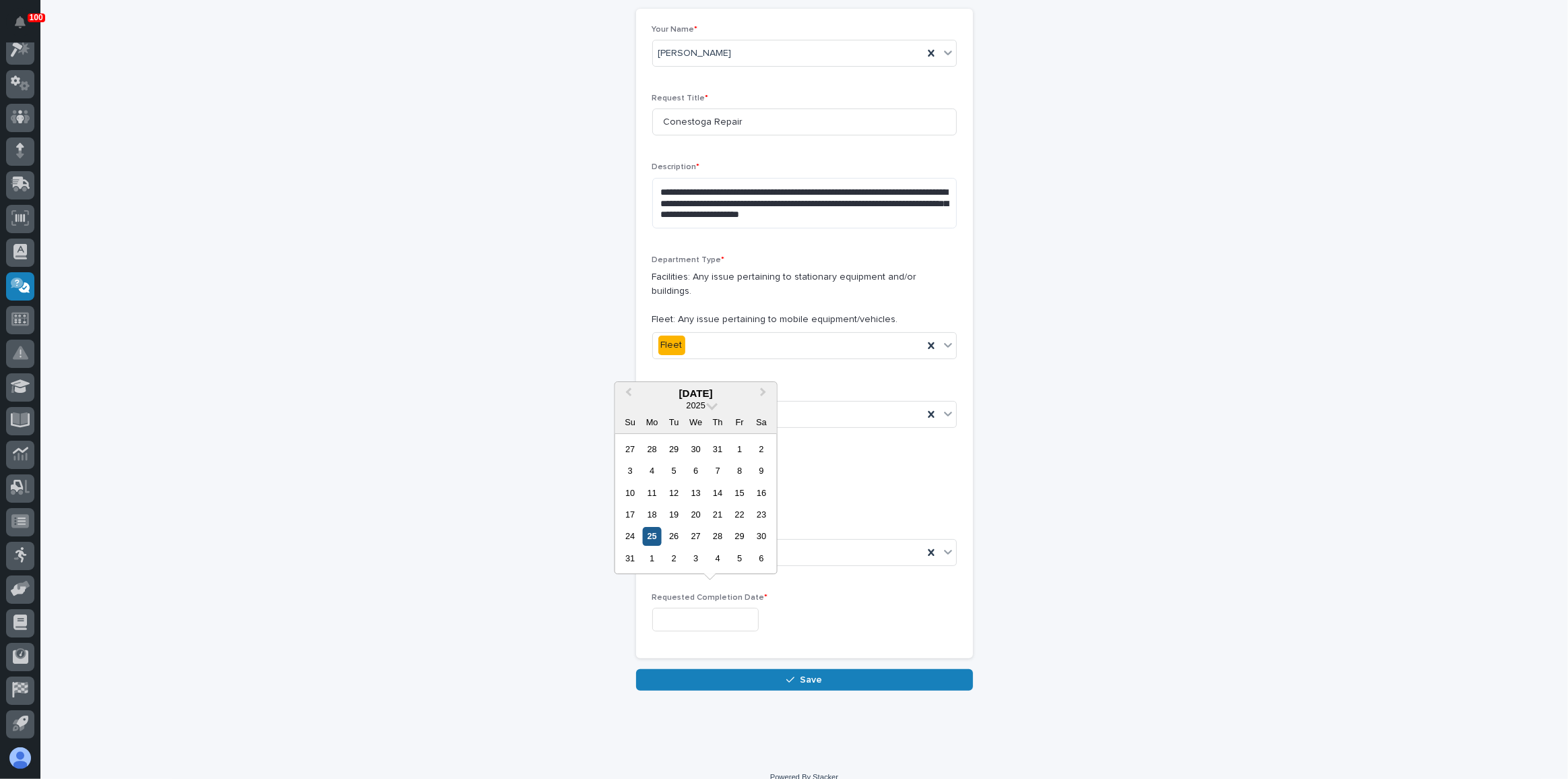
click at [651, 535] on div "25" at bounding box center [652, 536] width 18 height 18
type input "**********"
click at [691, 608] on input "**********" at bounding box center [705, 620] width 106 height 23
click at [808, 608] on div "**********" at bounding box center [805, 620] width 304 height 23
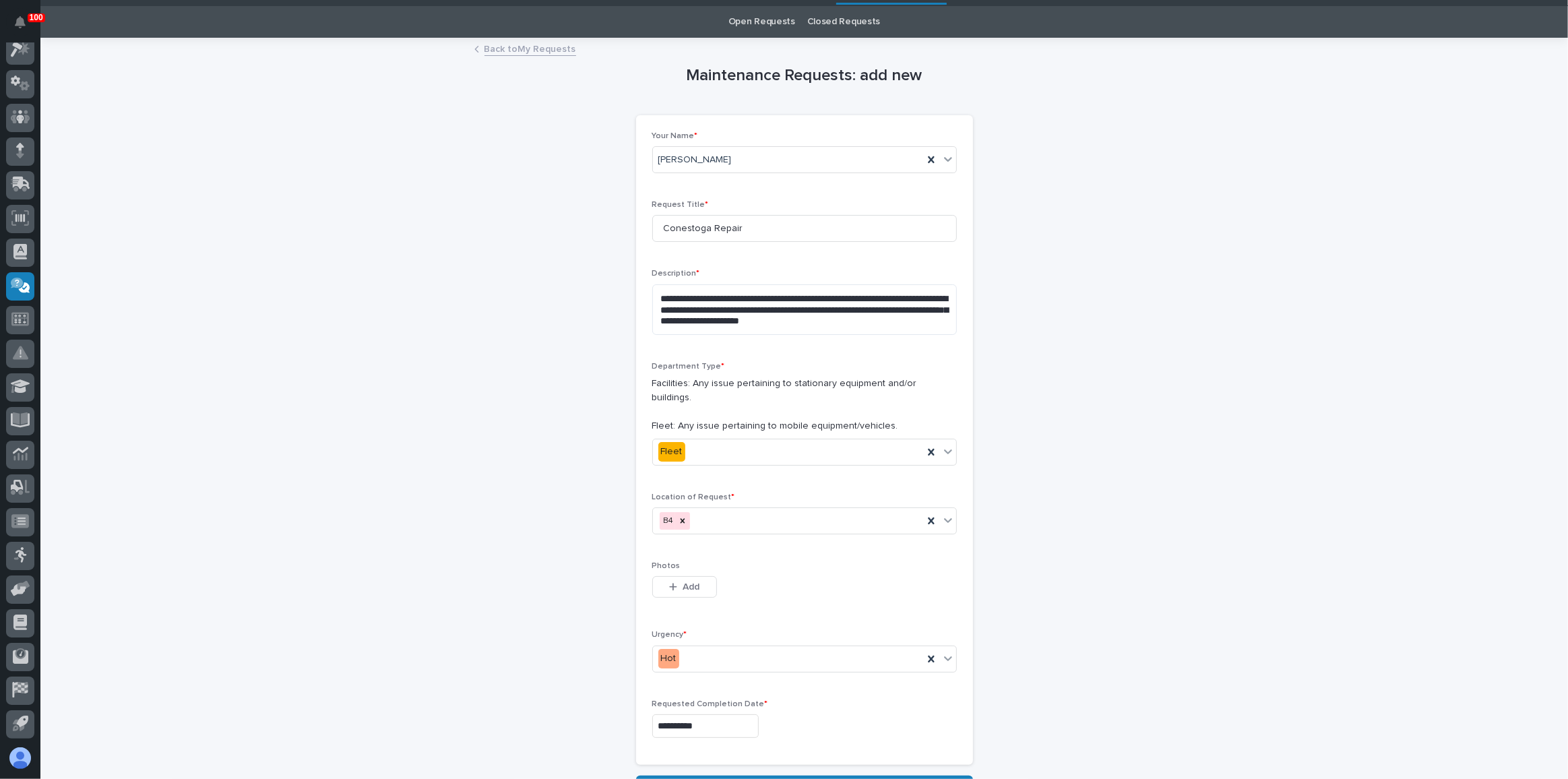
scroll to position [21, 0]
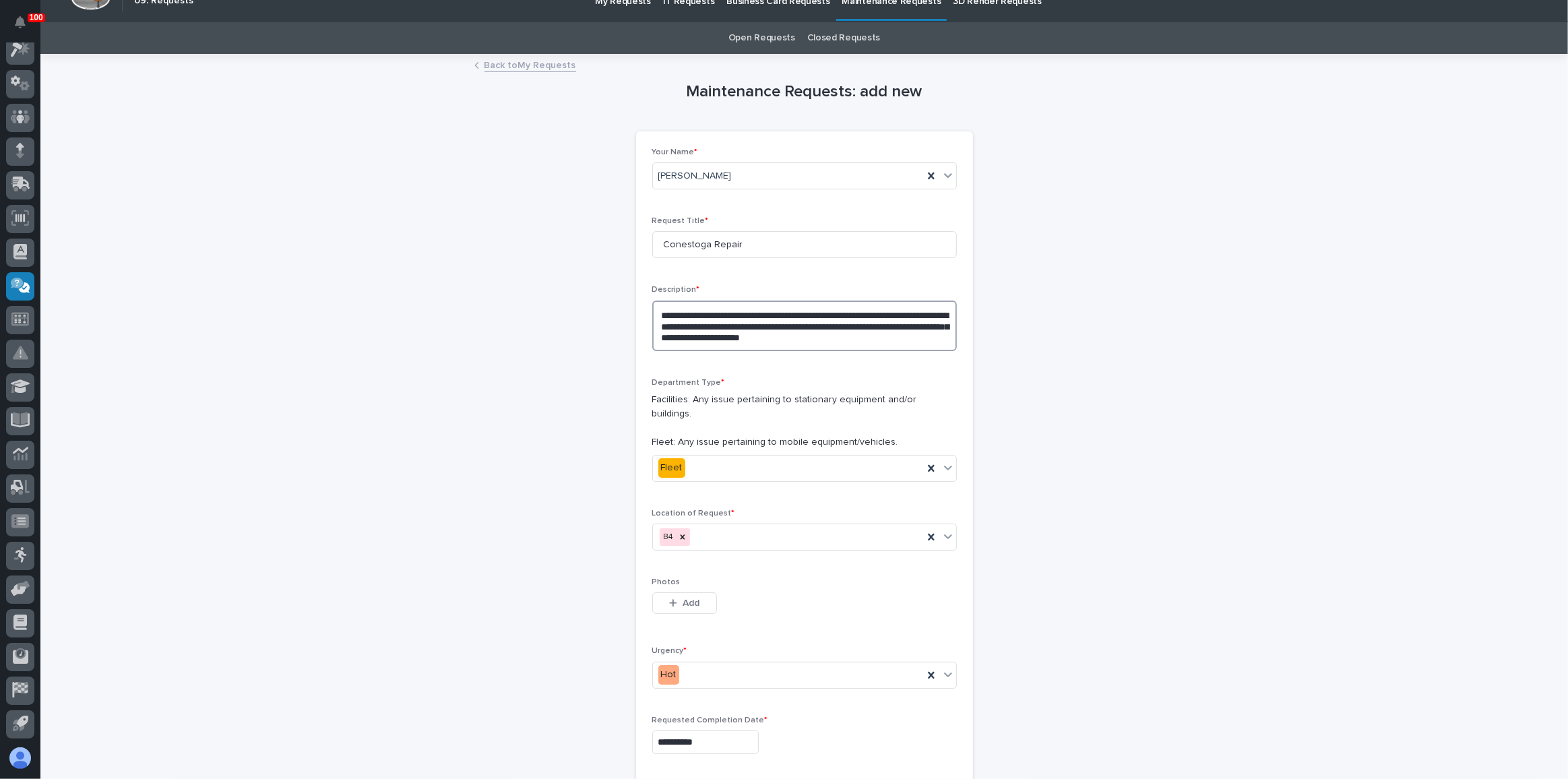
click at [909, 337] on textarea "**********" at bounding box center [805, 325] width 304 height 50
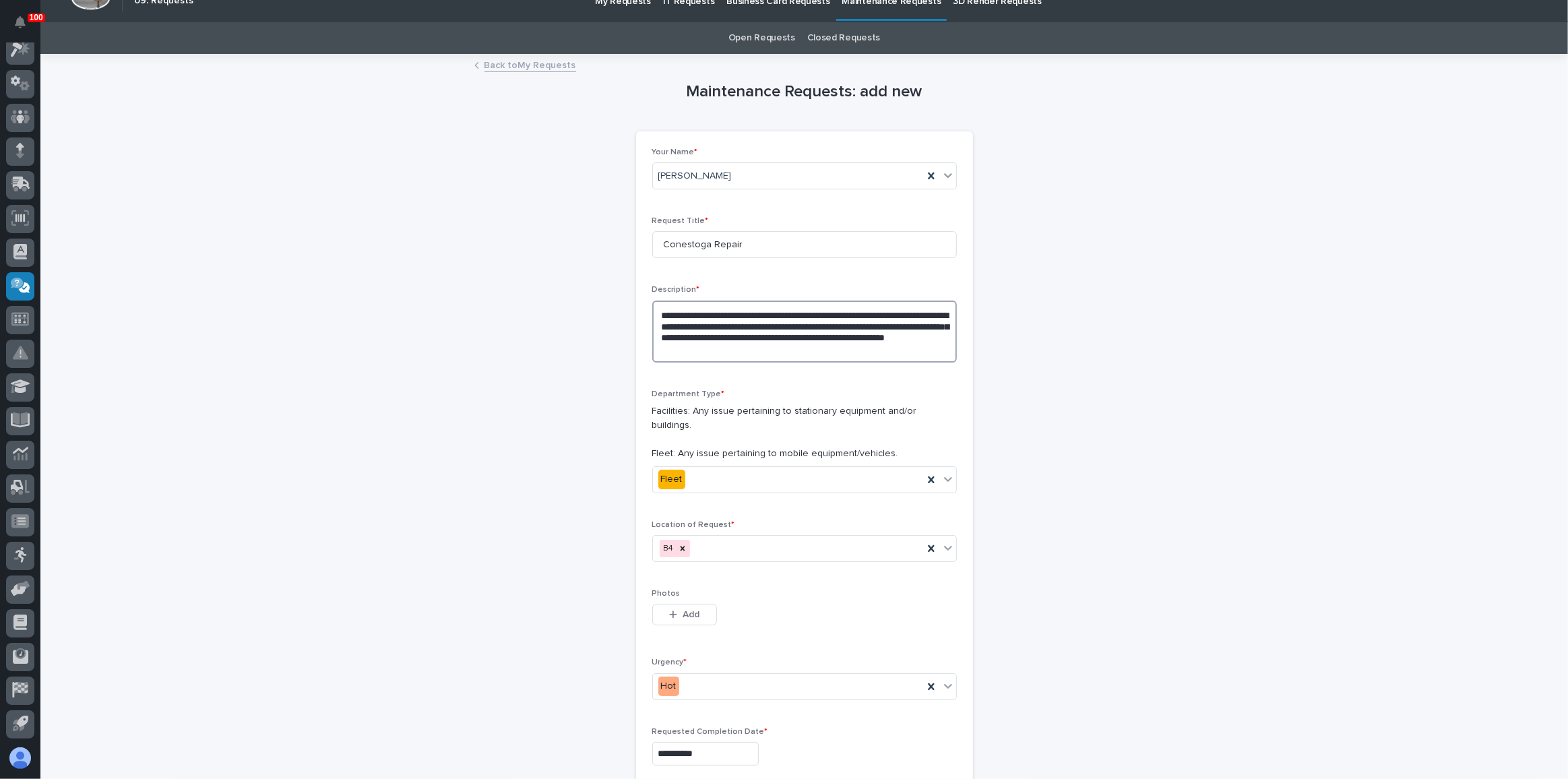
click at [808, 312] on textarea "**********" at bounding box center [805, 332] width 304 height 62
click at [854, 354] on textarea "**********" at bounding box center [805, 332] width 304 height 62
click at [869, 351] on textarea "**********" at bounding box center [805, 332] width 304 height 62
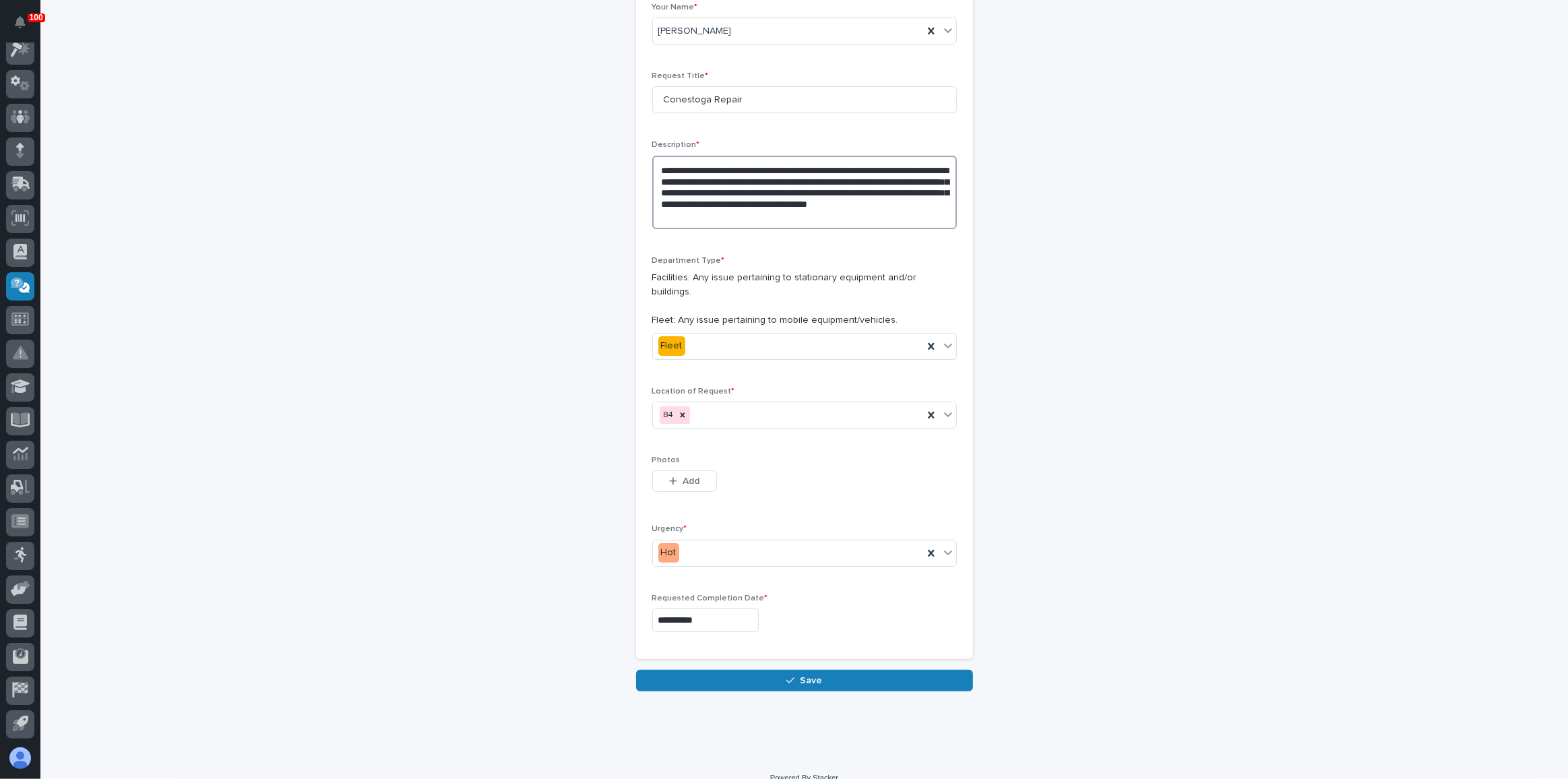
scroll to position [166, 0]
type textarea "**********"
click at [781, 669] on button "Save" at bounding box center [805, 680] width 337 height 22
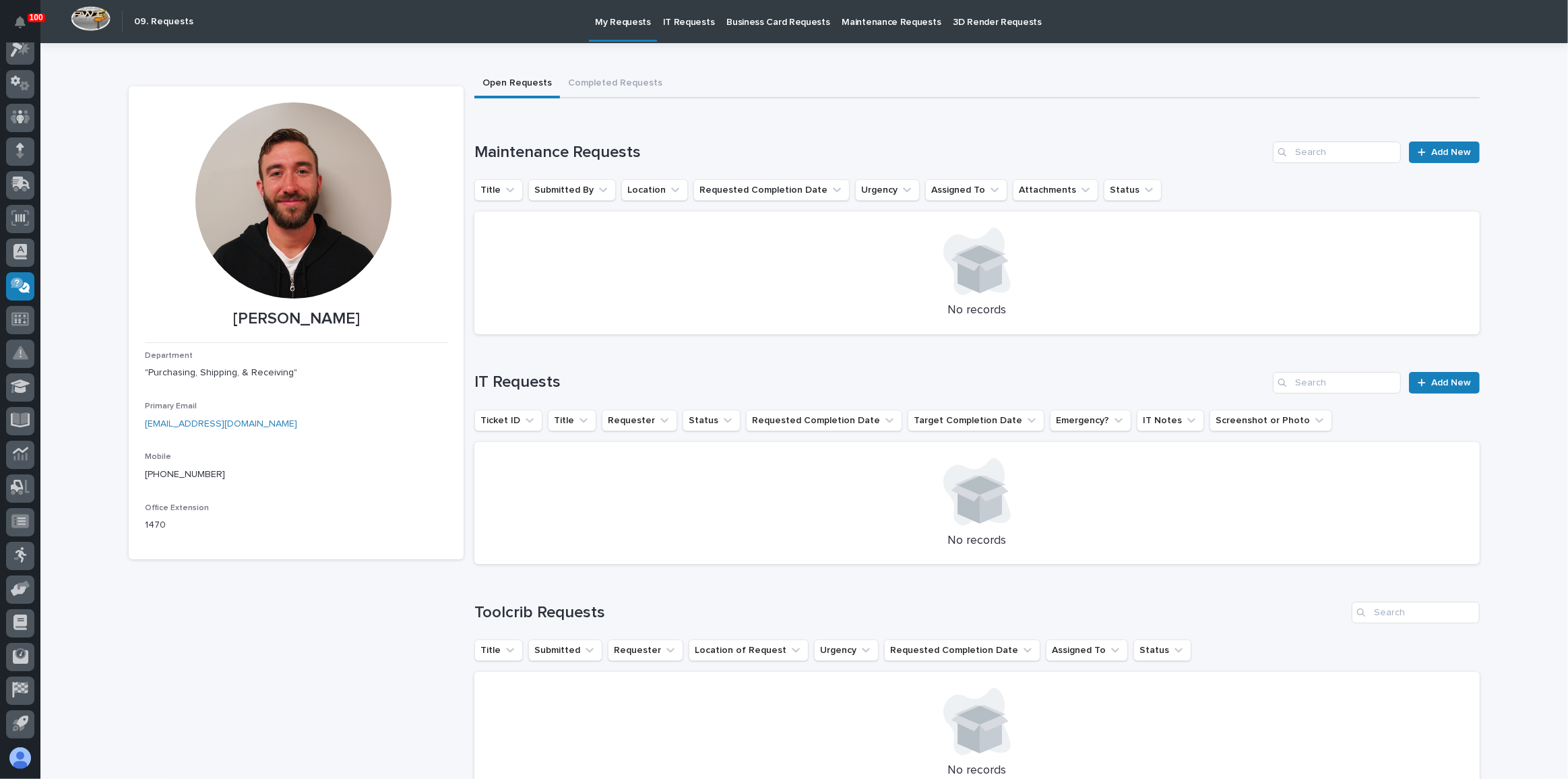
click at [523, 87] on button "Open Requests" at bounding box center [517, 84] width 85 height 28
click at [1019, 145] on h1 "Maintenance Requests" at bounding box center [871, 152] width 793 height 19
click at [28, 181] on icon at bounding box center [20, 184] width 19 height 16
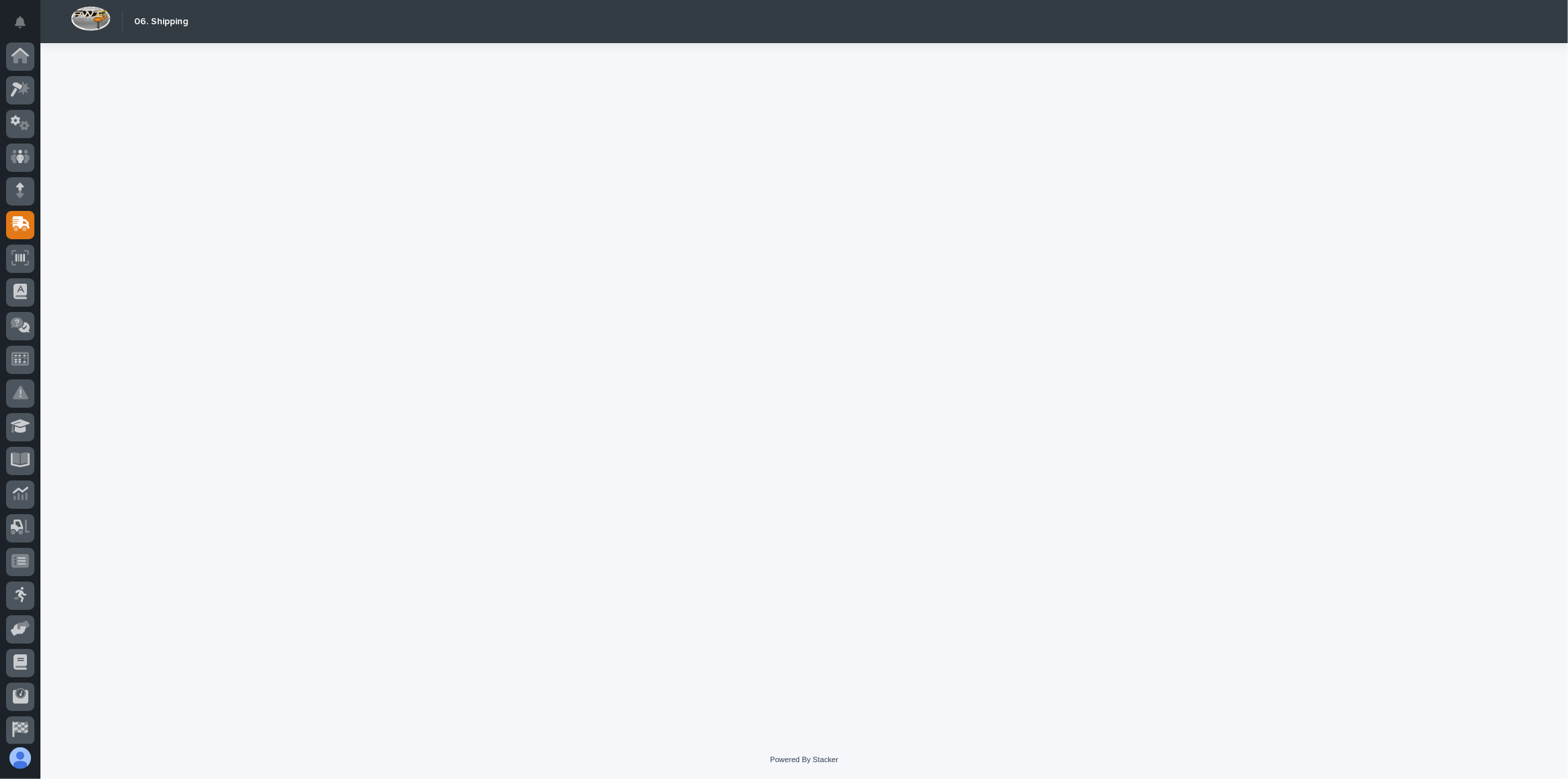
scroll to position [40, 0]
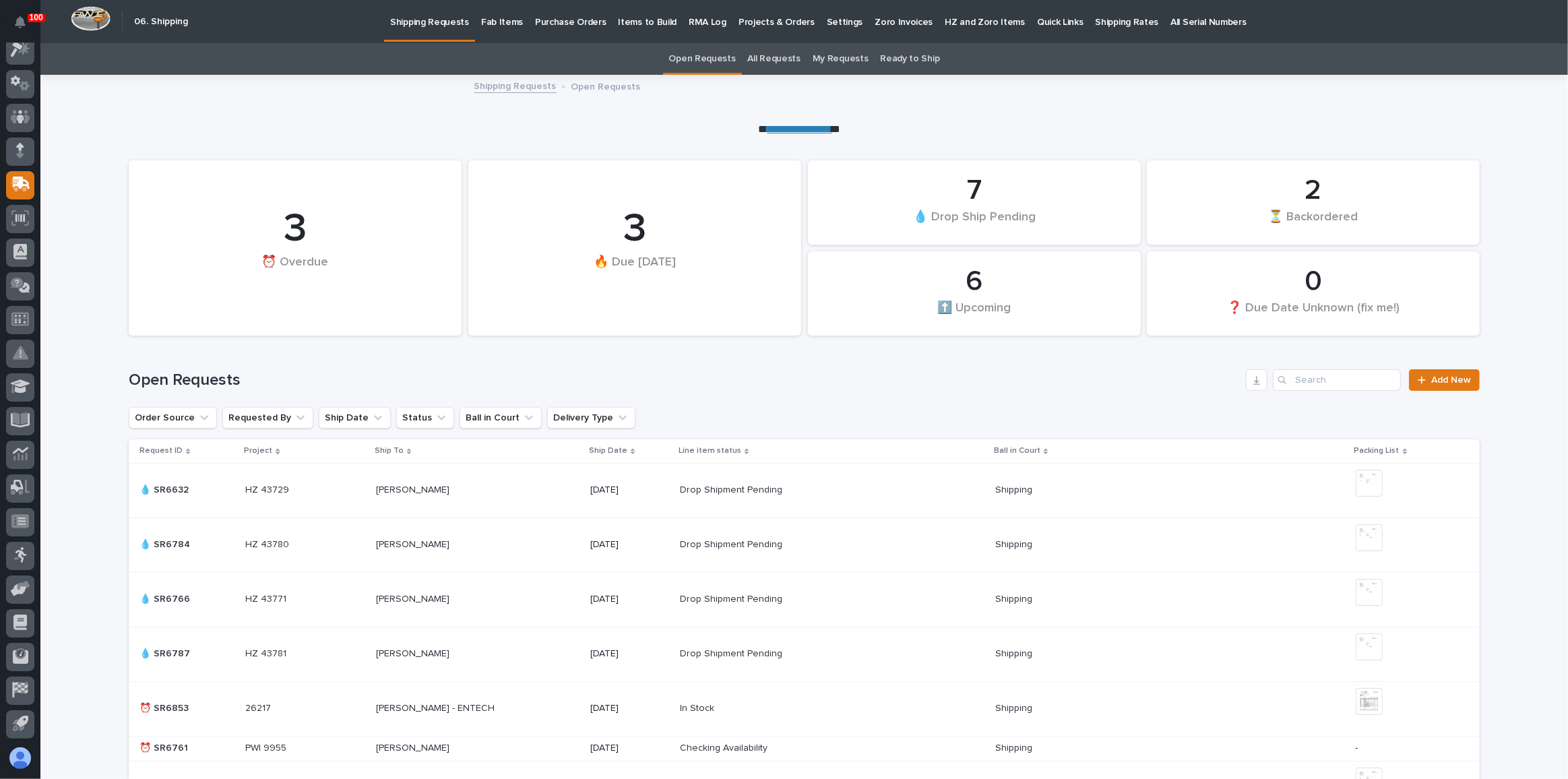
click at [516, 16] on div "Fab Items" at bounding box center [502, 14] width 54 height 28
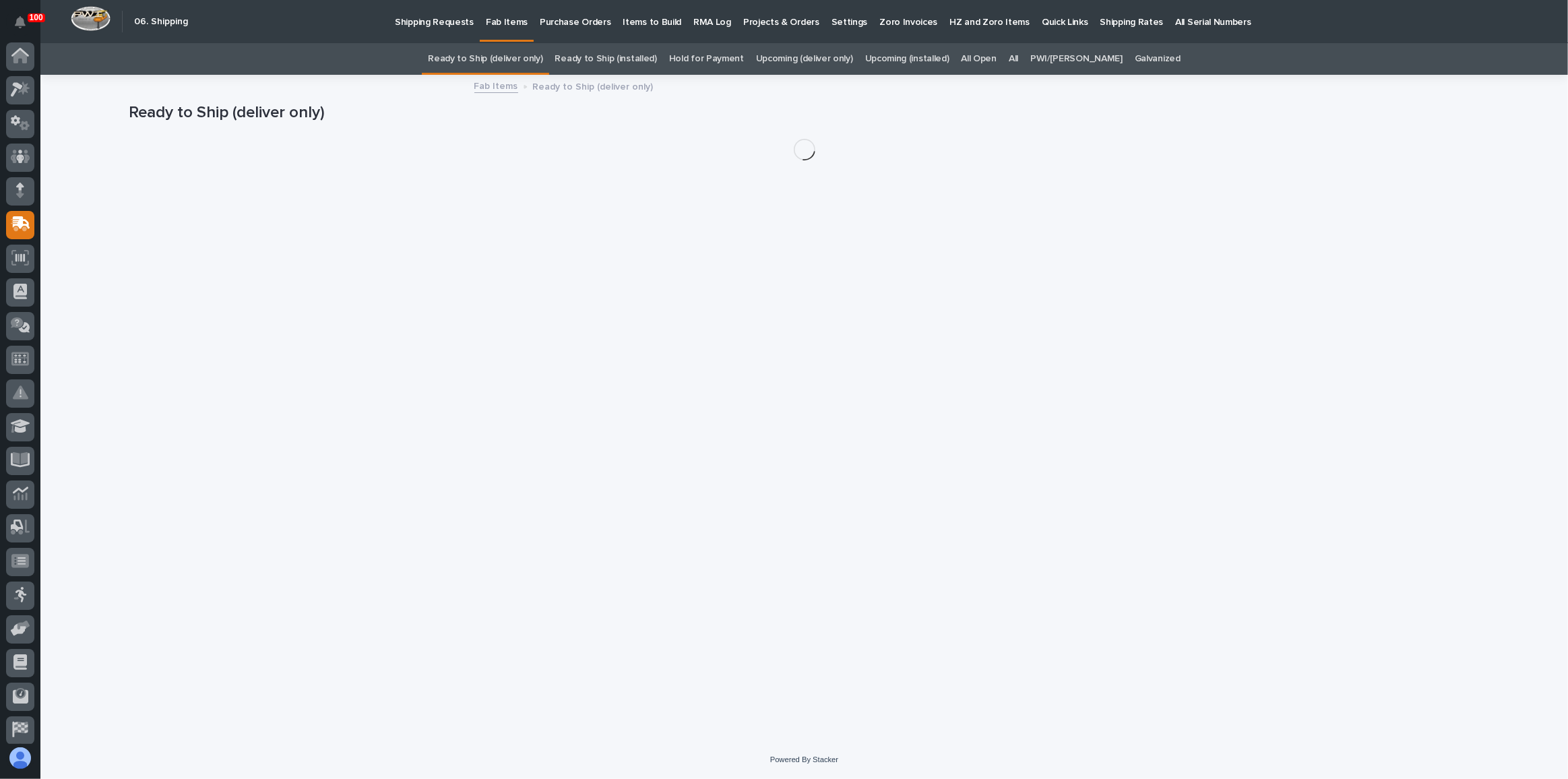
scroll to position [40, 0]
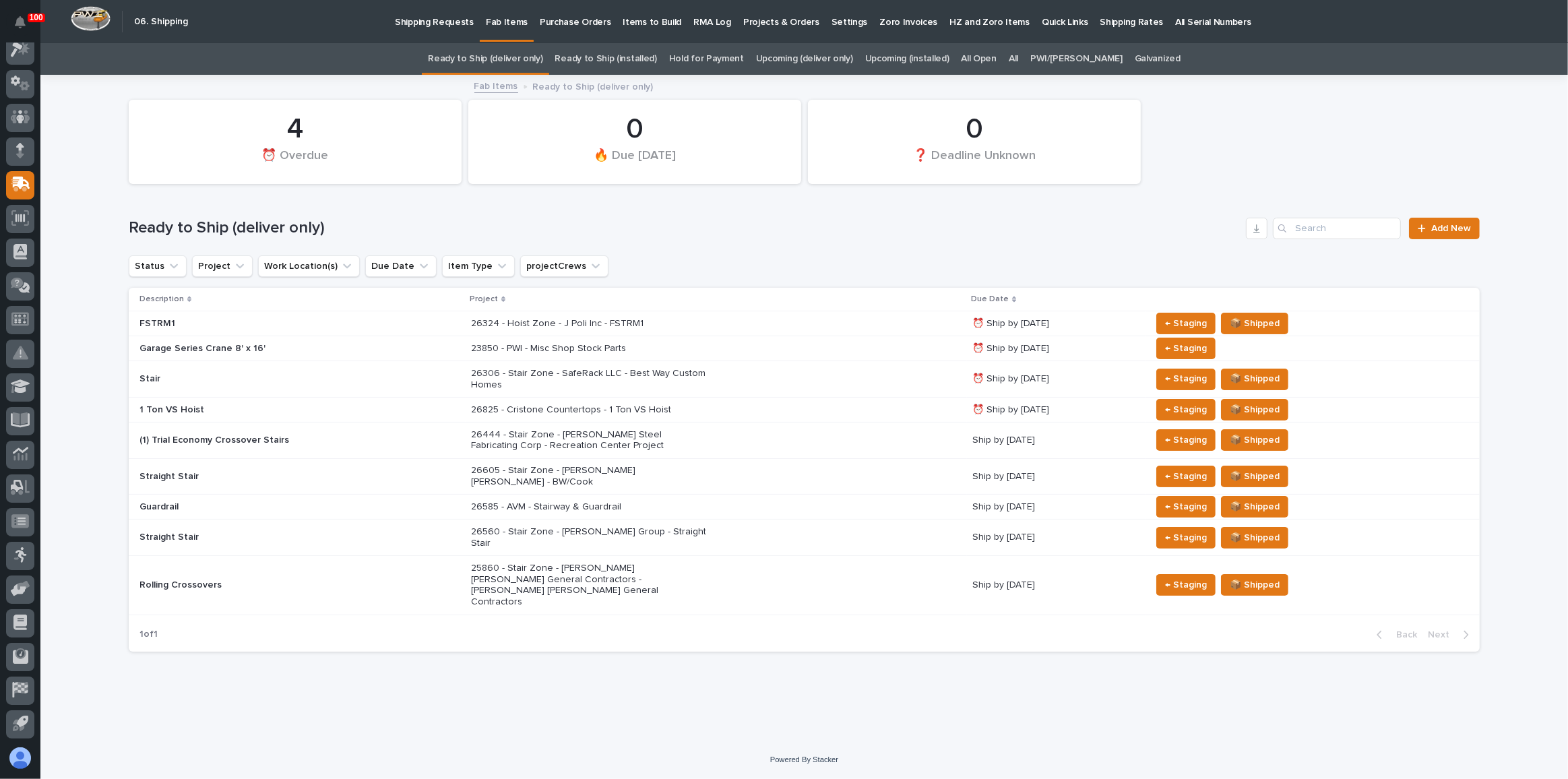
click at [843, 228] on h1 "Ready to Ship (deliver only)" at bounding box center [685, 228] width 1112 height 19
click at [823, 58] on link "Upcoming (deliver only)" at bounding box center [805, 59] width 97 height 32
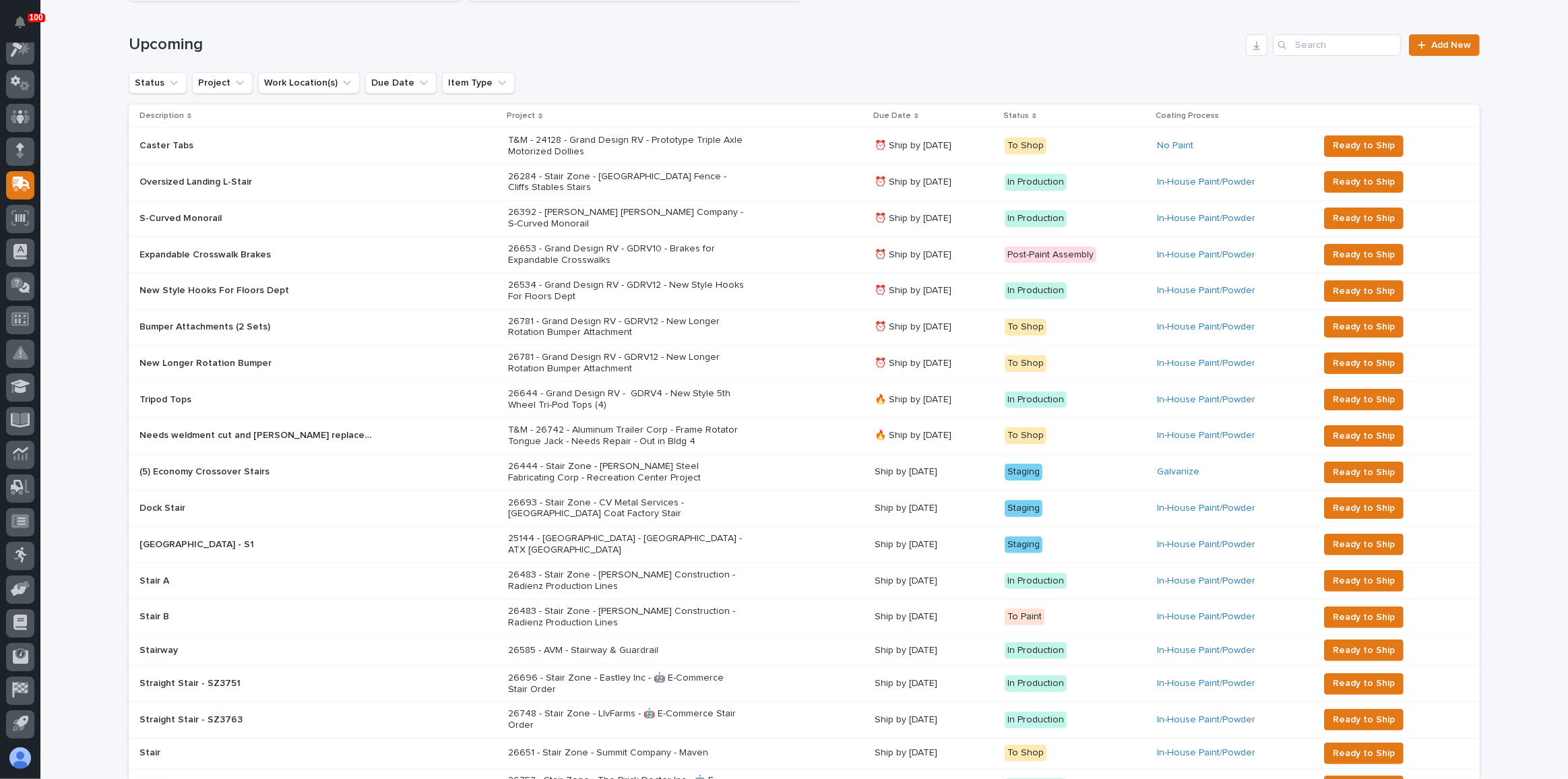
scroll to position [183, 0]
click at [818, 212] on div "26392 - [PERSON_NAME] [PERSON_NAME] Company - S-Curved Monorail" at bounding box center [686, 217] width 356 height 33
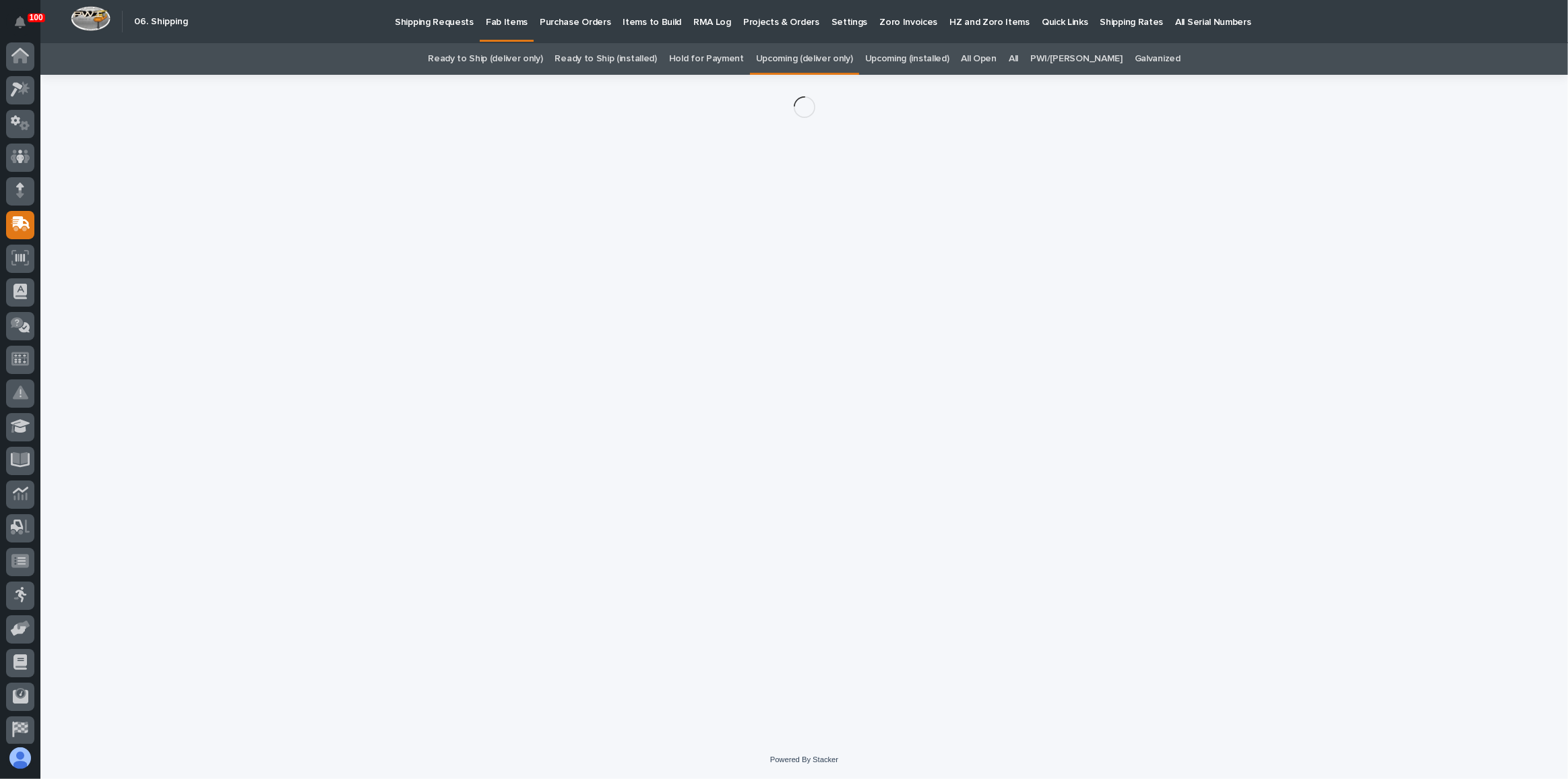
scroll to position [40, 0]
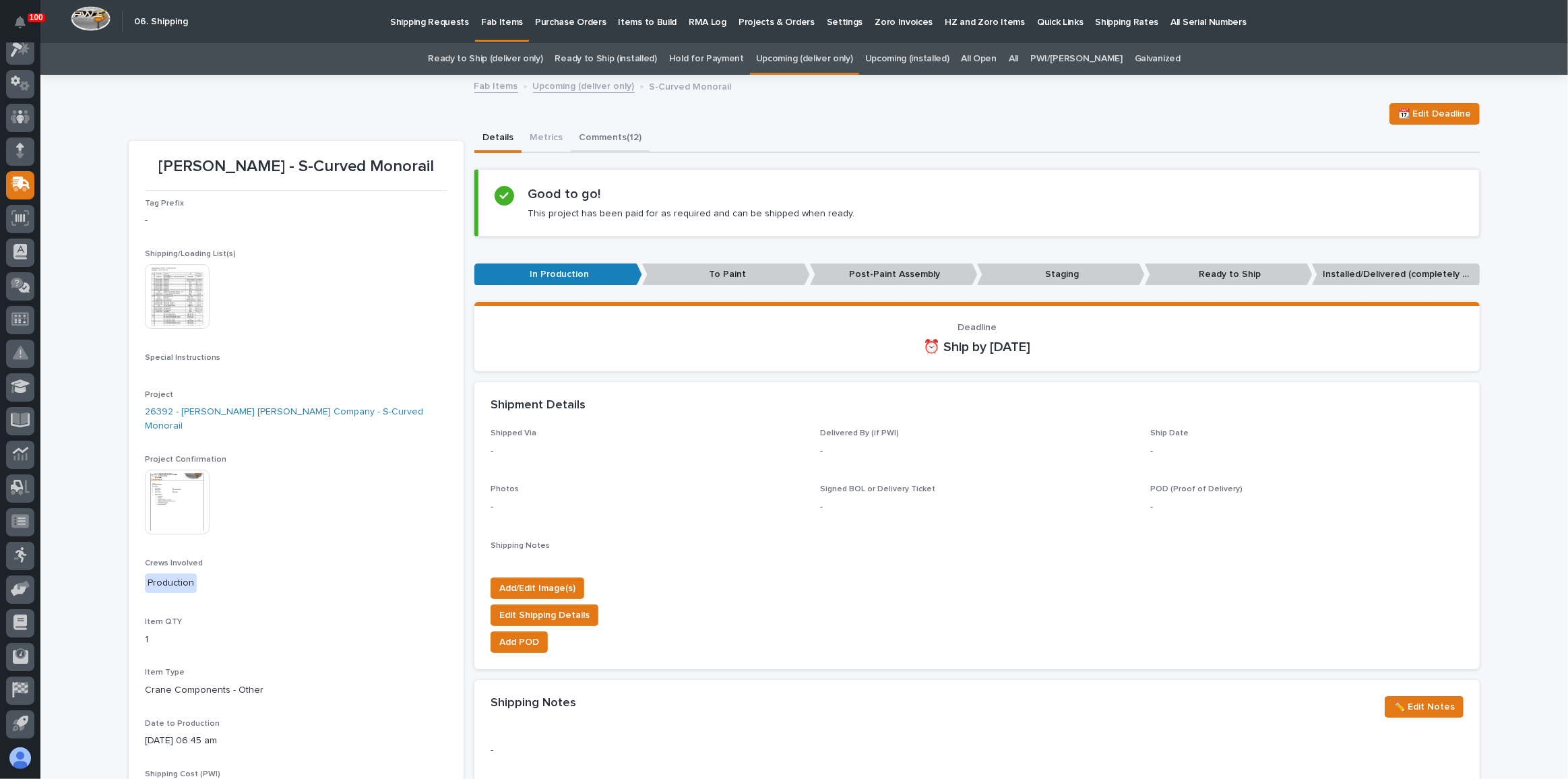
click at [581, 137] on button "Comments (12)" at bounding box center [610, 139] width 79 height 28
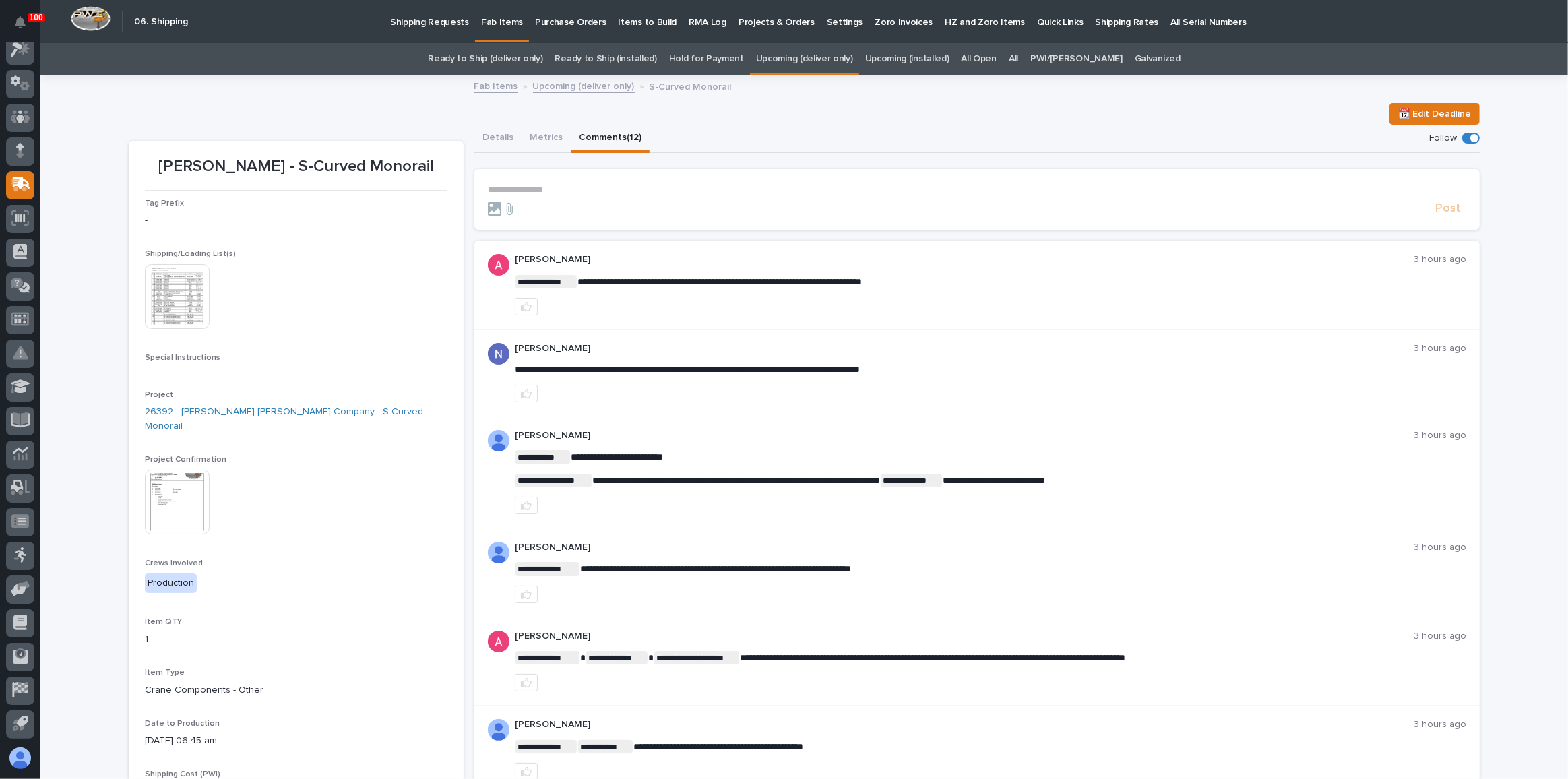
click at [527, 186] on p "**********" at bounding box center [977, 190] width 979 height 12
click at [513, 186] on p "**********" at bounding box center [977, 190] width 979 height 12
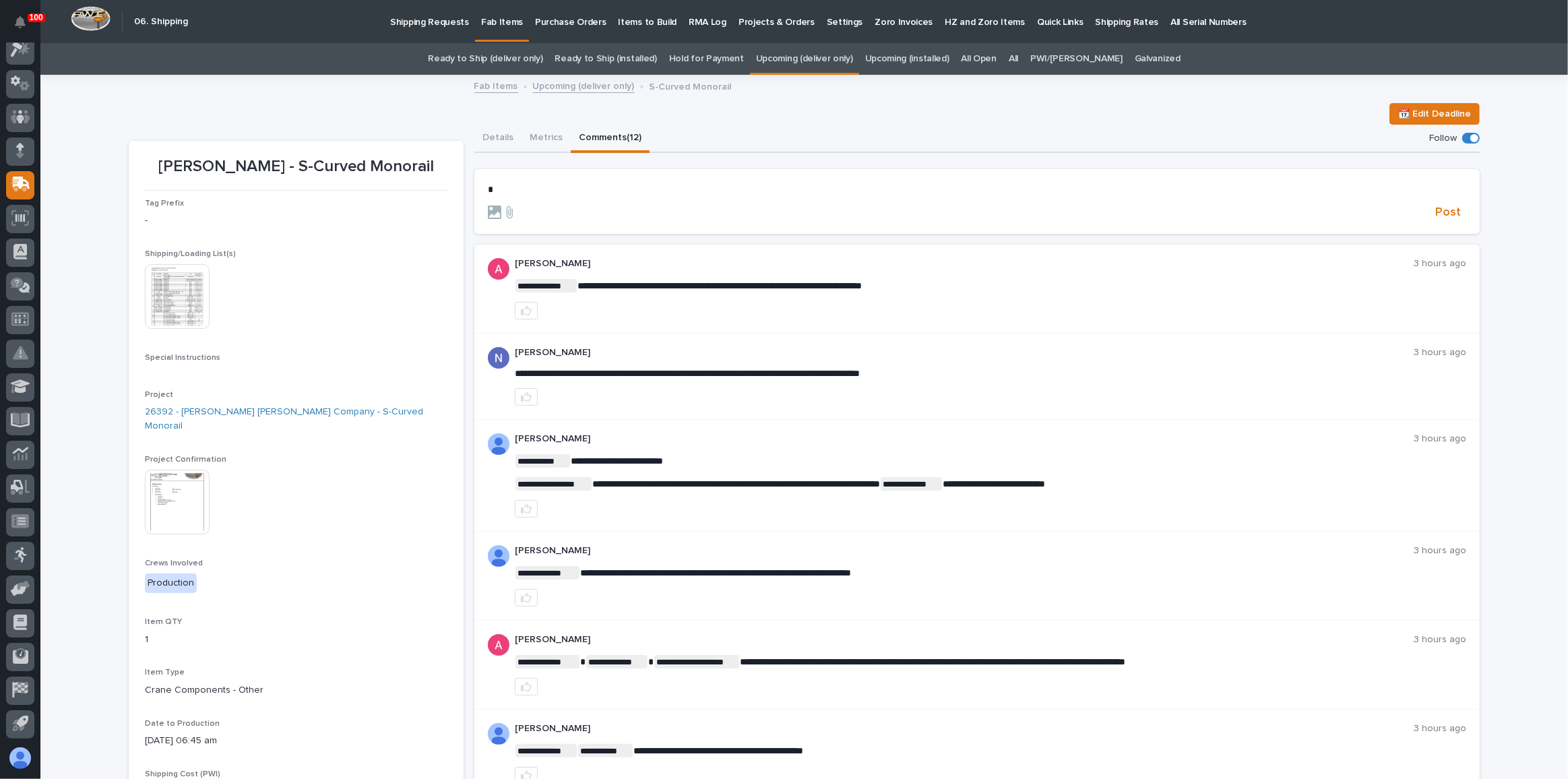
click at [511, 186] on p "*" at bounding box center [977, 190] width 979 height 12
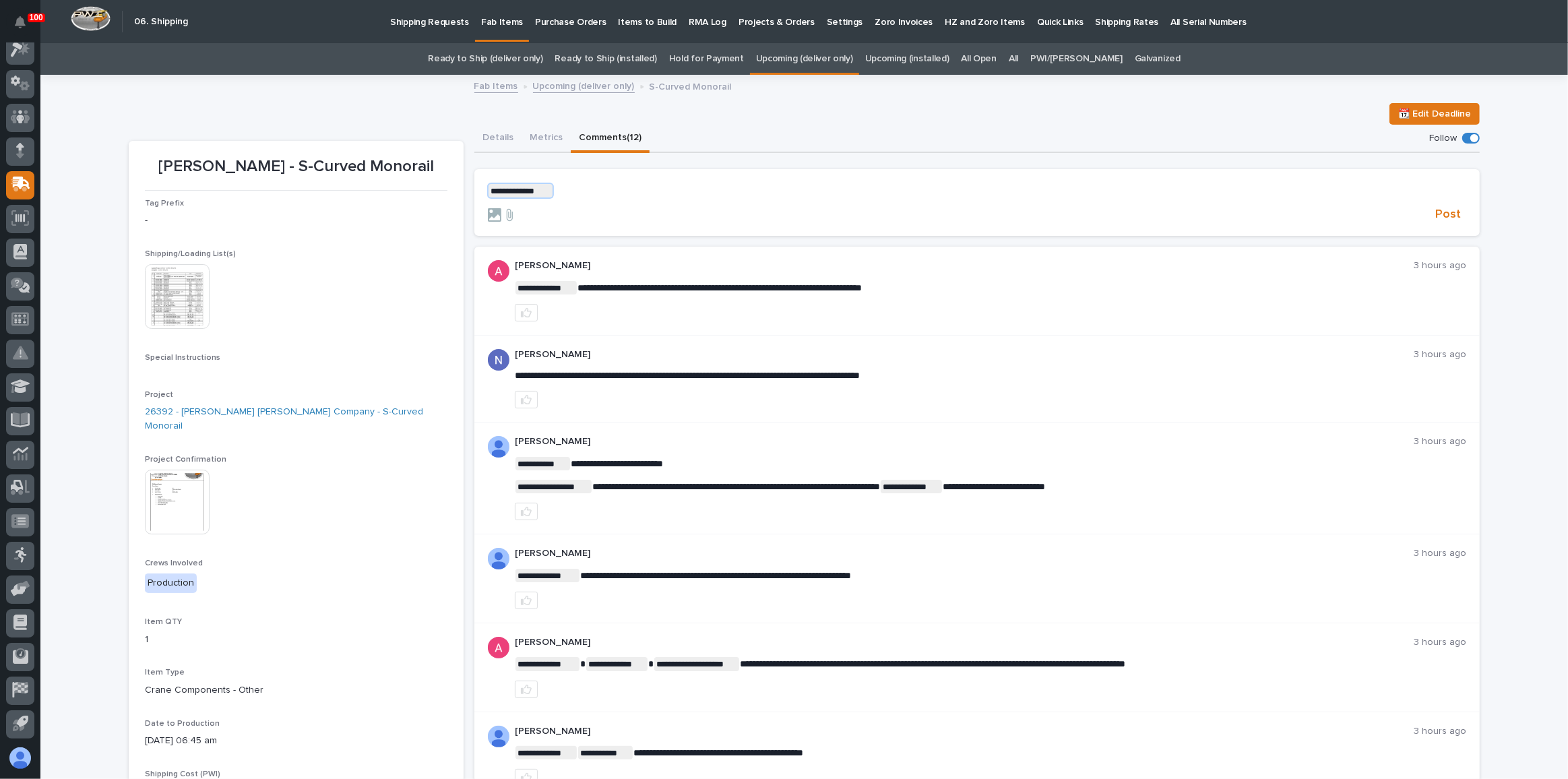
click at [601, 186] on p "**********" at bounding box center [977, 190] width 979 height 13
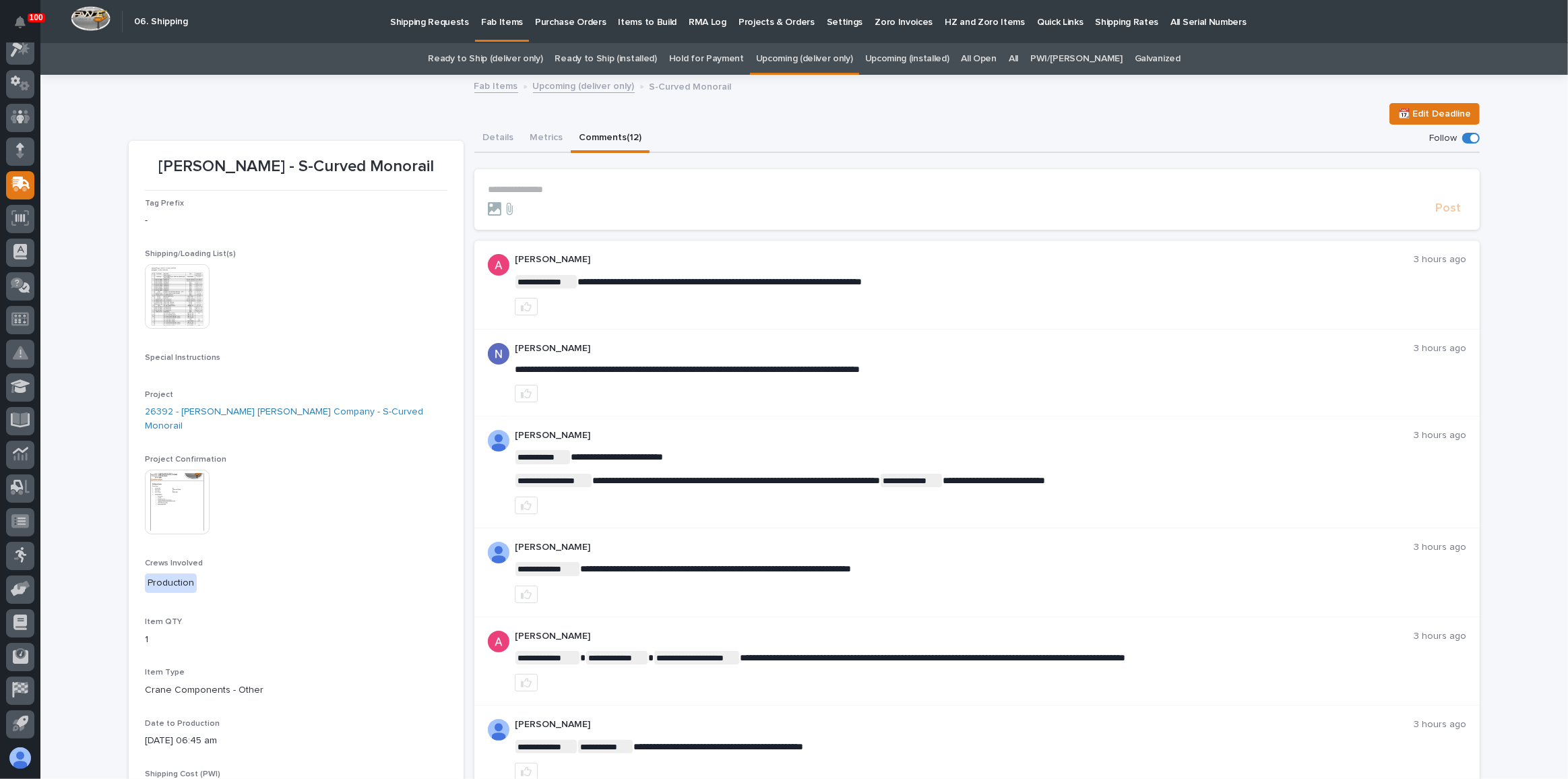
click at [475, 130] on button "Details" at bounding box center [498, 139] width 47 height 28
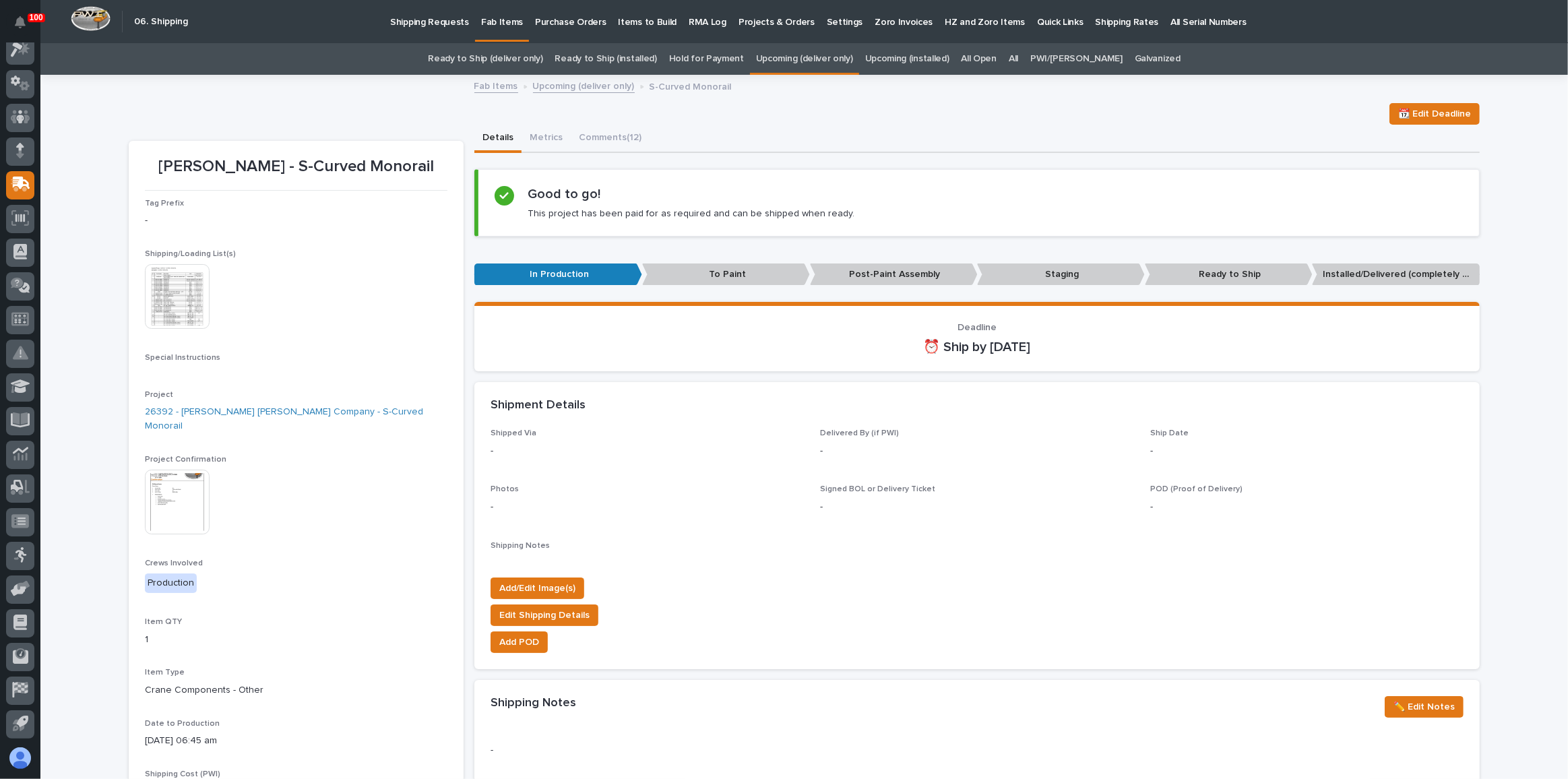
click at [339, 99] on div "Deshazo - S-Curved Monorail 📆 Edit Deadline 📆 Edit Deadline Deshazo - S-Curved …" at bounding box center [805, 683] width 1351 height 1215
click at [600, 134] on button "Comments (12)" at bounding box center [610, 139] width 79 height 28
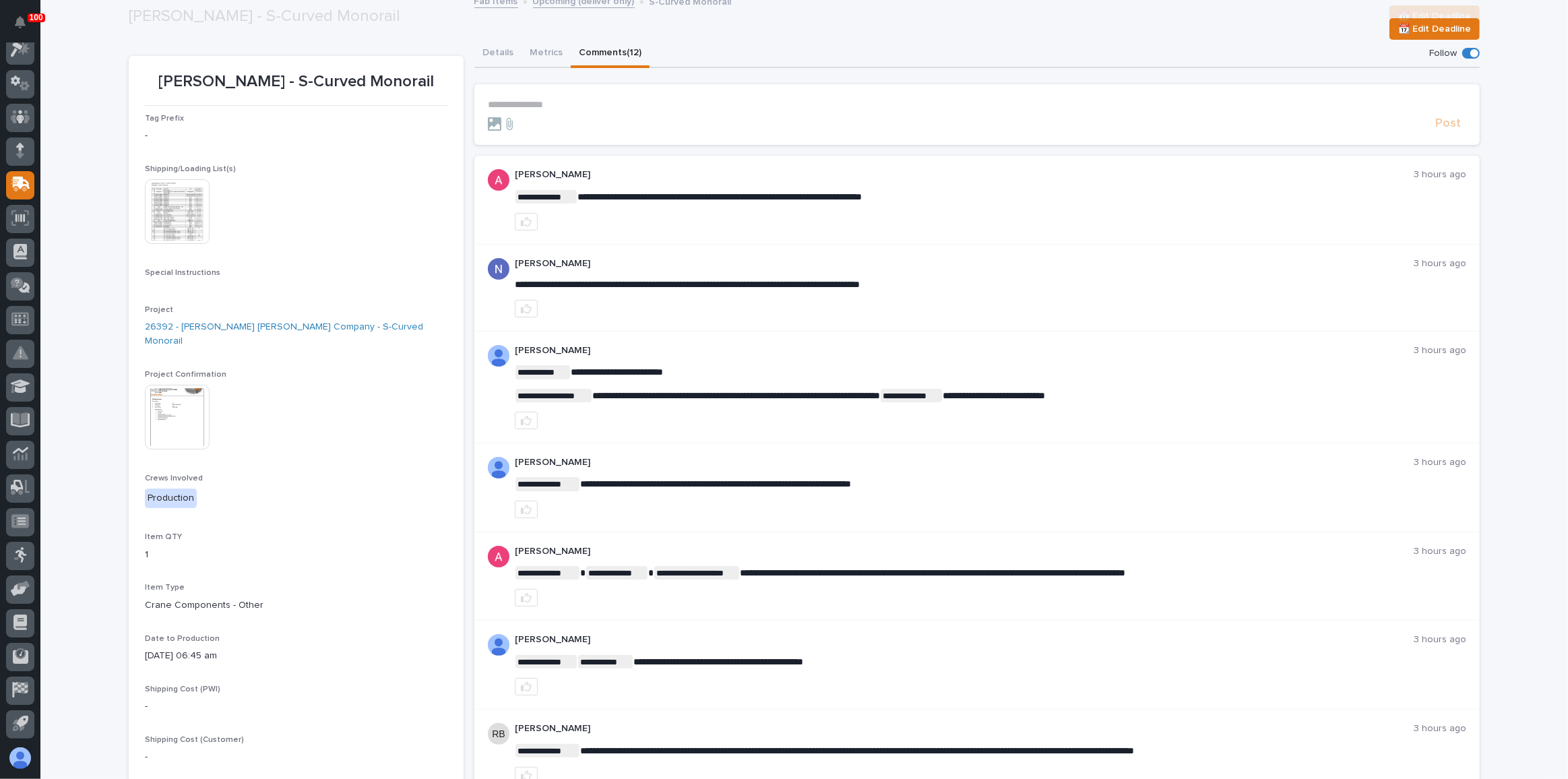
scroll to position [183, 0]
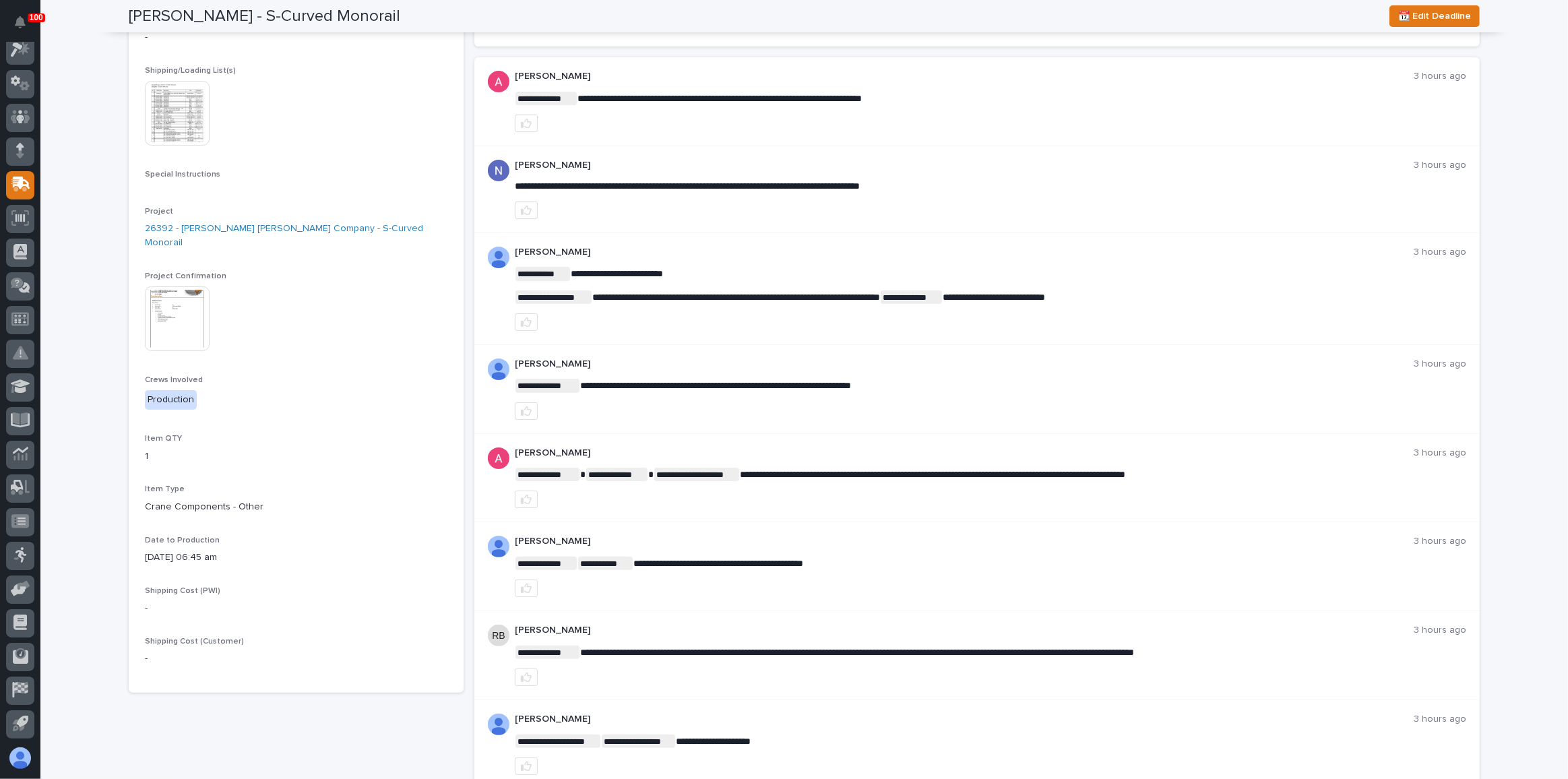
click at [608, 47] on div "**********" at bounding box center [977, 565] width 1006 height 1159
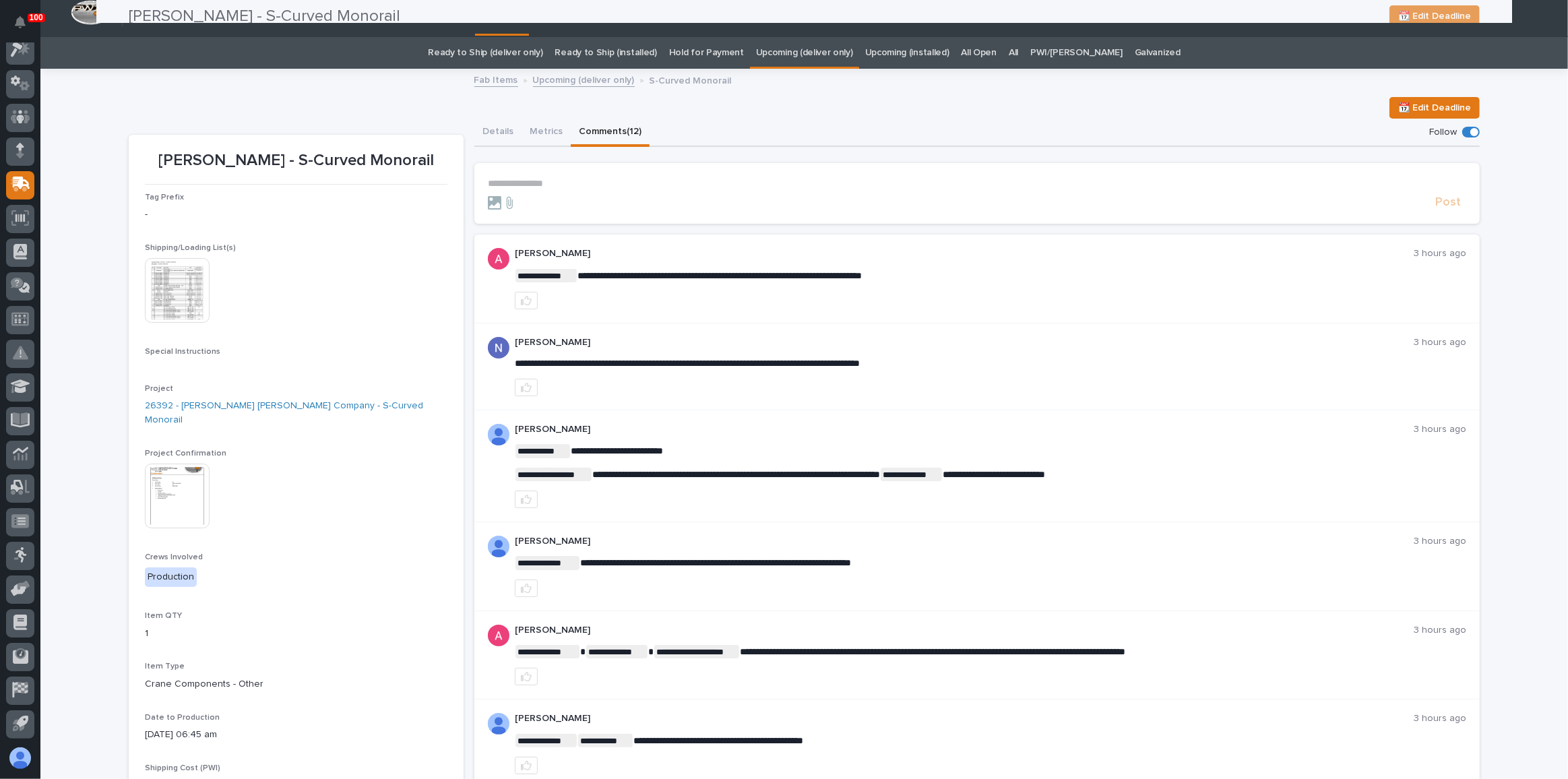
scroll to position [0, 0]
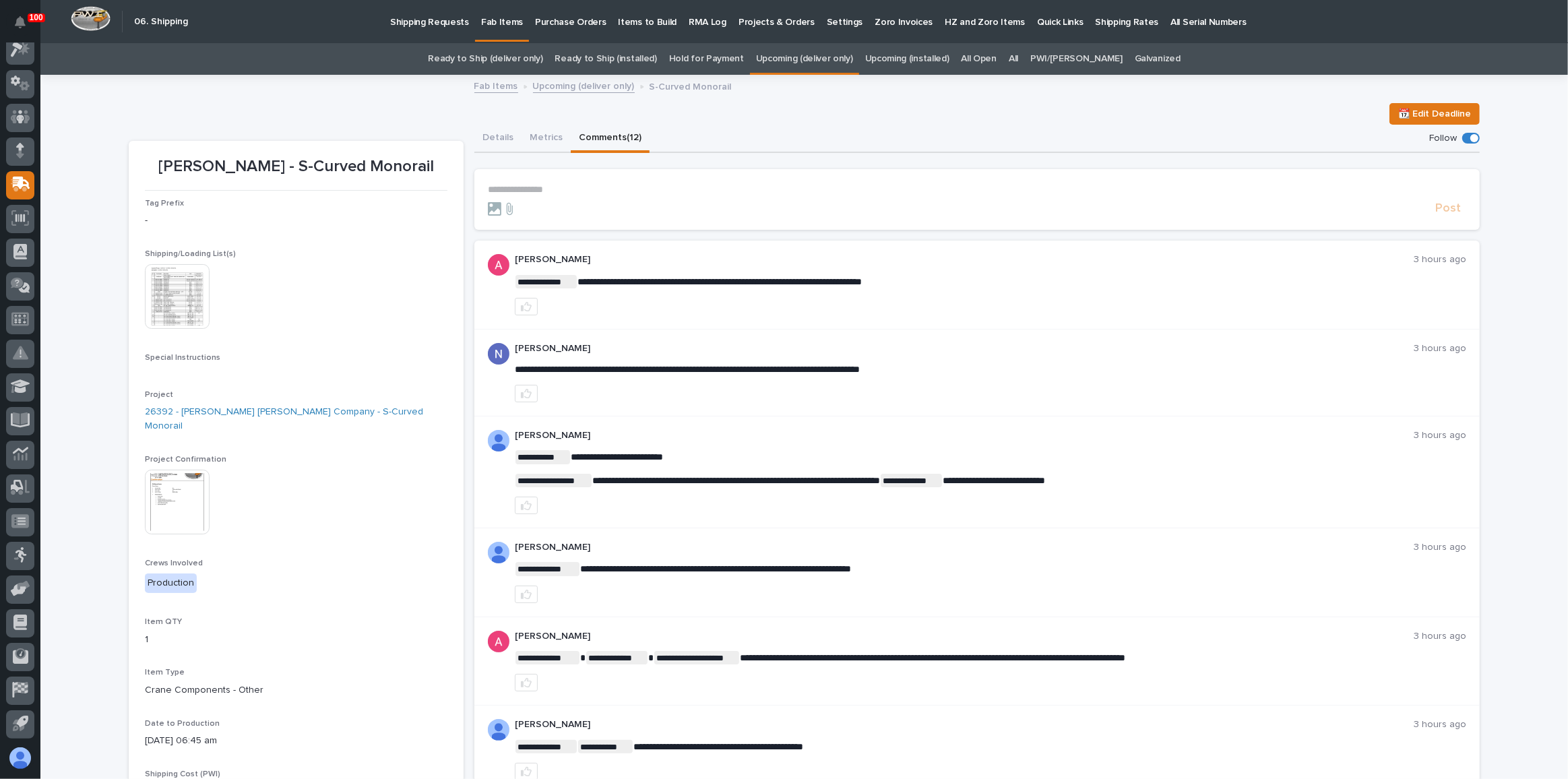
click at [515, 52] on link "Ready to Ship (deliver only)" at bounding box center [485, 59] width 115 height 32
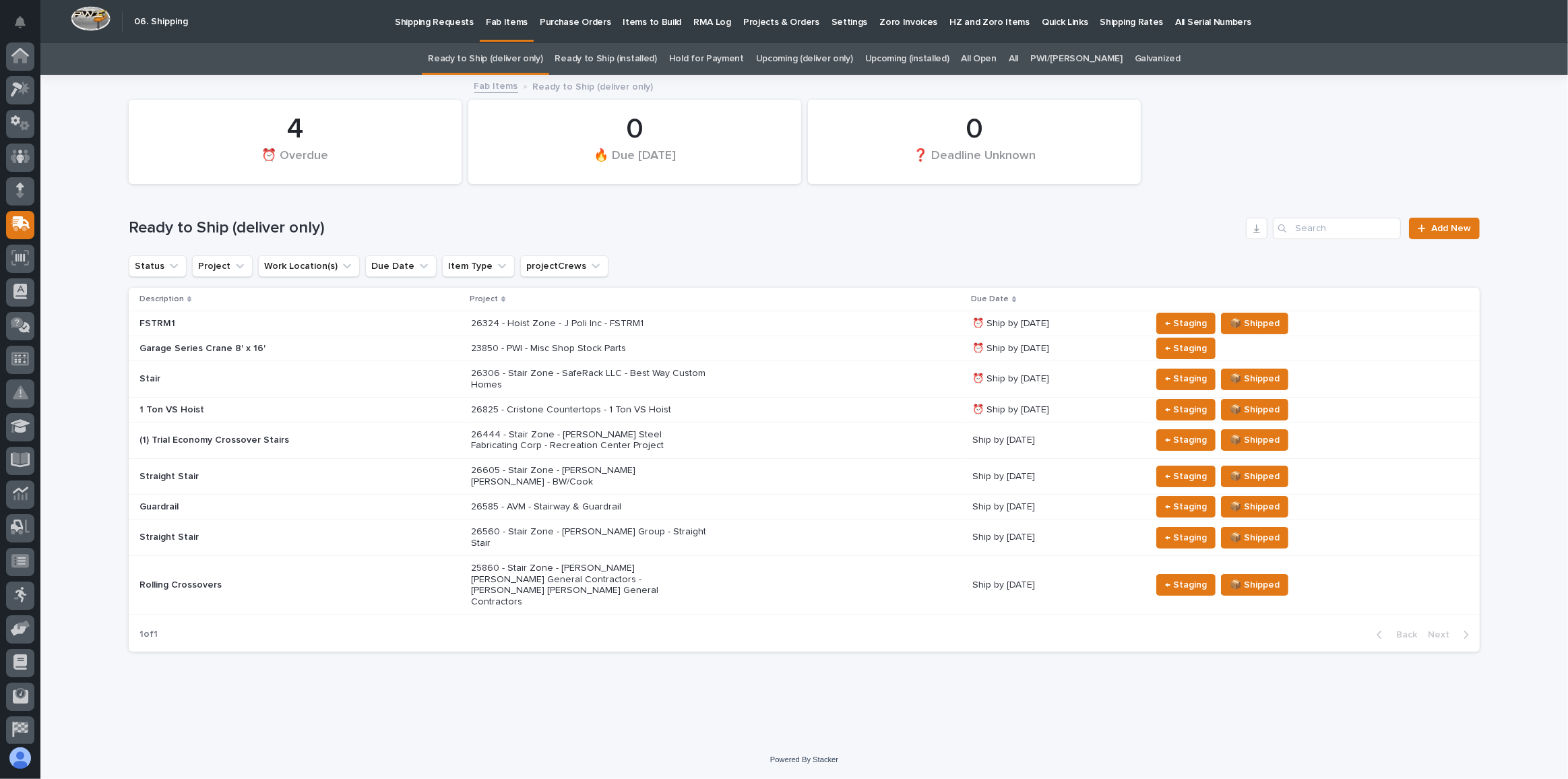
scroll to position [40, 0]
click at [854, 54] on link "Upcoming (deliver only)" at bounding box center [805, 59] width 97 height 32
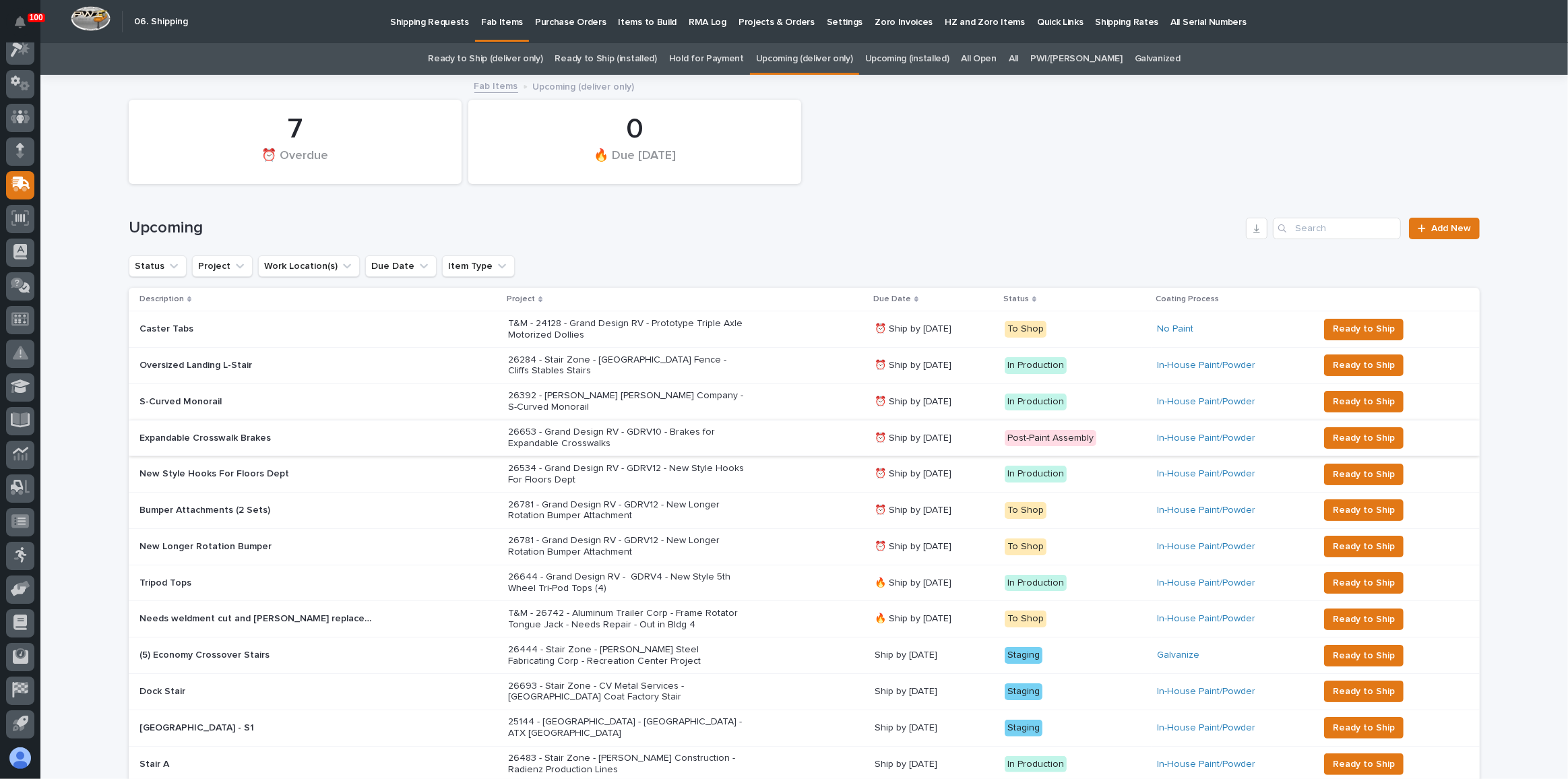
scroll to position [61, 0]
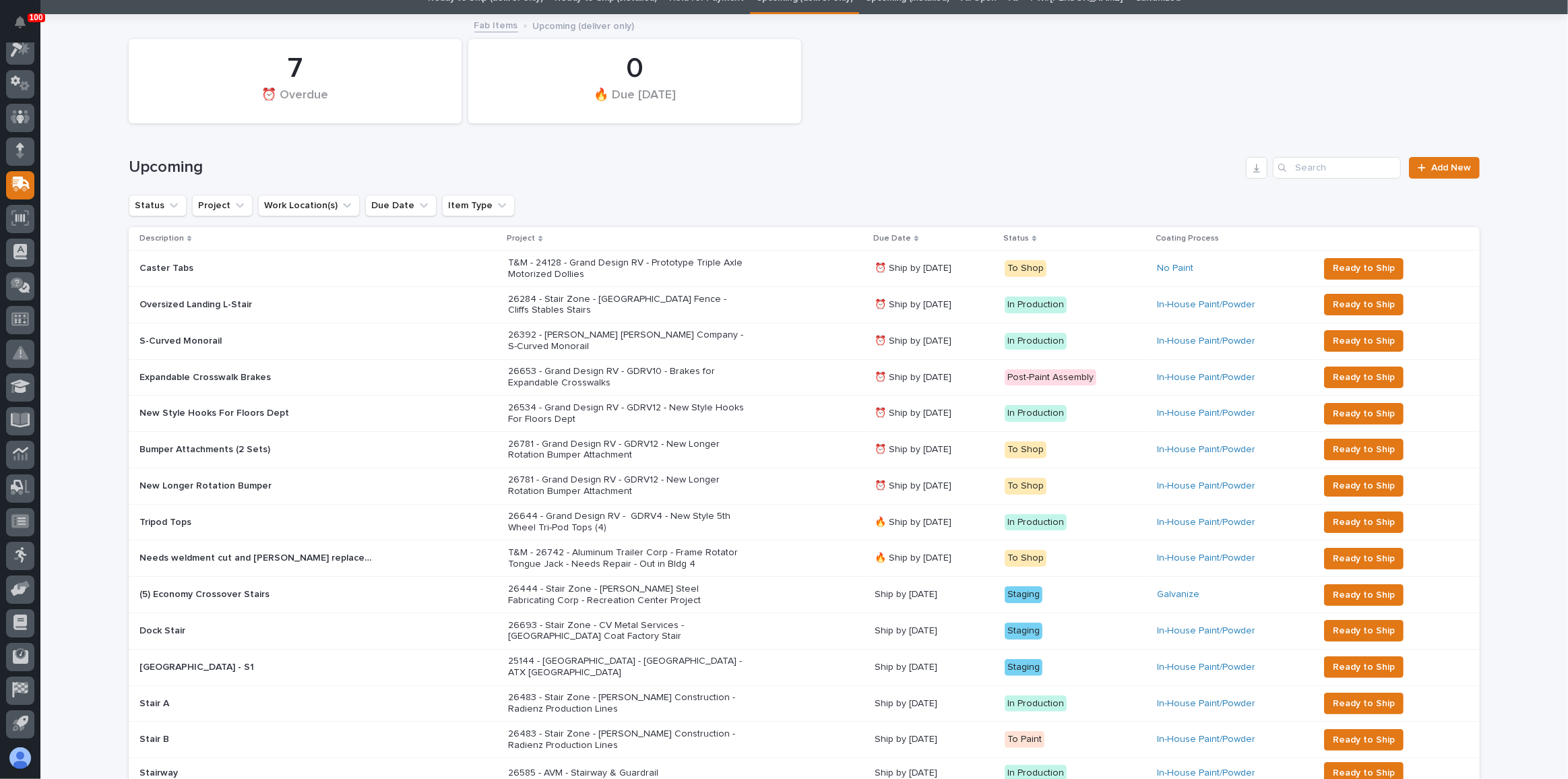
click at [790, 332] on div "26392 - [PERSON_NAME] [PERSON_NAME] Company - S-Curved Monorail" at bounding box center [686, 340] width 356 height 33
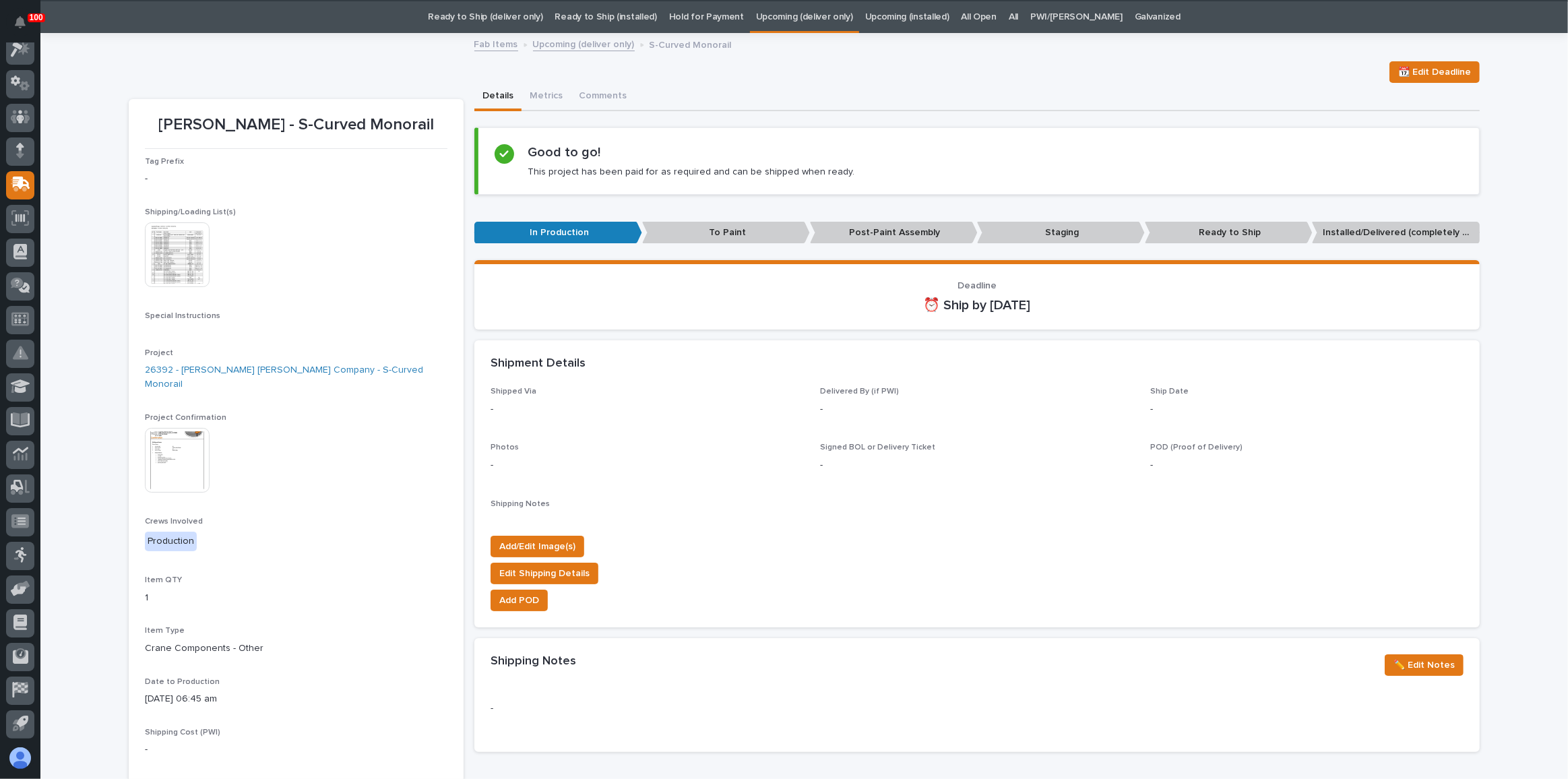
scroll to position [43, 0]
click at [590, 94] on button "Comments (12)" at bounding box center [610, 96] width 79 height 28
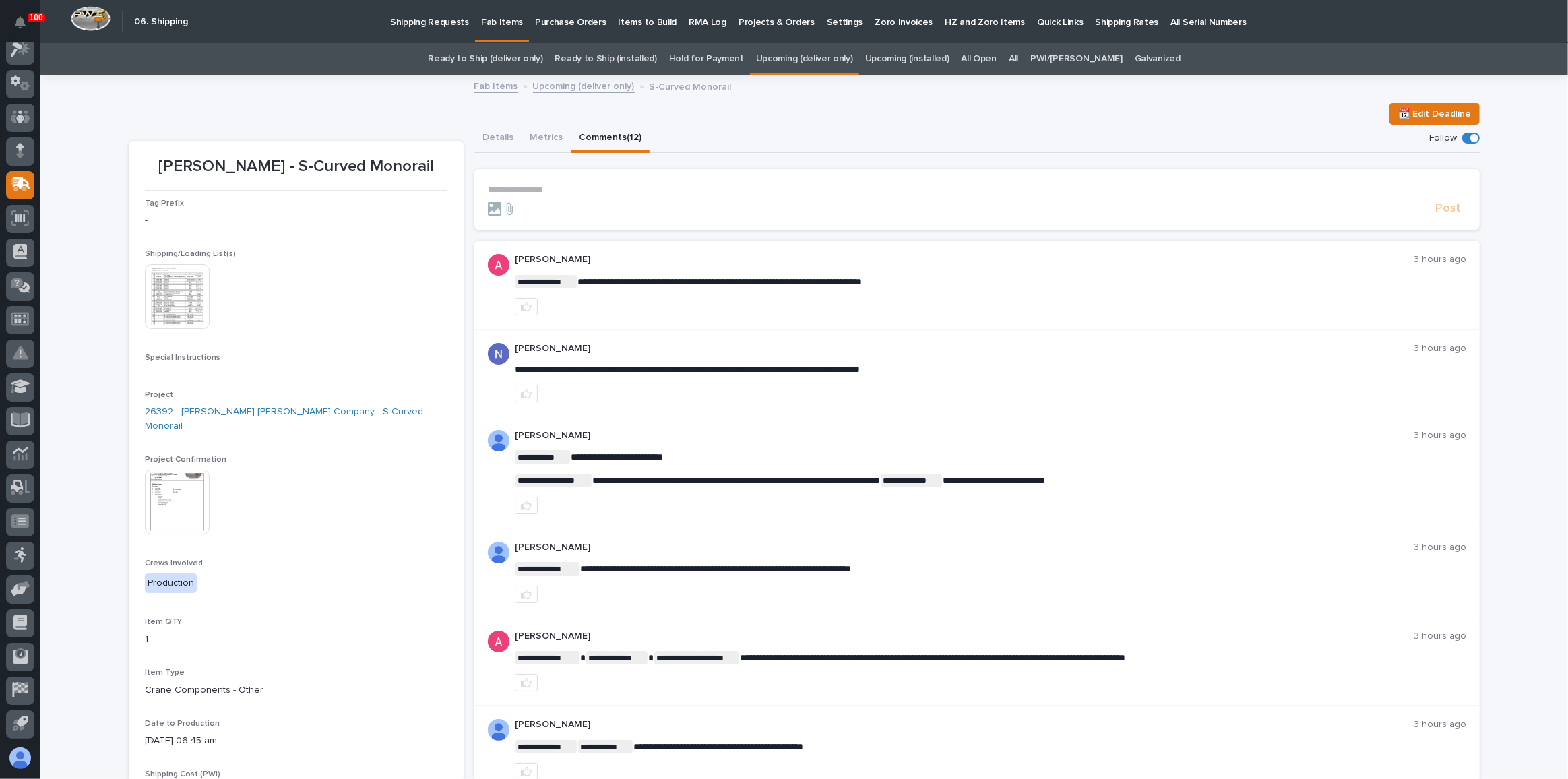
click at [543, 185] on p "**********" at bounding box center [977, 190] width 979 height 12
click at [478, 130] on button "Details" at bounding box center [498, 139] width 47 height 28
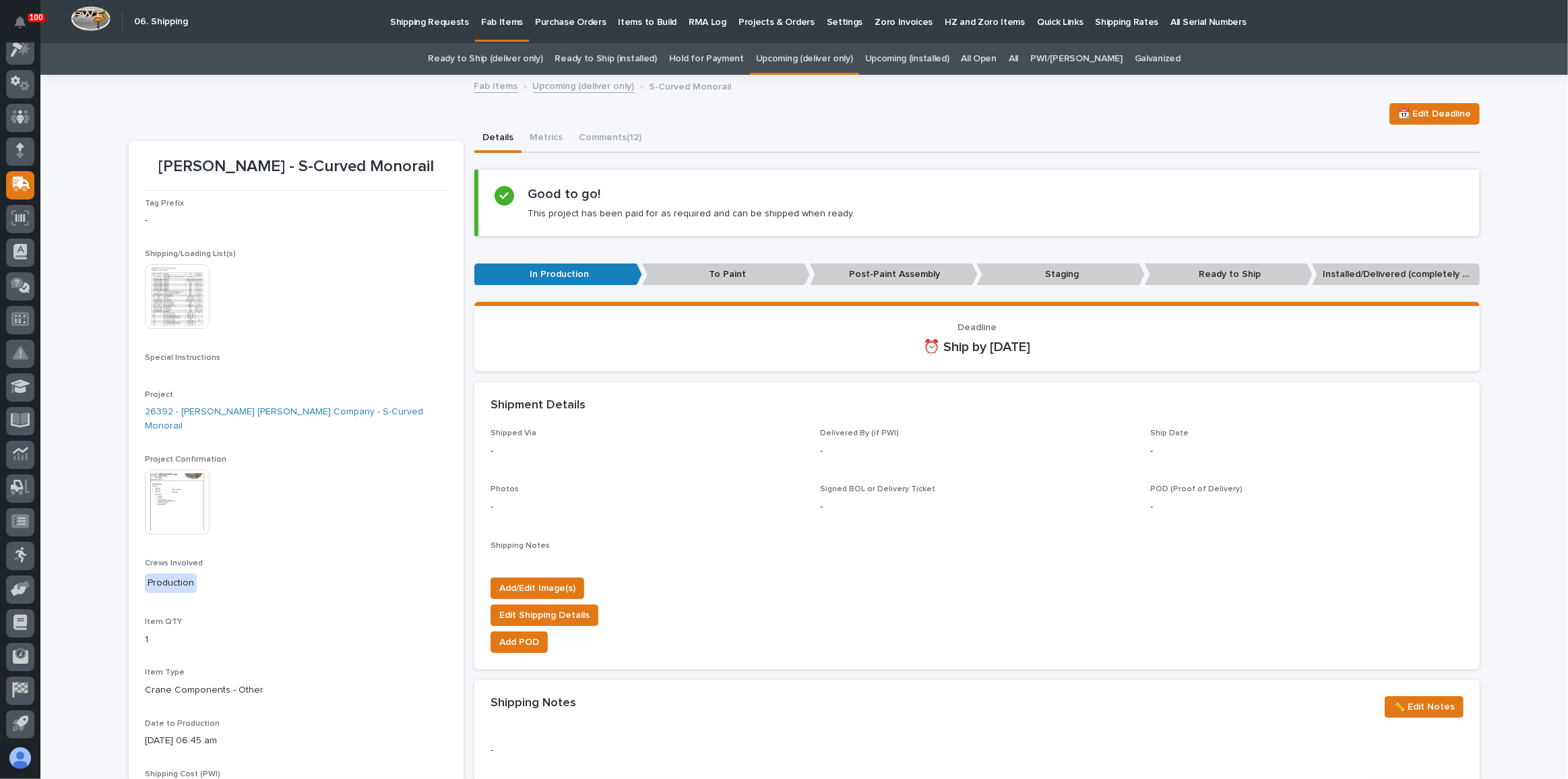
click at [502, 55] on link "Ready to Ship (deliver only)" at bounding box center [485, 59] width 115 height 32
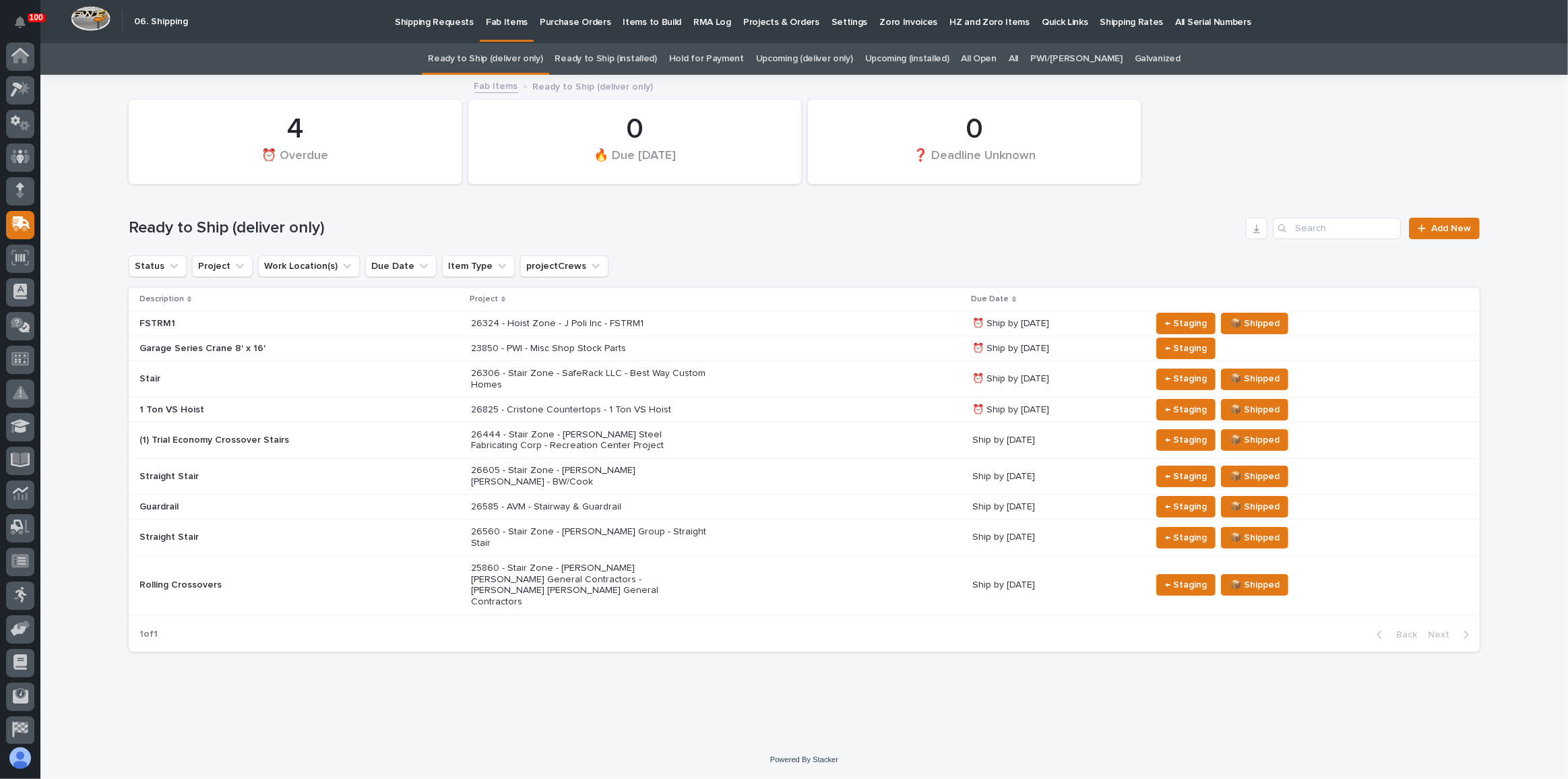
scroll to position [40, 0]
click at [846, 57] on link "Upcoming (deliver only)" at bounding box center [805, 59] width 97 height 32
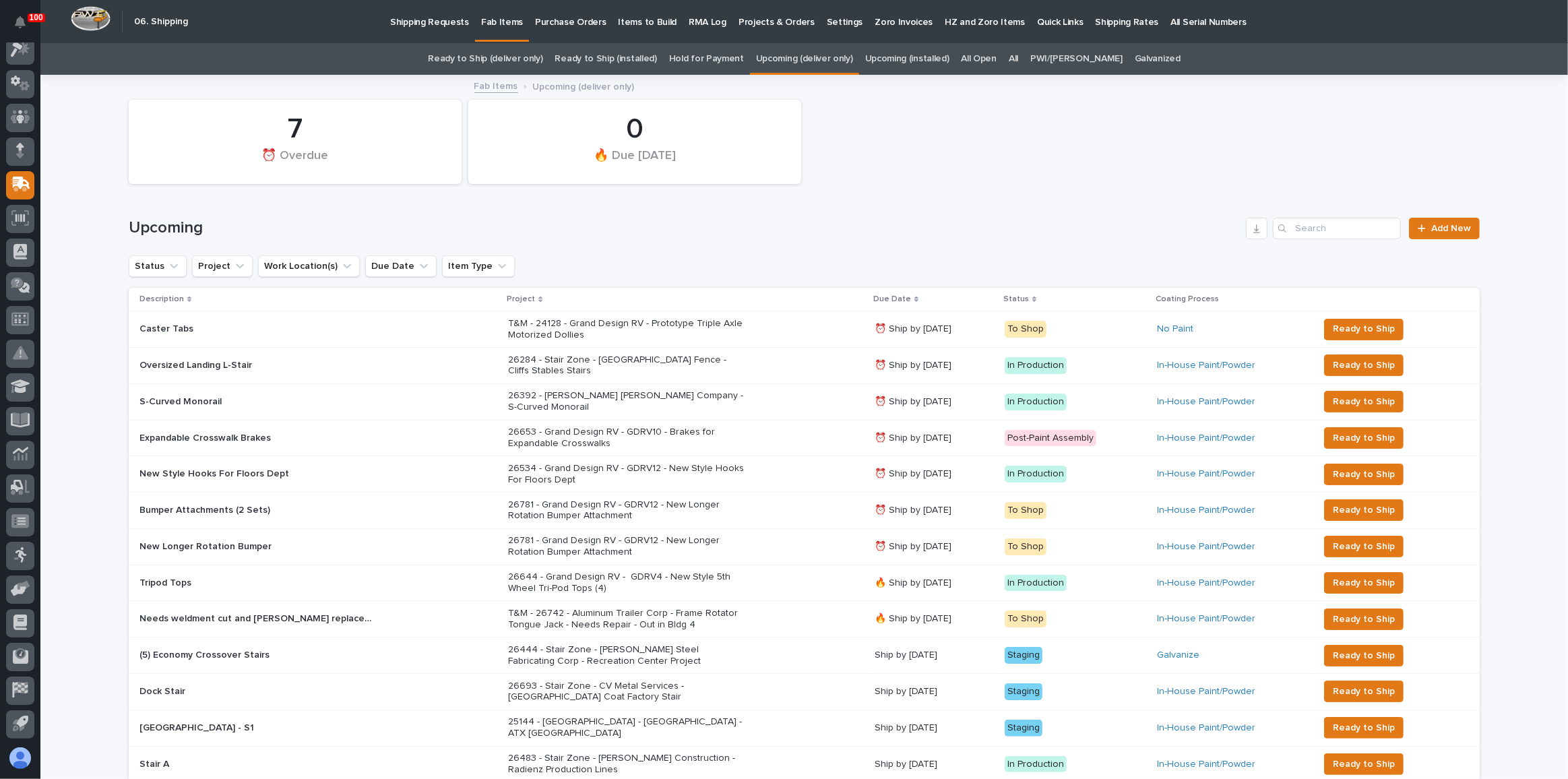
click at [518, 62] on link "Ready to Ship (deliver only)" at bounding box center [485, 59] width 115 height 32
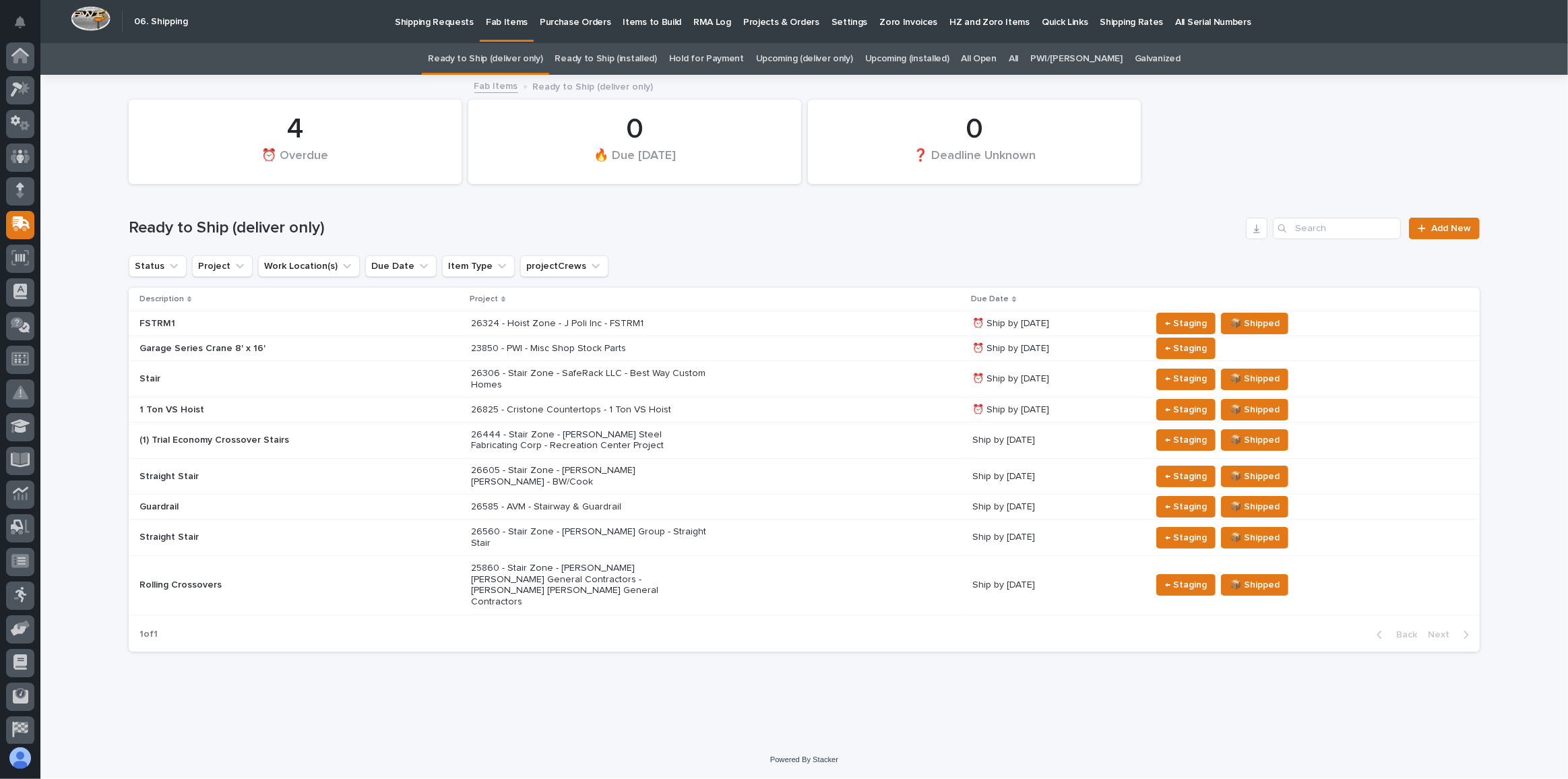
scroll to position [40, 0]
